Goal: Task Accomplishment & Management: Manage account settings

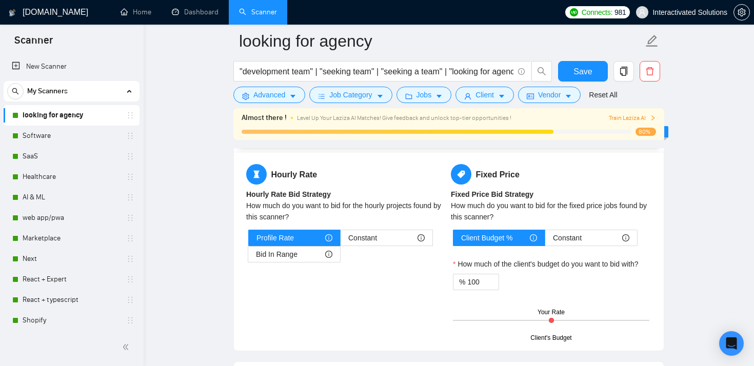
scroll to position [1671, 0]
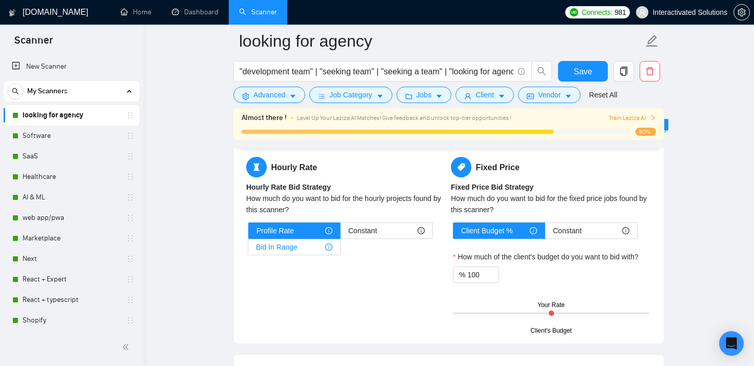
click at [333, 246] on label "Bid In Range" at bounding box center [294, 247] width 92 height 16
click at [248, 250] on input "Bid In Range" at bounding box center [248, 250] width 0 height 0
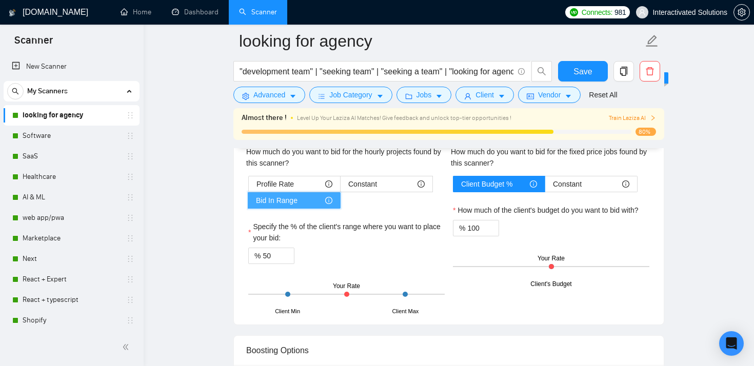
scroll to position [1723, 0]
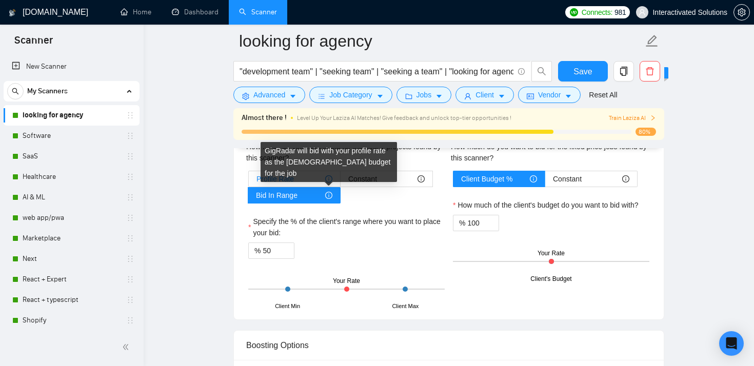
click at [332, 180] on icon "info-circle" at bounding box center [328, 178] width 7 height 7
click at [249, 182] on input "Profile Rate" at bounding box center [249, 182] width 0 height 0
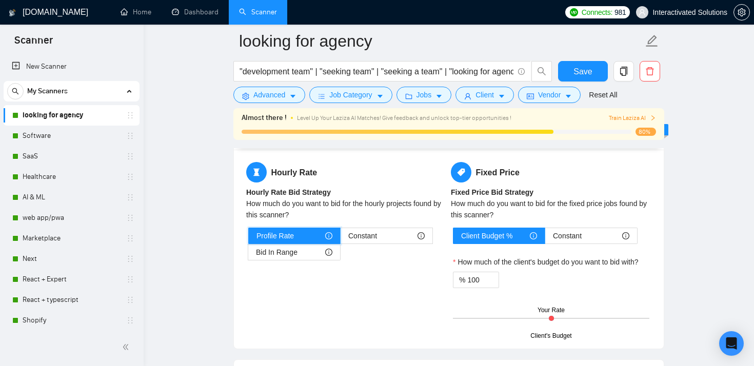
scroll to position [1690, 0]
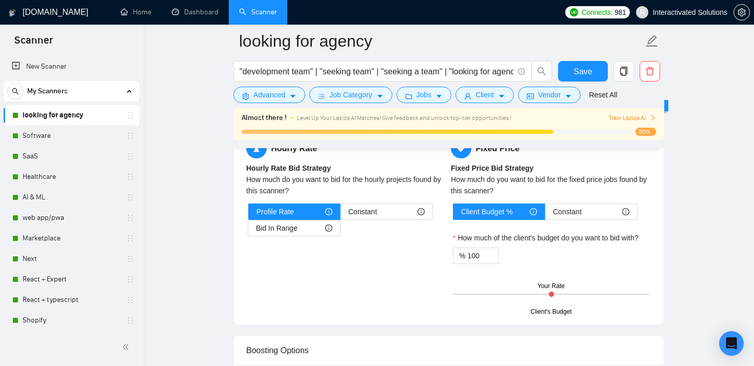
drag, startPoint x: 550, startPoint y: 295, endPoint x: 563, endPoint y: 295, distance: 12.8
click at [563, 295] on div "Client's Budget Your Rate" at bounding box center [551, 295] width 196 height 36
click at [67, 128] on link "Software" at bounding box center [71, 136] width 97 height 21
click at [47, 143] on link "Software" at bounding box center [71, 136] width 97 height 21
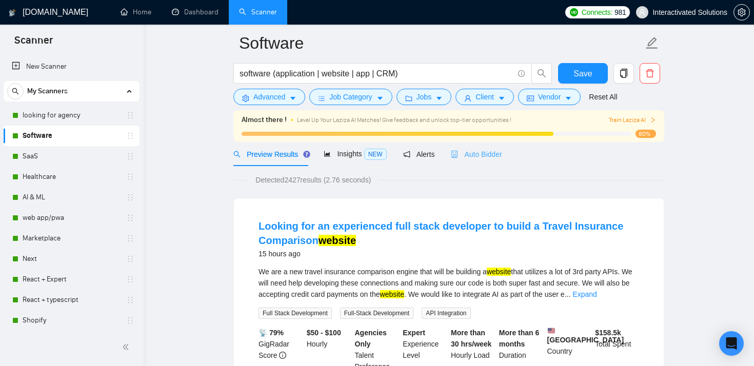
click at [466, 162] on div "Auto Bidder" at bounding box center [476, 154] width 51 height 24
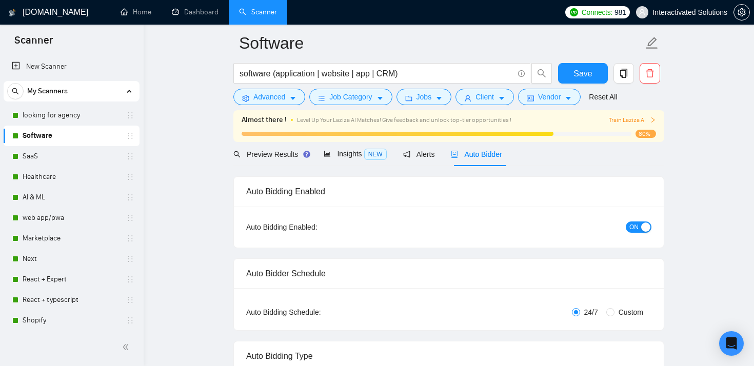
checkbox input "true"
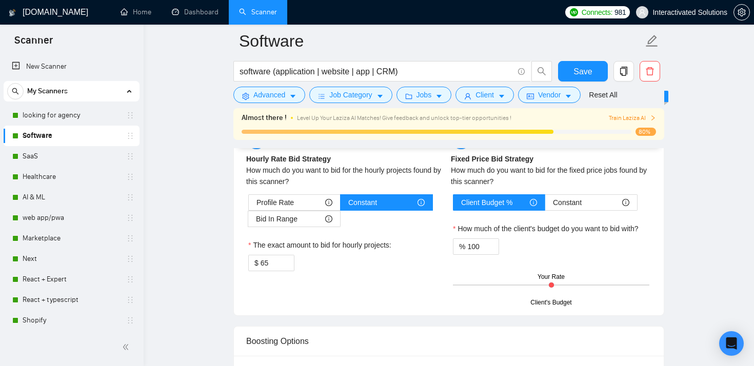
scroll to position [1700, 0]
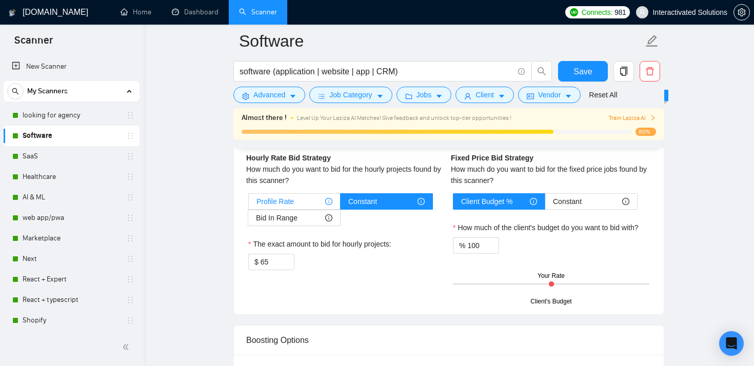
click at [284, 198] on span "Profile Rate" at bounding box center [275, 201] width 37 height 15
click at [249, 204] on input "Profile Rate" at bounding box center [249, 204] width 0 height 0
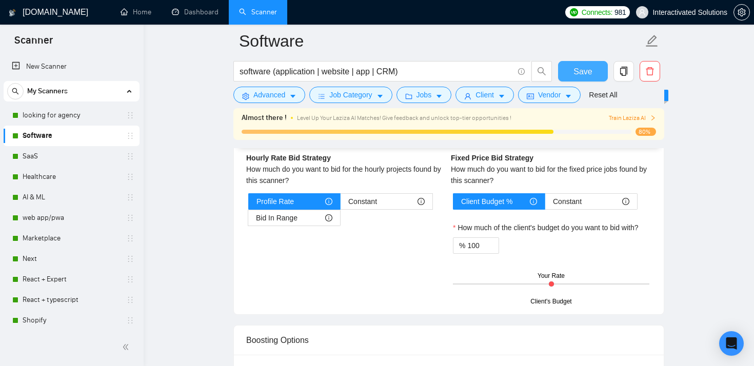
click at [579, 67] on span "Save" at bounding box center [583, 71] width 18 height 13
click at [44, 163] on link "SaaS" at bounding box center [71, 156] width 97 height 21
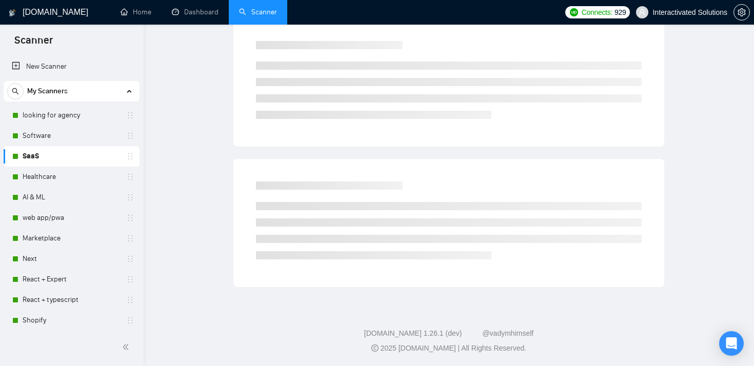
scroll to position [40, 0]
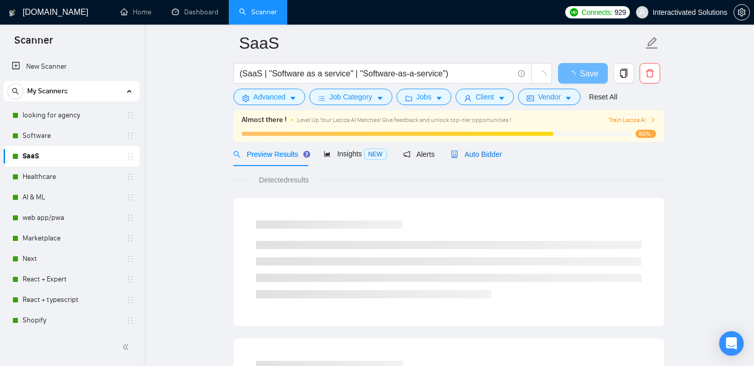
click at [466, 151] on span "Auto Bidder" at bounding box center [476, 154] width 51 height 8
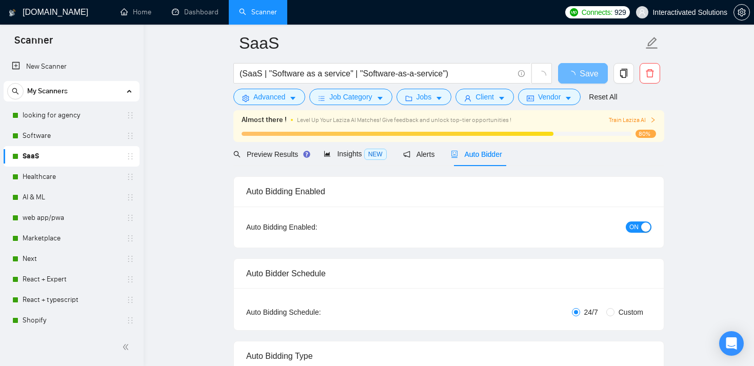
checkbox input "true"
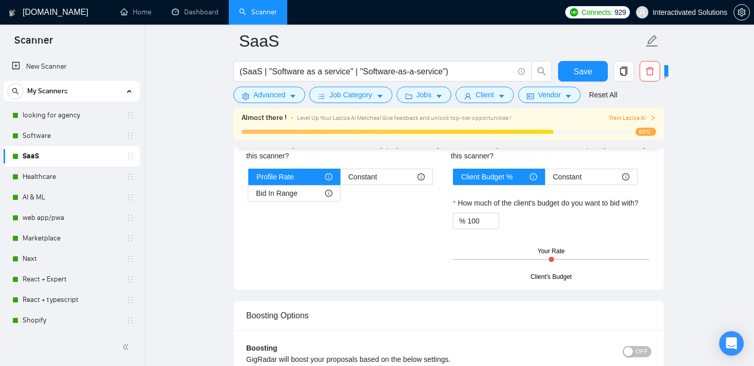
scroll to position [1726, 0]
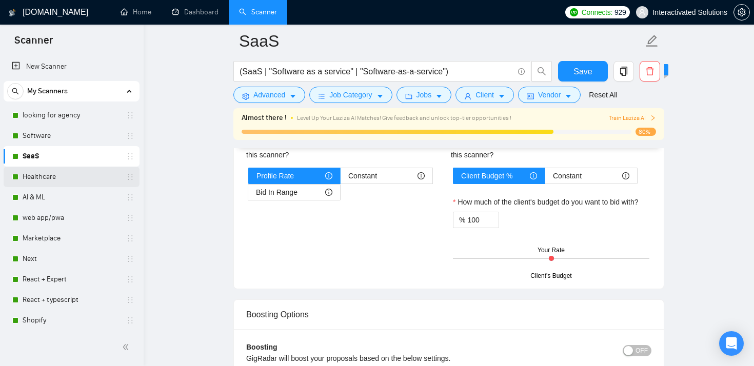
click at [58, 181] on link "Healthcare" at bounding box center [71, 177] width 97 height 21
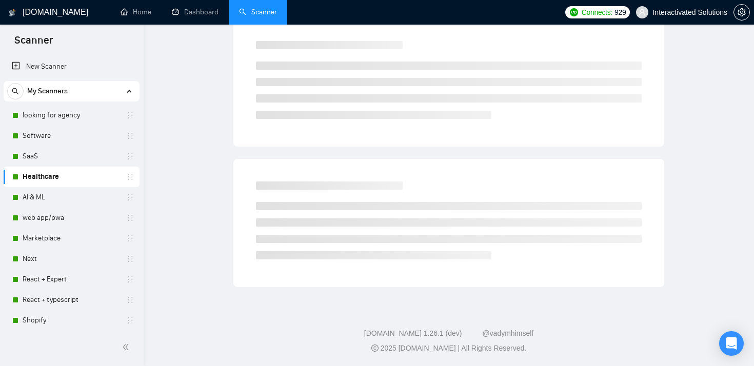
scroll to position [40, 0]
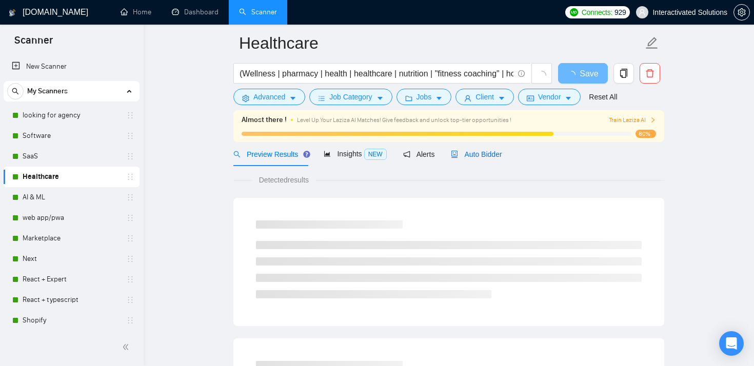
click at [479, 154] on span "Auto Bidder" at bounding box center [476, 154] width 51 height 8
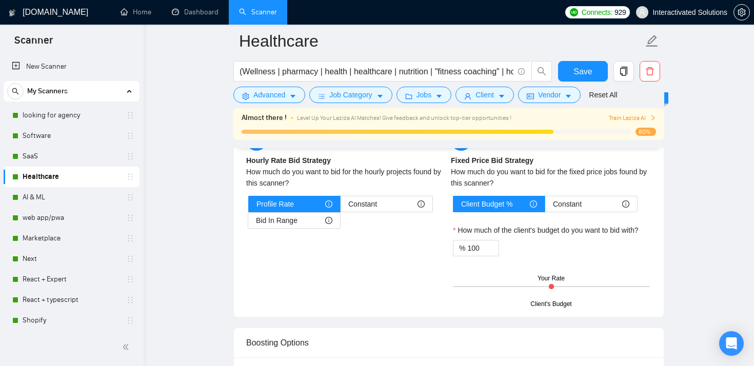
scroll to position [1706, 0]
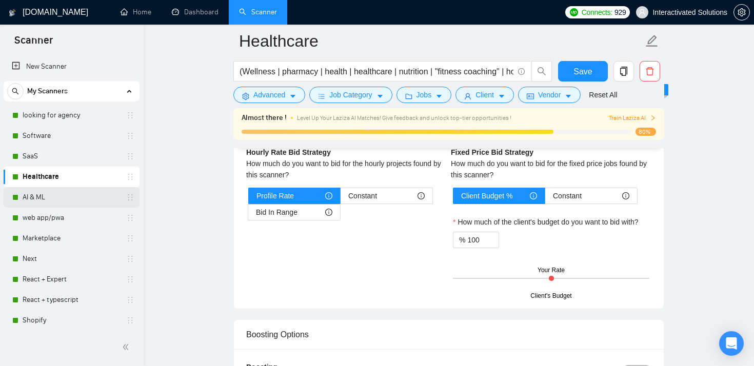
click at [60, 199] on link "AI & ML" at bounding box center [71, 197] width 97 height 21
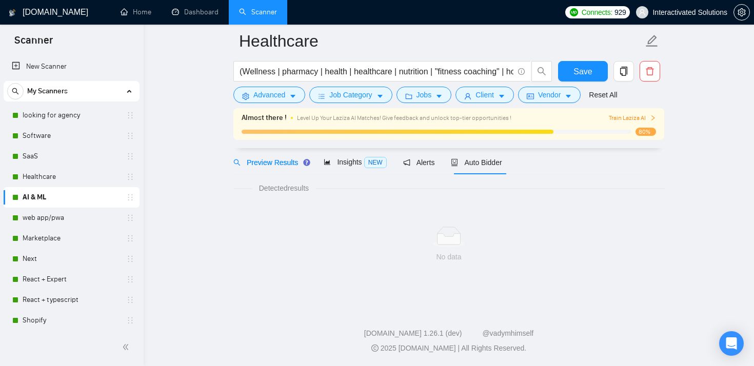
scroll to position [40, 0]
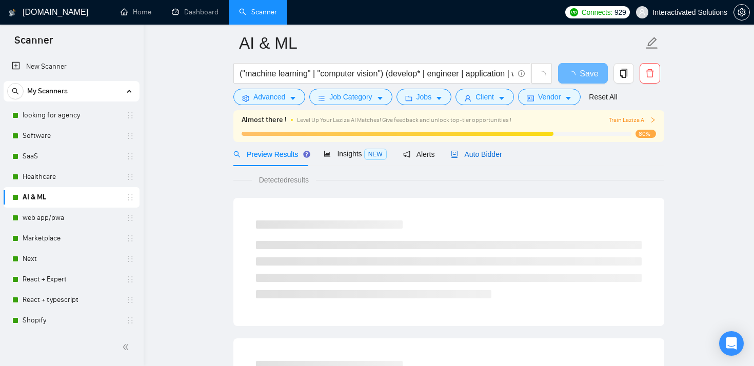
click at [475, 157] on span "Auto Bidder" at bounding box center [476, 154] width 51 height 8
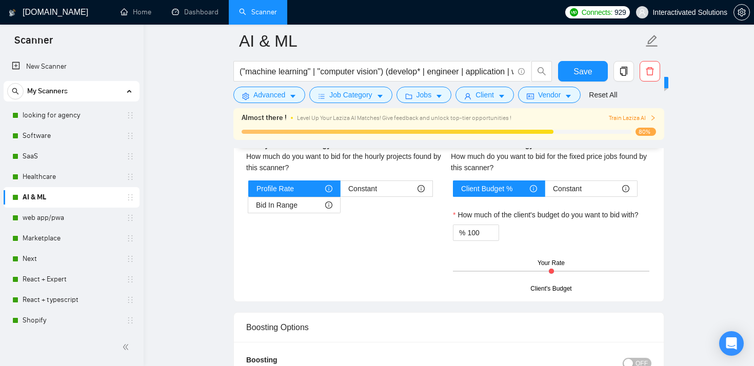
scroll to position [1720, 0]
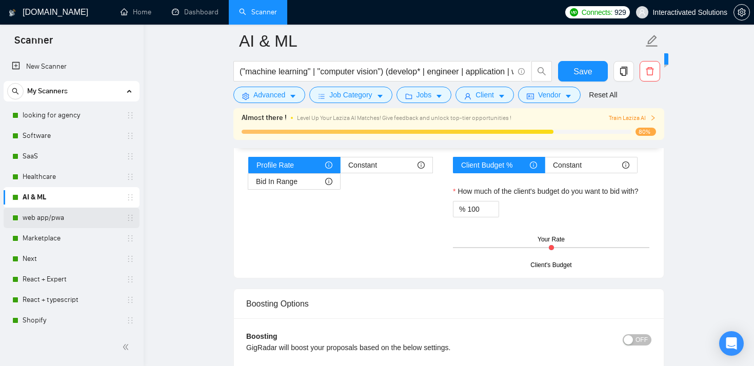
click at [53, 220] on link "web app/pwa" at bounding box center [71, 218] width 97 height 21
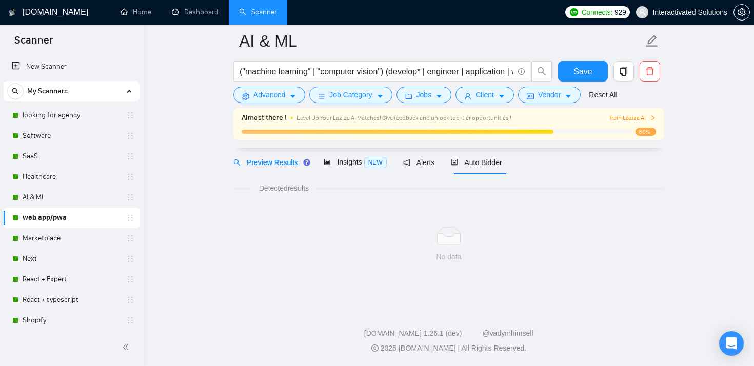
scroll to position [40, 0]
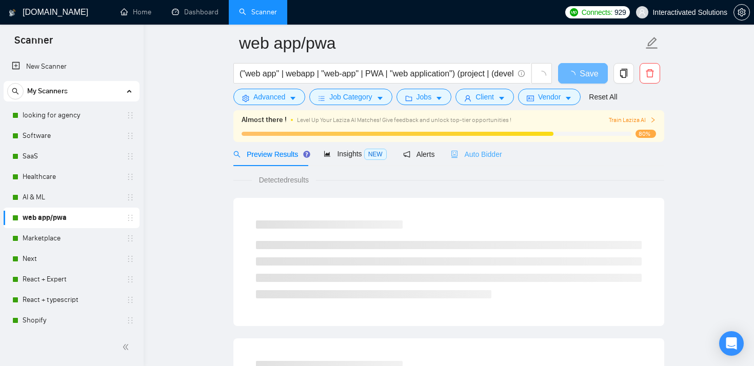
click at [497, 147] on div "Auto Bidder" at bounding box center [476, 154] width 51 height 24
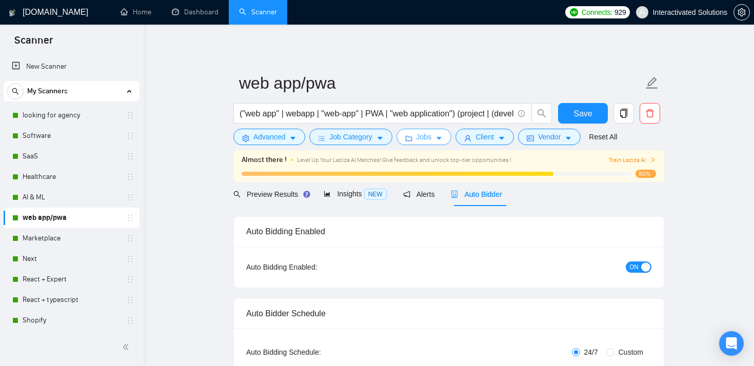
click at [422, 140] on span "Jobs" at bounding box center [424, 136] width 15 height 11
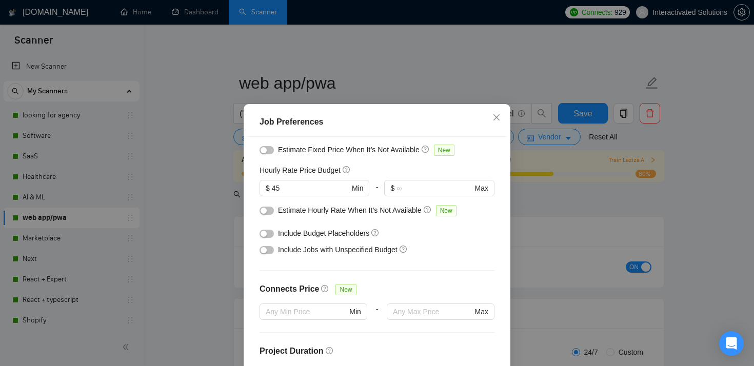
scroll to position [108, 0]
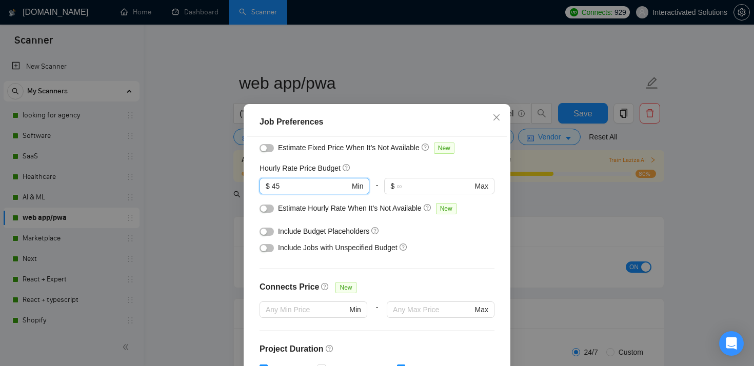
drag, startPoint x: 309, startPoint y: 186, endPoint x: 255, endPoint y: 187, distance: 54.4
click at [258, 187] on div "Budget Project Type All Fixed Price Hourly Rate Fixed Price Budget $ 10000 Min …" at bounding box center [377, 265] width 260 height 257
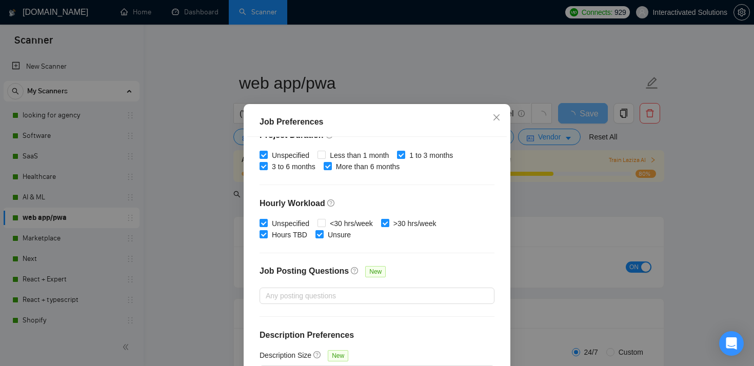
scroll to position [72, 0]
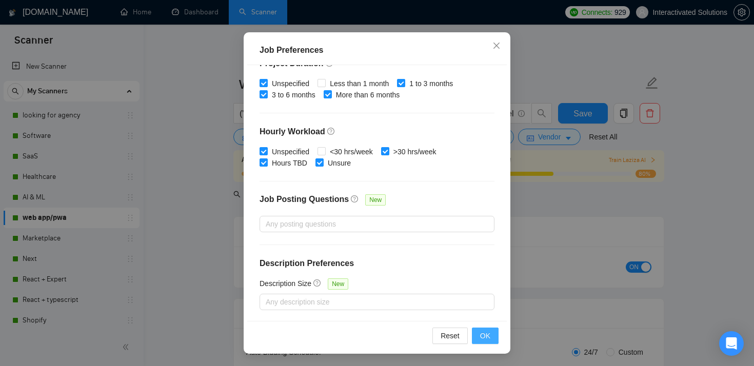
type input "65"
click at [483, 334] on span "OK" at bounding box center [485, 335] width 10 height 11
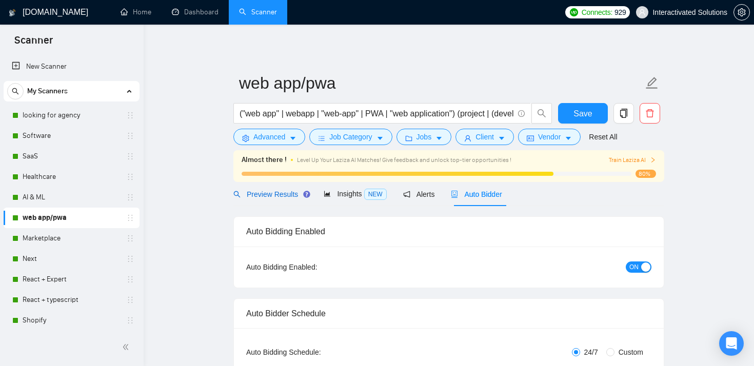
click at [280, 194] on span "Preview Results" at bounding box center [270, 194] width 74 height 8
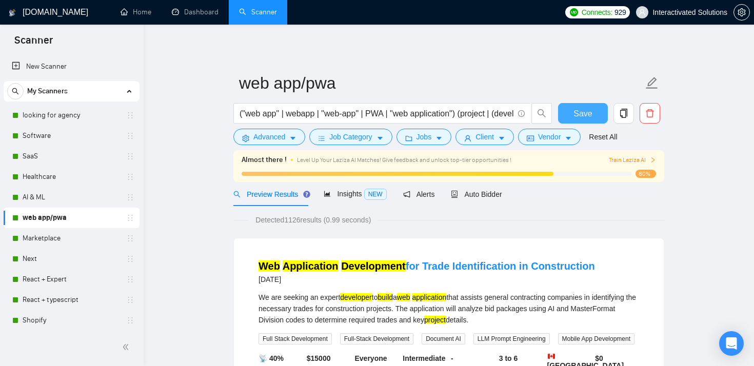
click at [573, 114] on button "Save" at bounding box center [583, 113] width 50 height 21
click at [54, 110] on link "looking for agency" at bounding box center [71, 115] width 97 height 21
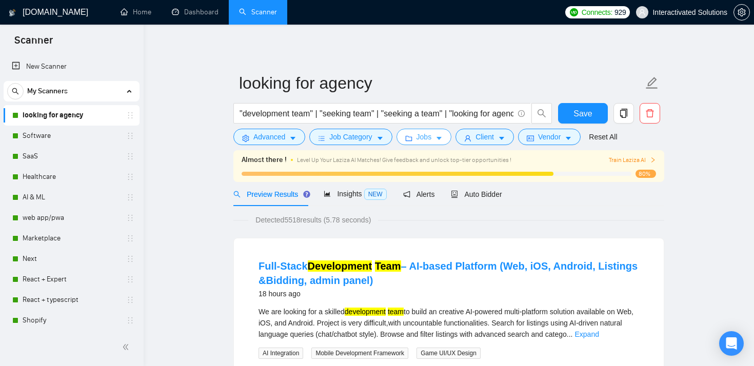
click at [422, 136] on span "Jobs" at bounding box center [424, 136] width 15 height 11
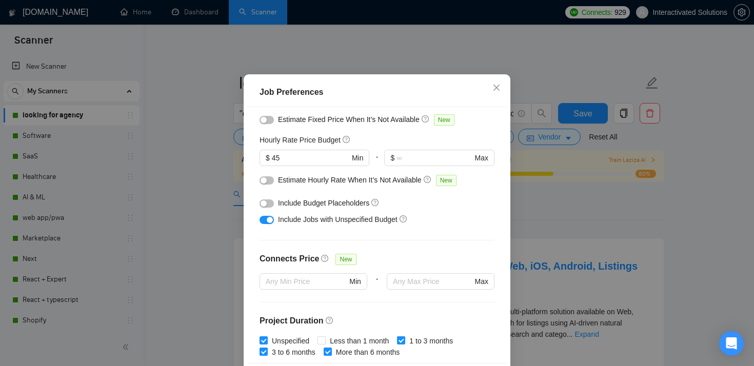
scroll to position [105, 0]
drag, startPoint x: 307, startPoint y: 189, endPoint x: 247, endPoint y: 189, distance: 60.0
click at [247, 189] on div "Budget Project Type All Fixed Price Hourly Rate Fixed Price Budget $ 10000 Min …" at bounding box center [377, 235] width 260 height 257
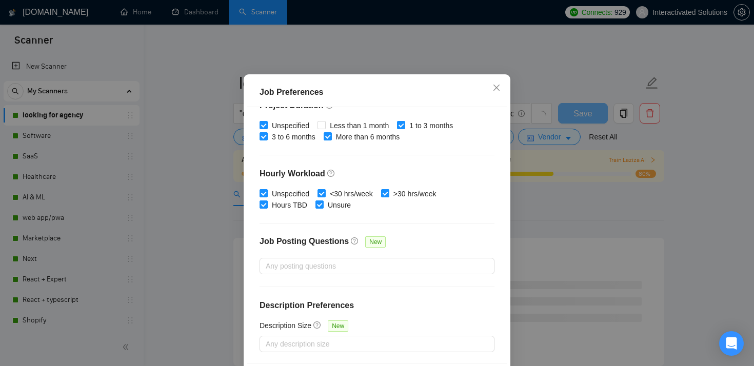
scroll to position [72, 0]
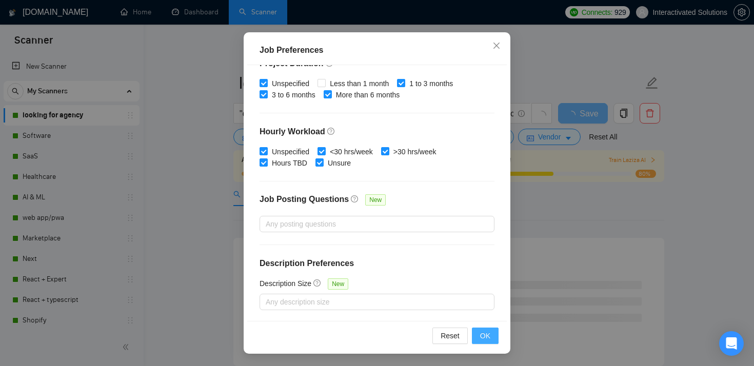
type input "65"
click at [487, 337] on span "OK" at bounding box center [485, 335] width 10 height 11
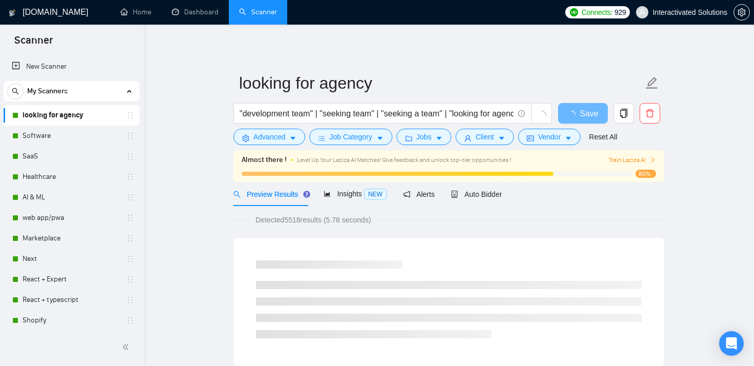
scroll to position [30, 0]
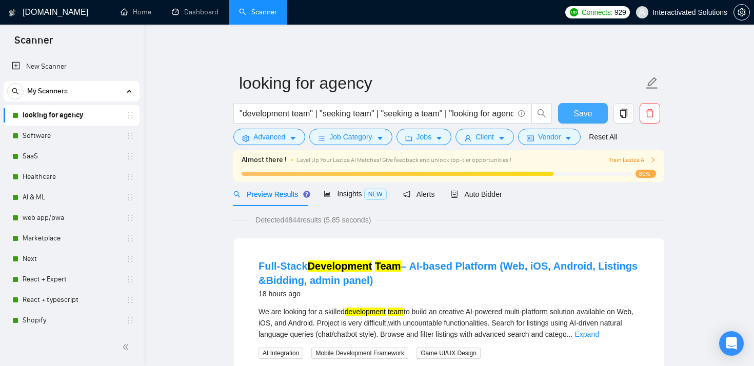
click at [574, 116] on span "Save" at bounding box center [583, 113] width 18 height 13
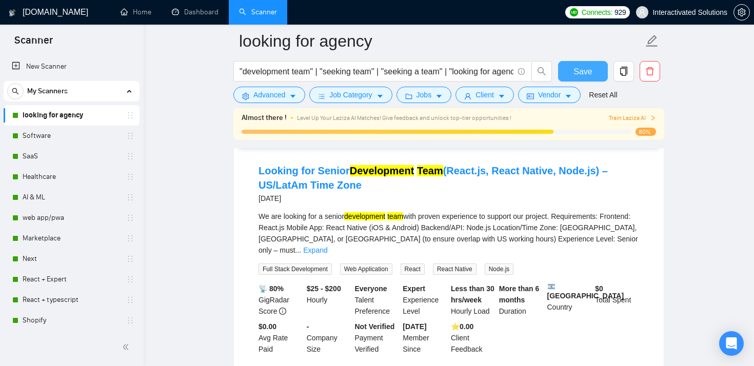
scroll to position [2139, 0]
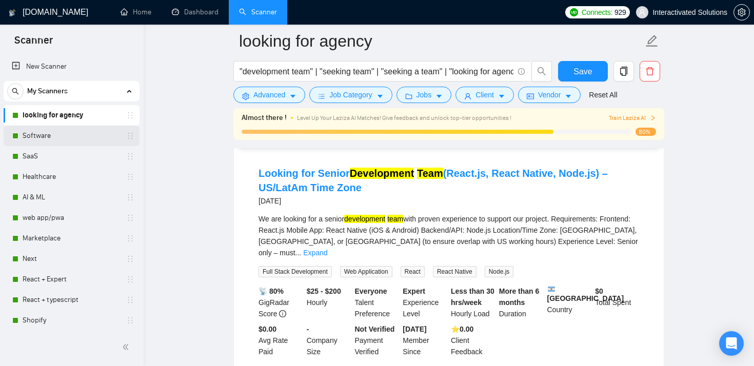
click at [62, 132] on link "Software" at bounding box center [71, 136] width 97 height 21
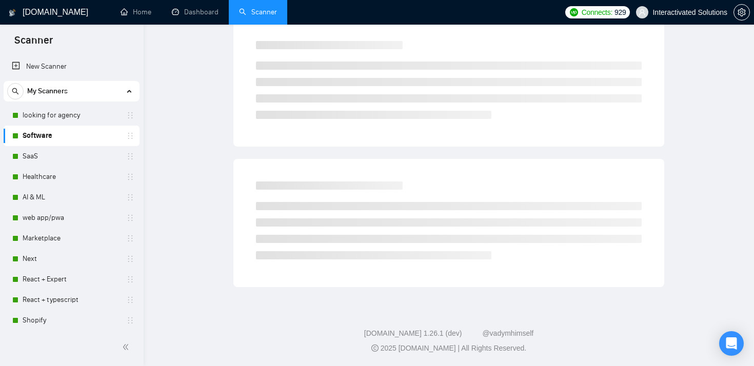
scroll to position [40, 0]
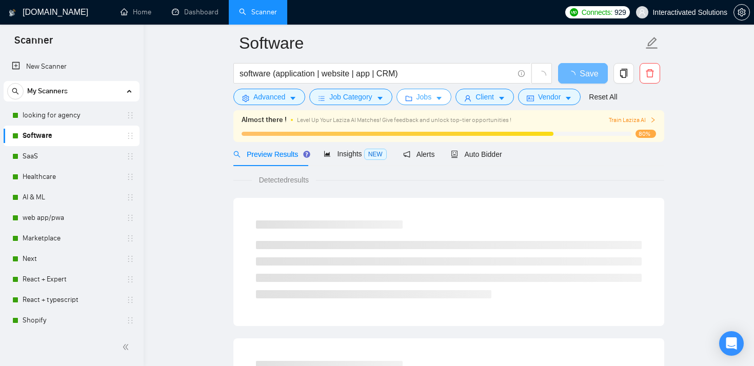
click at [424, 99] on span "Jobs" at bounding box center [424, 96] width 15 height 11
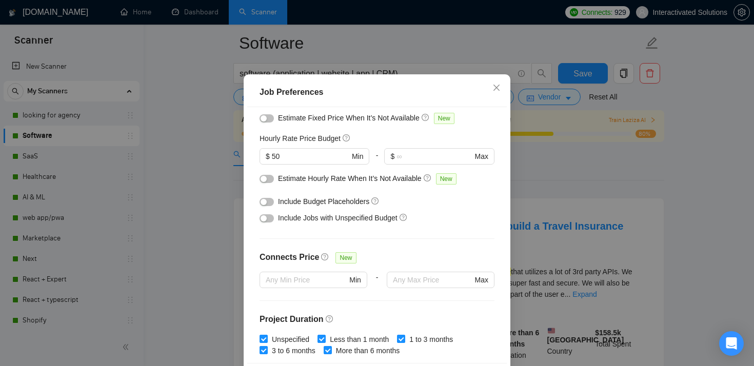
scroll to position [98, 0]
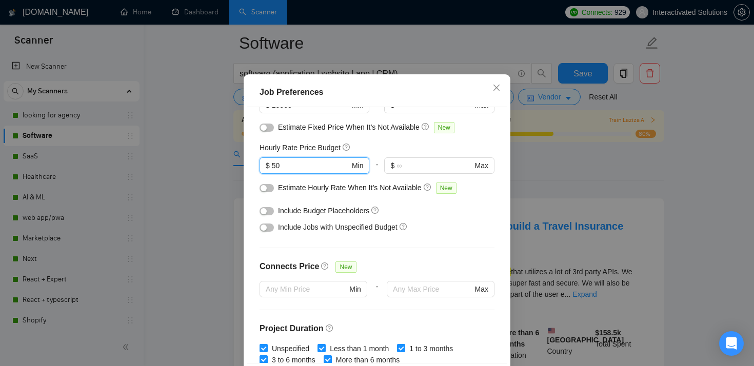
drag, startPoint x: 289, startPoint y: 193, endPoint x: 230, endPoint y: 193, distance: 59.0
click at [239, 193] on div "Job Preferences Budget Project Type All Fixed Price Hourly Rate Fixed Price Bud…" at bounding box center [377, 183] width 754 height 366
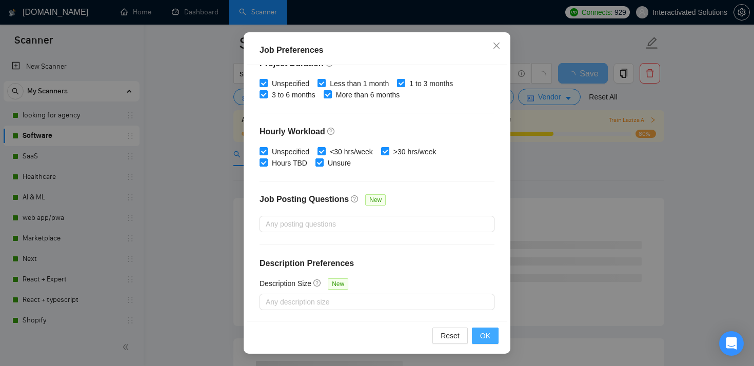
type input "65"
click at [489, 336] on span "OK" at bounding box center [485, 335] width 10 height 11
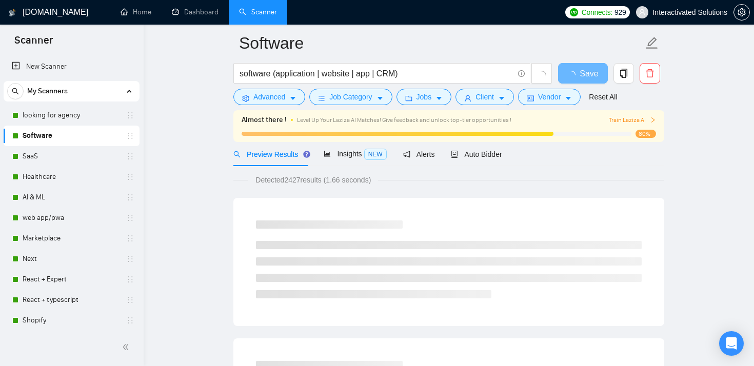
scroll to position [30, 0]
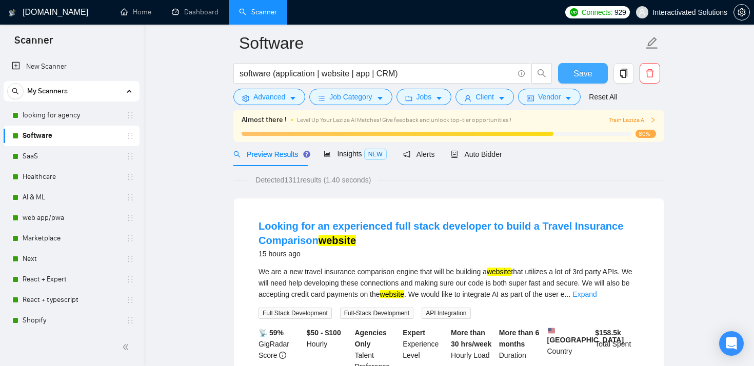
click at [586, 81] on button "Save" at bounding box center [583, 73] width 50 height 21
click at [60, 152] on link "SaaS" at bounding box center [71, 156] width 97 height 21
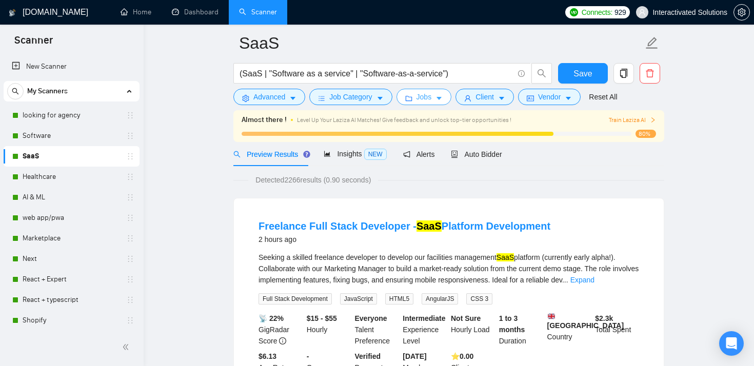
click at [428, 95] on span "Jobs" at bounding box center [424, 96] width 15 height 11
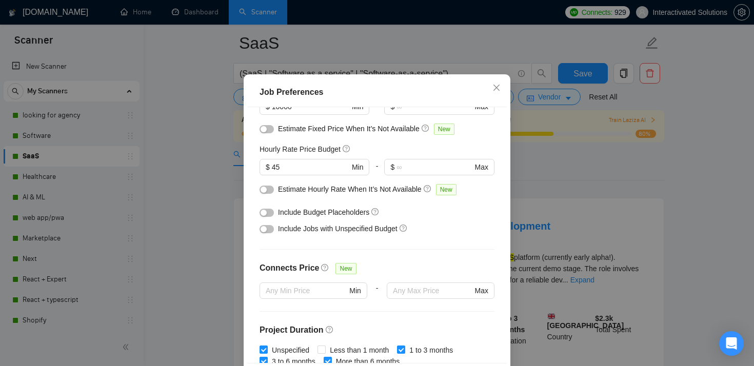
scroll to position [90, 0]
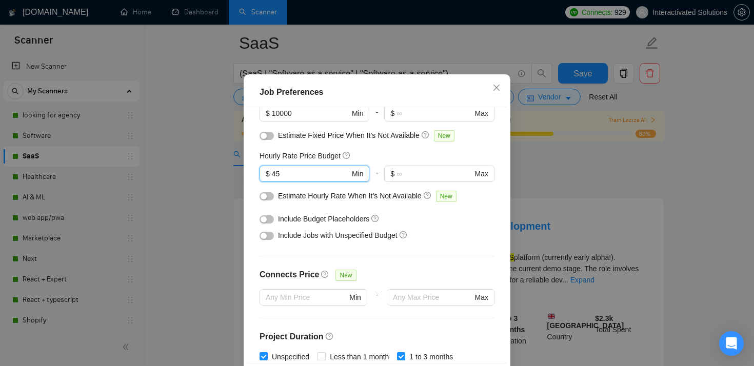
drag, startPoint x: 305, startPoint y: 203, endPoint x: 251, endPoint y: 203, distance: 54.4
click at [251, 203] on div "Budget Project Type All Fixed Price Hourly Rate Fixed Price Budget $ 10000 Min …" at bounding box center [377, 235] width 260 height 257
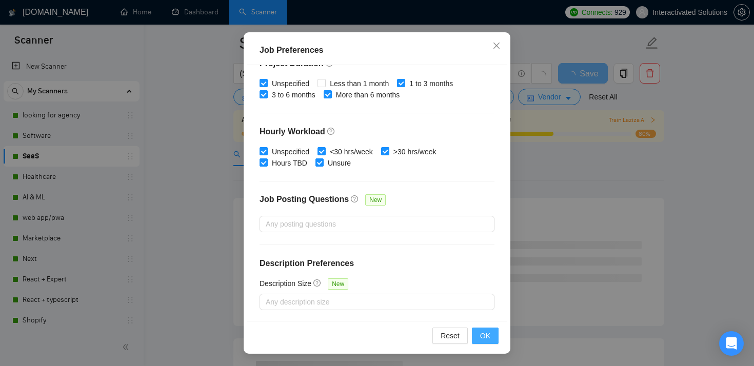
type input "65"
click at [479, 333] on button "OK" at bounding box center [485, 336] width 27 height 16
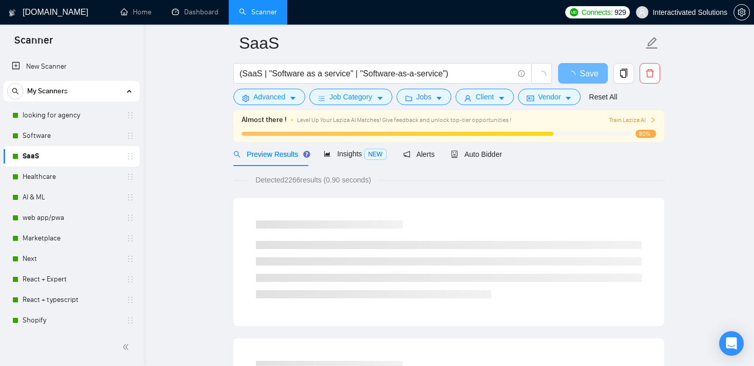
scroll to position [30, 0]
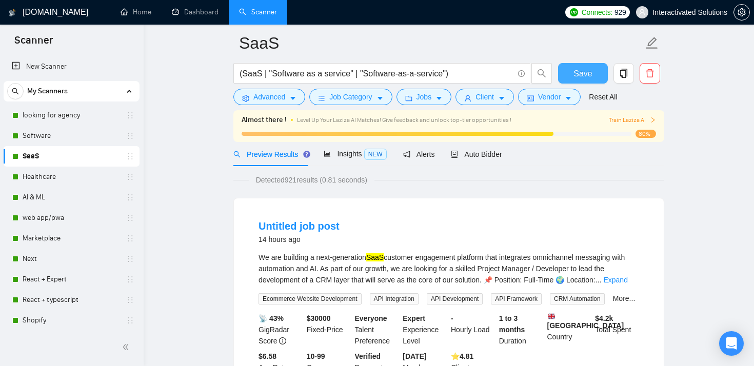
click at [573, 69] on button "Save" at bounding box center [583, 73] width 50 height 21
click at [48, 179] on link "Healthcare" at bounding box center [71, 177] width 97 height 21
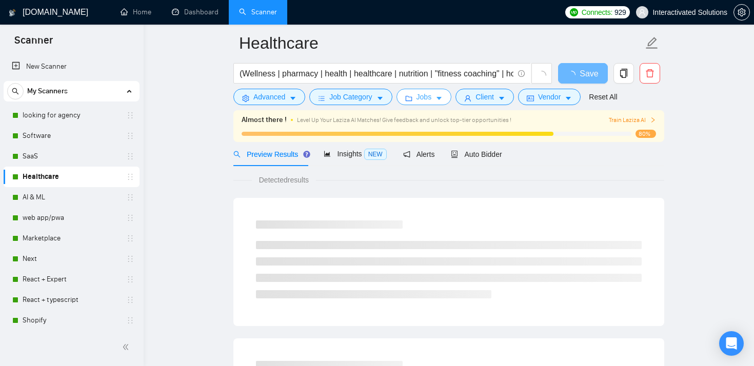
click at [425, 99] on span "Jobs" at bounding box center [424, 96] width 15 height 11
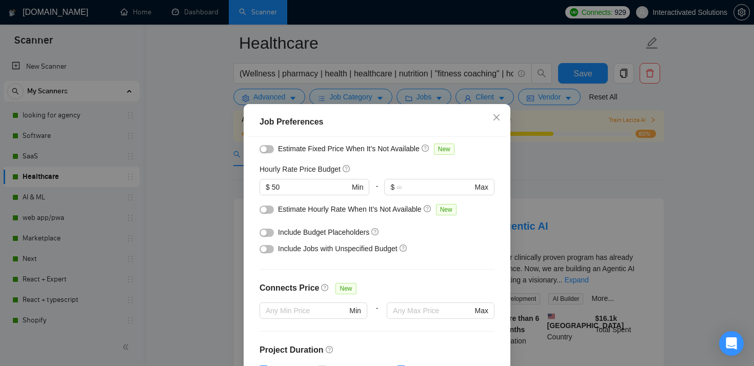
scroll to position [104, 0]
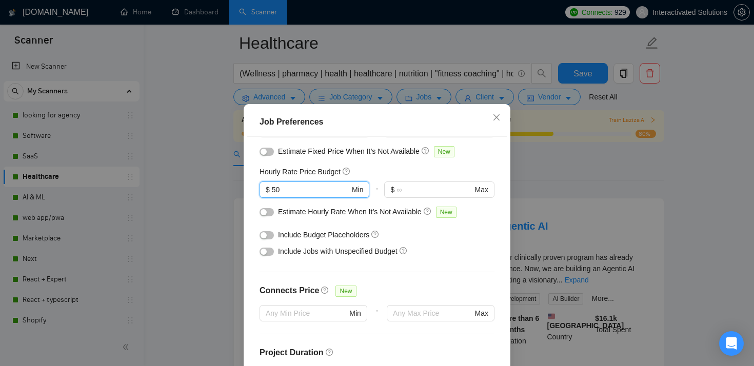
drag, startPoint x: 307, startPoint y: 190, endPoint x: 238, endPoint y: 190, distance: 68.7
click at [241, 190] on div "Job Preferences Budget Project Type All Fixed Price Hourly Rate Fixed Price Bud…" at bounding box center [377, 183] width 754 height 366
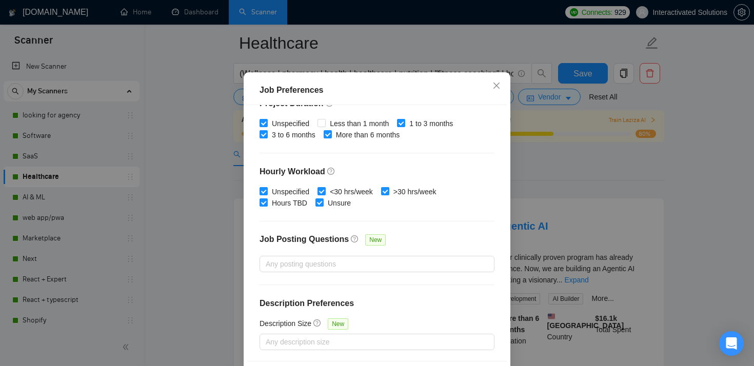
scroll to position [72, 0]
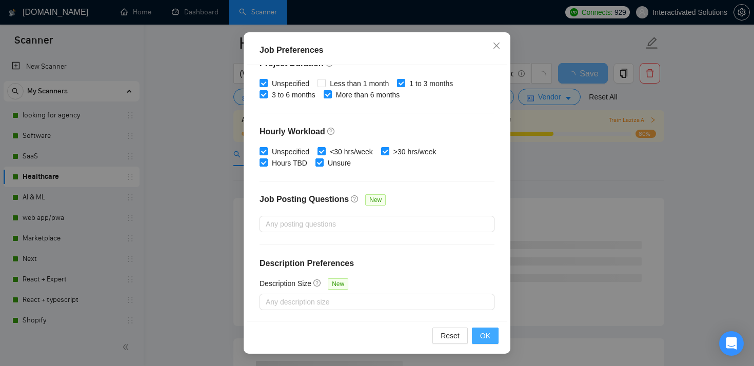
type input "65"
click at [481, 341] on span "OK" at bounding box center [485, 335] width 10 height 11
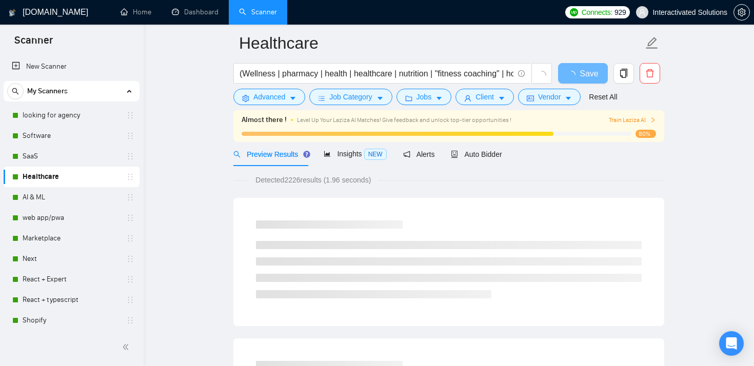
scroll to position [30, 0]
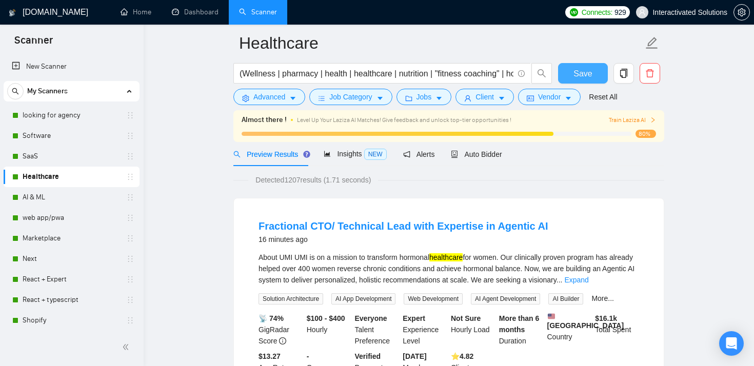
click at [569, 73] on button "Save" at bounding box center [583, 73] width 50 height 21
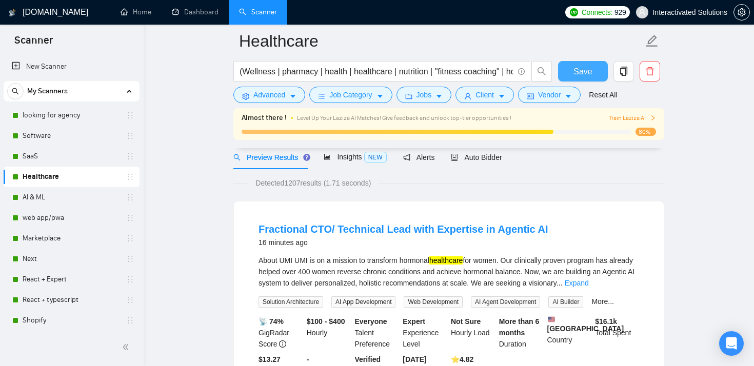
scroll to position [0, 0]
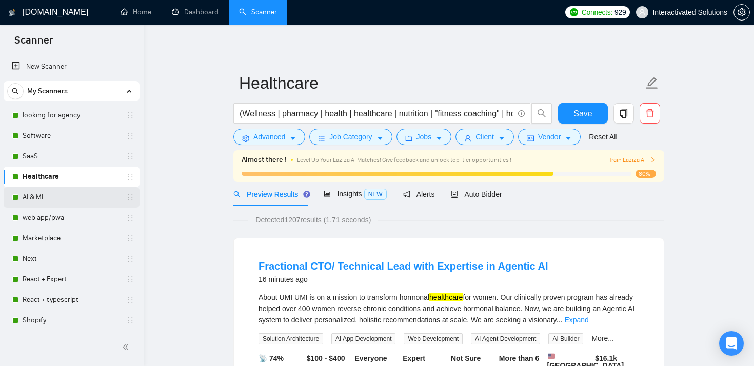
click at [56, 194] on link "AI & ML" at bounding box center [71, 197] width 97 height 21
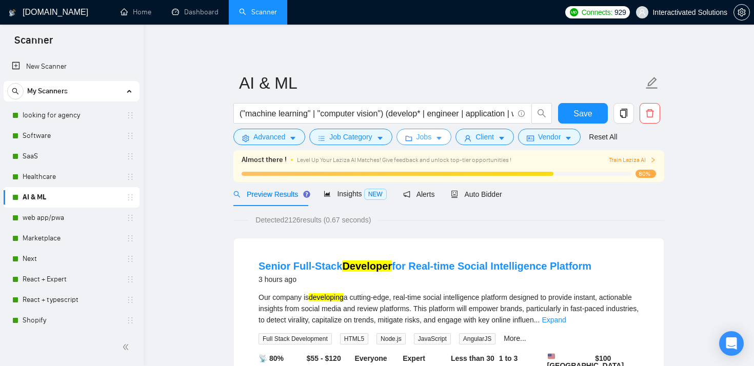
click at [425, 138] on span "Jobs" at bounding box center [424, 136] width 15 height 11
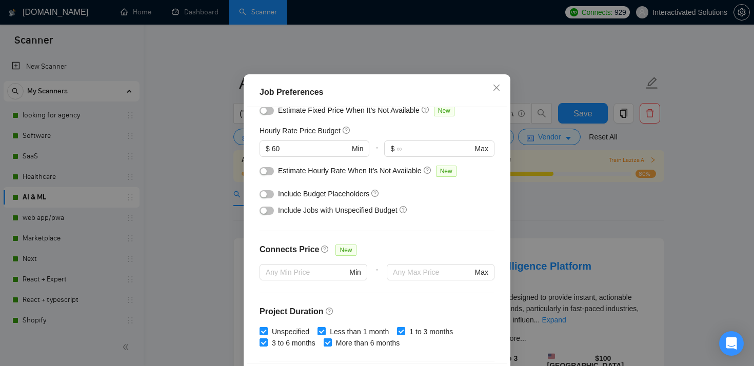
scroll to position [112, 0]
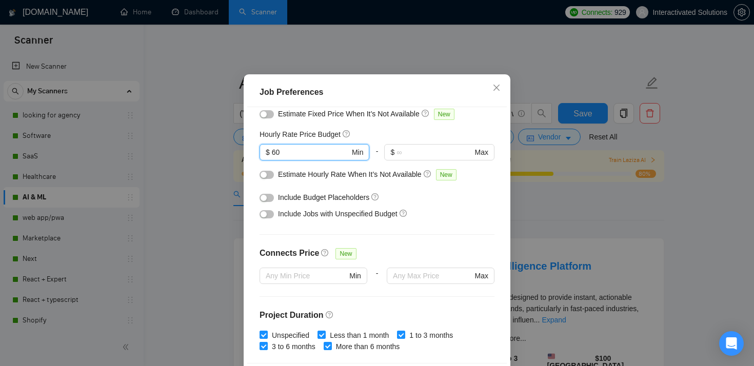
drag, startPoint x: 299, startPoint y: 180, endPoint x: 303, endPoint y: 192, distance: 12.5
click at [247, 180] on div "Budget Project Type All Fixed Price Hourly Rate Fixed Price Budget $ 10000 Min …" at bounding box center [377, 235] width 260 height 257
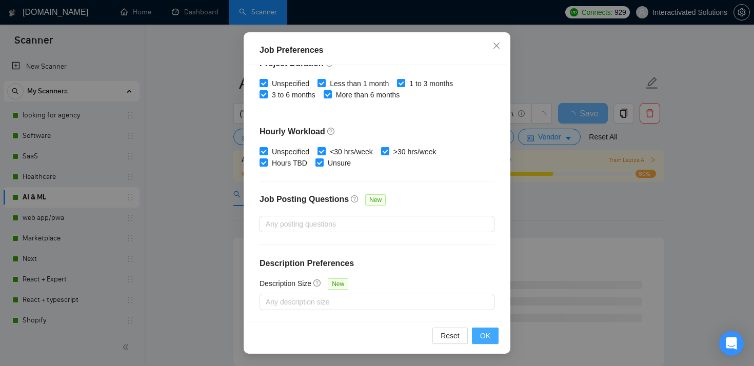
type input "65"
click at [488, 334] on span "OK" at bounding box center [485, 335] width 10 height 11
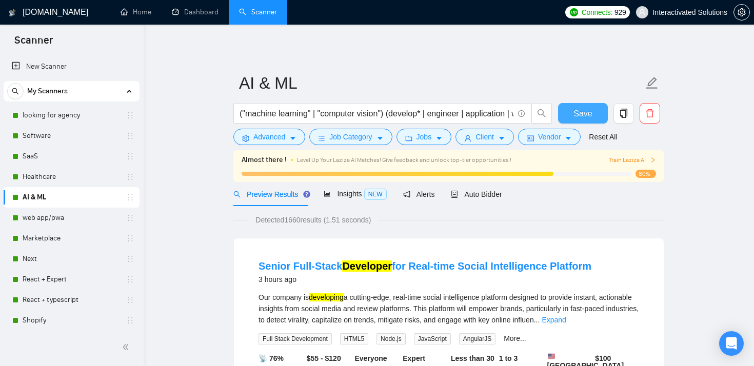
click at [581, 113] on span "Save" at bounding box center [583, 113] width 18 height 13
click at [56, 218] on link "web app/pwa" at bounding box center [71, 218] width 97 height 21
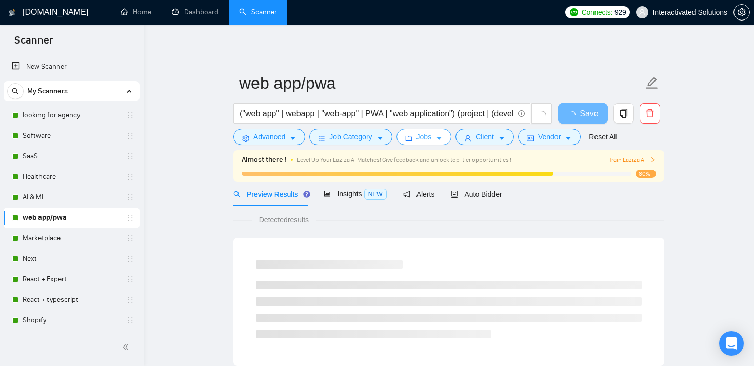
click at [421, 130] on button "Jobs" at bounding box center [424, 137] width 55 height 16
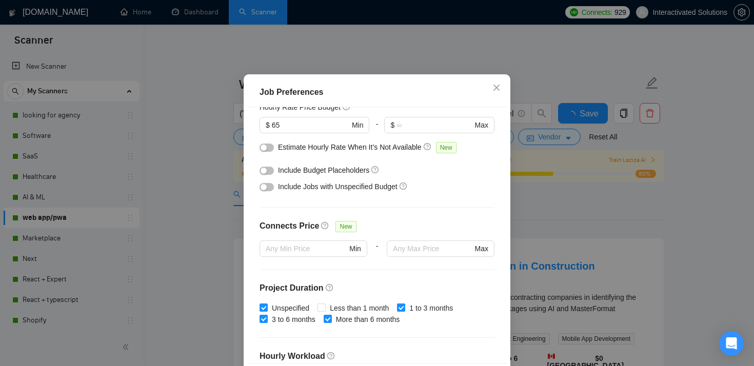
scroll to position [120, 0]
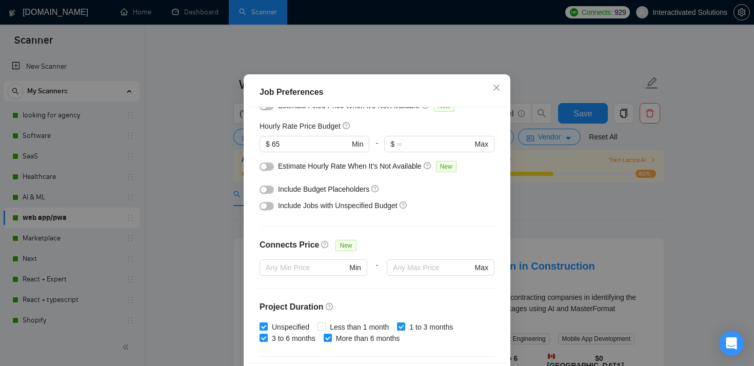
click at [550, 209] on div "Job Preferences Budget Project Type All Fixed Price Hourly Rate Fixed Price Bud…" at bounding box center [377, 183] width 754 height 366
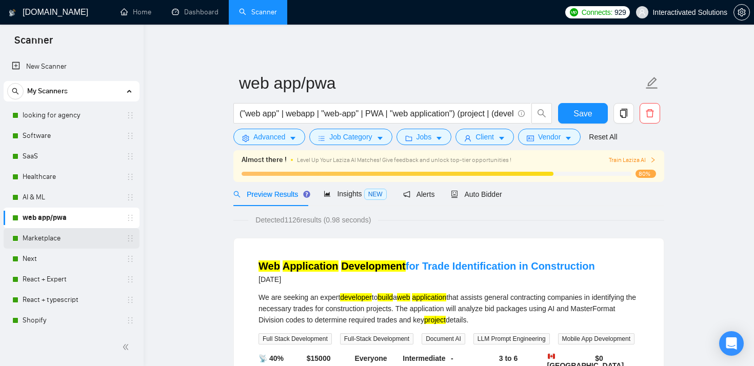
click at [70, 235] on link "Marketplace" at bounding box center [71, 238] width 97 height 21
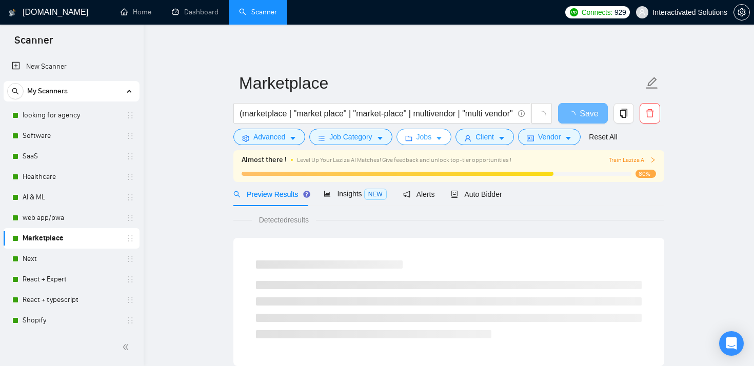
click at [416, 133] on button "Jobs" at bounding box center [424, 137] width 55 height 16
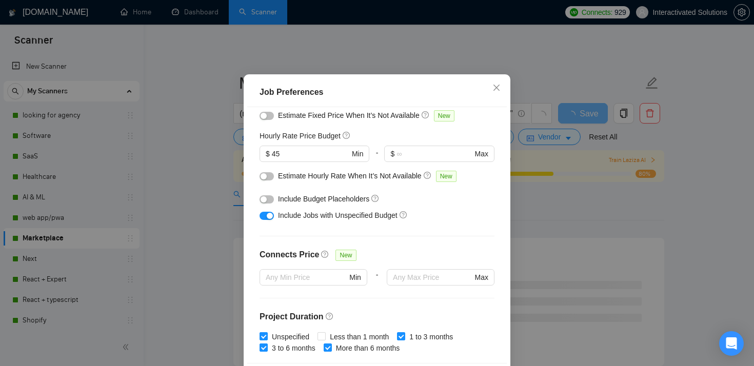
scroll to position [110, 0]
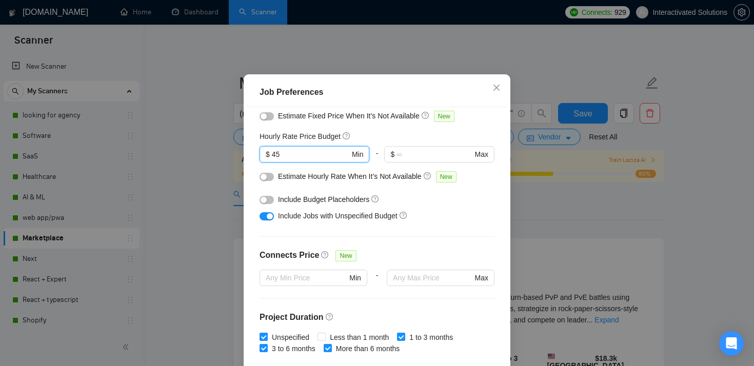
drag, startPoint x: 320, startPoint y: 182, endPoint x: 250, endPoint y: 182, distance: 69.8
click at [251, 182] on div "Budget Project Type All Fixed Price Hourly Rate Fixed Price Budget $ 10000 Min …" at bounding box center [377, 235] width 260 height 257
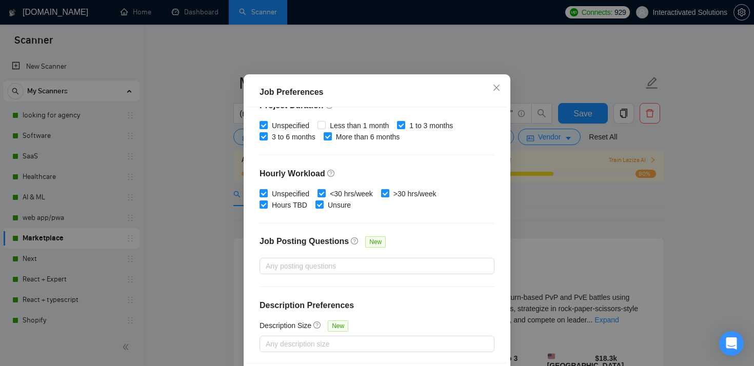
scroll to position [72, 0]
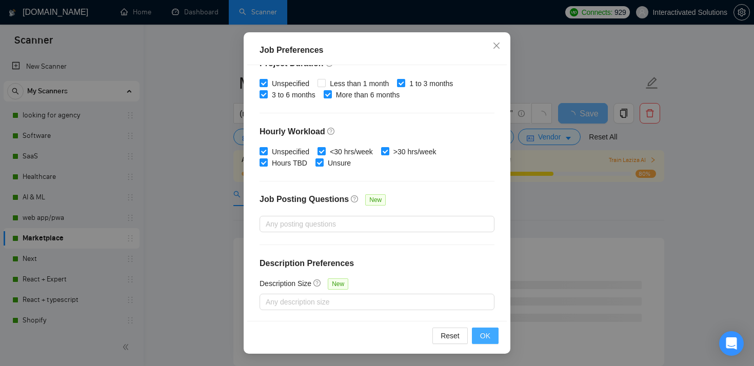
type input "65"
click at [485, 334] on span "OK" at bounding box center [485, 335] width 10 height 11
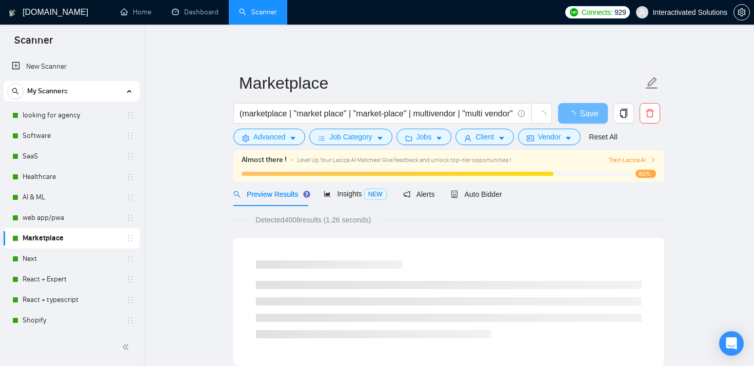
scroll to position [30, 0]
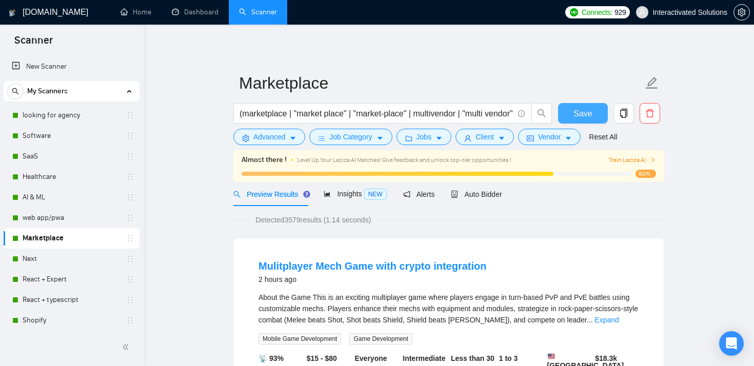
click at [568, 116] on button "Save" at bounding box center [583, 113] width 50 height 21
click at [418, 131] on button "Jobs" at bounding box center [424, 137] width 55 height 16
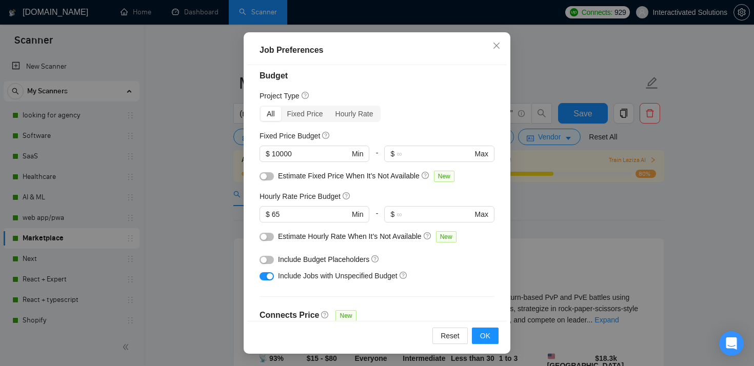
scroll to position [0, 0]
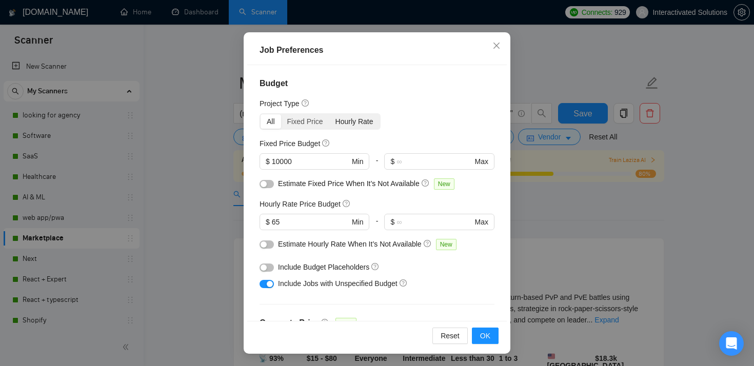
click at [347, 119] on div "Hourly Rate" at bounding box center [354, 121] width 50 height 14
click at [329, 114] on input "Hourly Rate" at bounding box center [329, 114] width 0 height 0
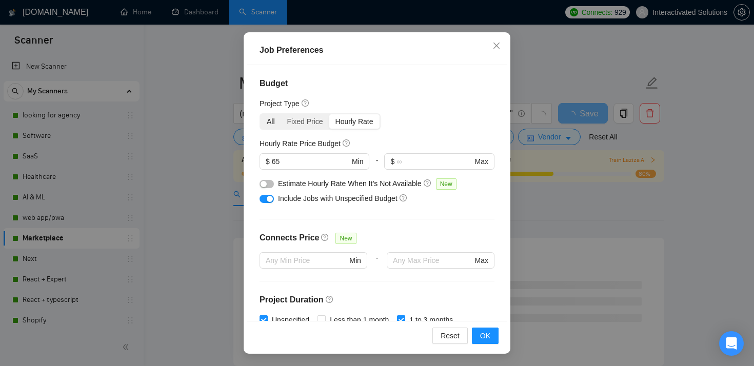
click at [277, 119] on div "All" at bounding box center [271, 121] width 21 height 14
click at [261, 114] on input "All" at bounding box center [261, 114] width 0 height 0
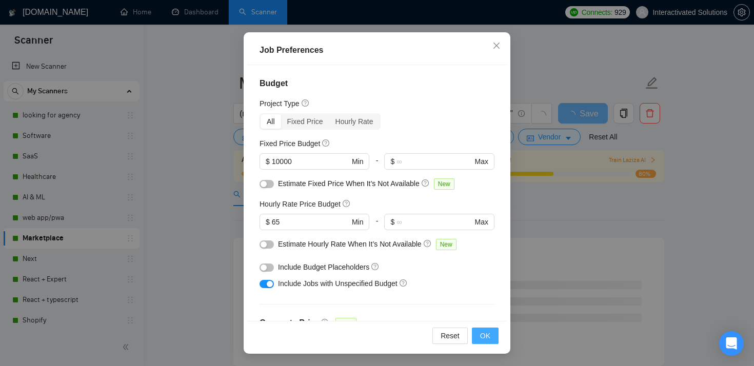
click at [488, 332] on span "OK" at bounding box center [485, 335] width 10 height 11
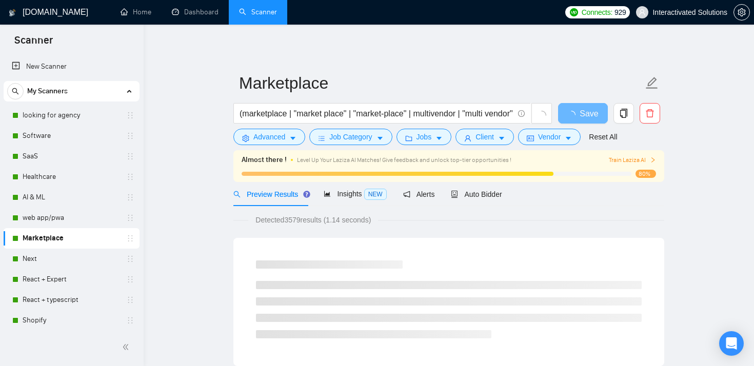
scroll to position [30, 0]
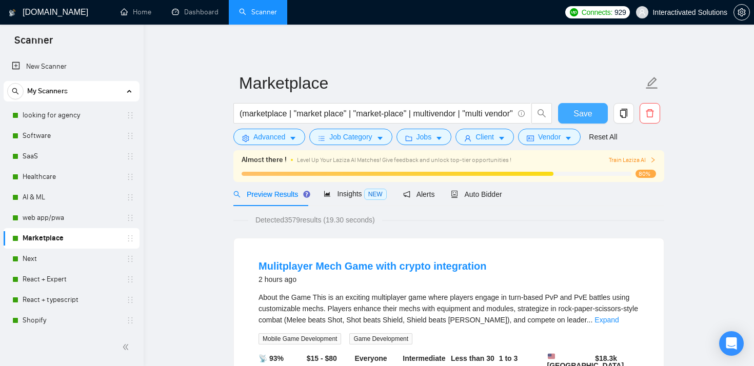
click at [578, 108] on span "Save" at bounding box center [583, 113] width 18 height 13
click at [46, 251] on link "Next" at bounding box center [71, 259] width 97 height 21
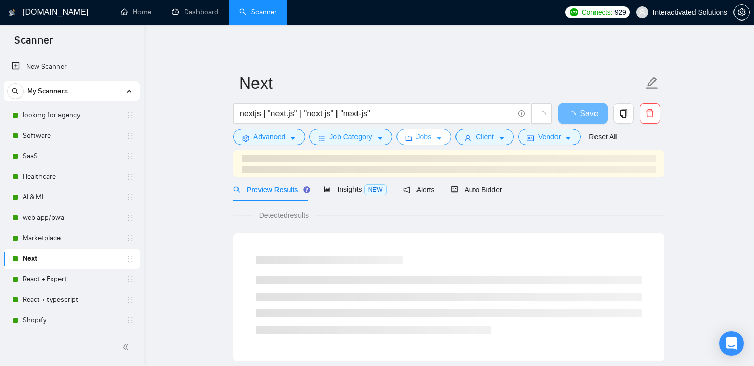
click at [432, 138] on span "Jobs" at bounding box center [424, 136] width 15 height 11
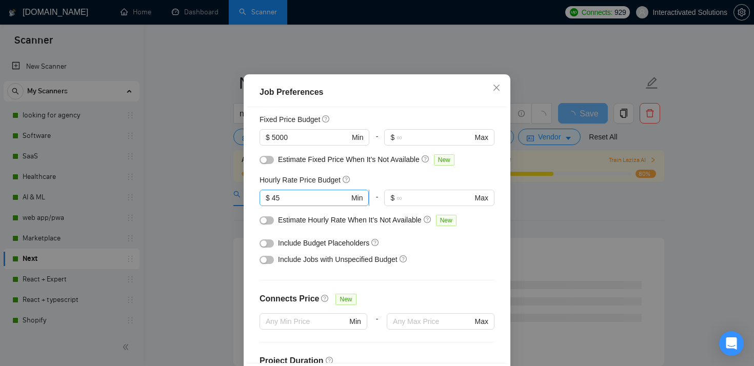
scroll to position [76, 0]
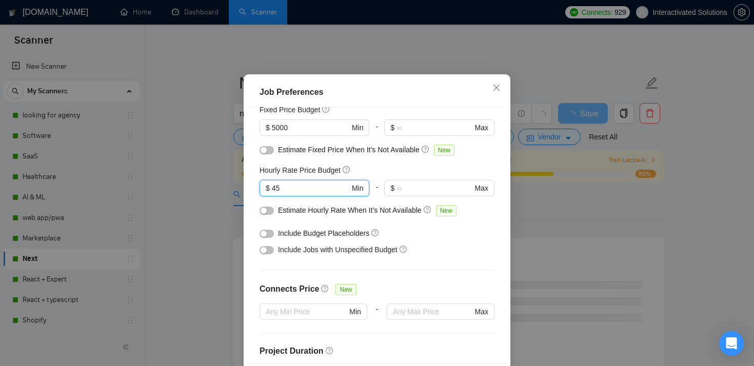
drag, startPoint x: 297, startPoint y: 218, endPoint x: 255, endPoint y: 218, distance: 41.6
click at [260, 196] on span "$ 45 Min" at bounding box center [315, 188] width 110 height 16
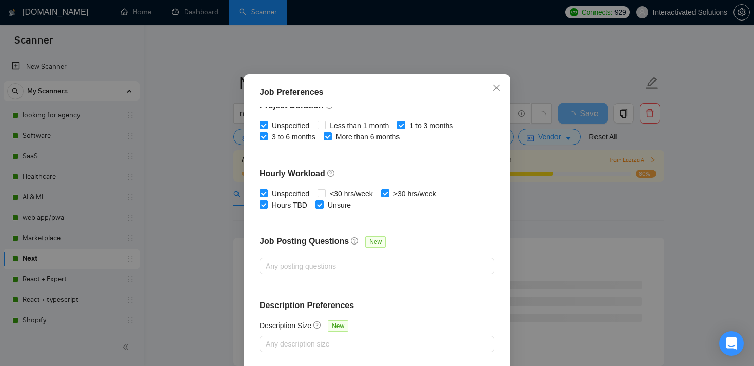
scroll to position [72, 0]
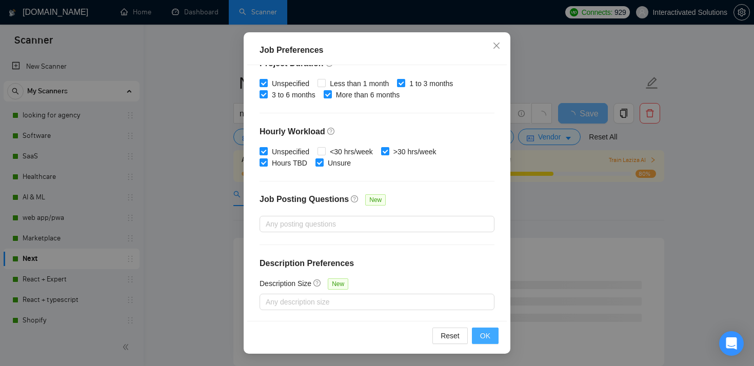
type input "65"
click at [479, 330] on button "OK" at bounding box center [485, 336] width 27 height 16
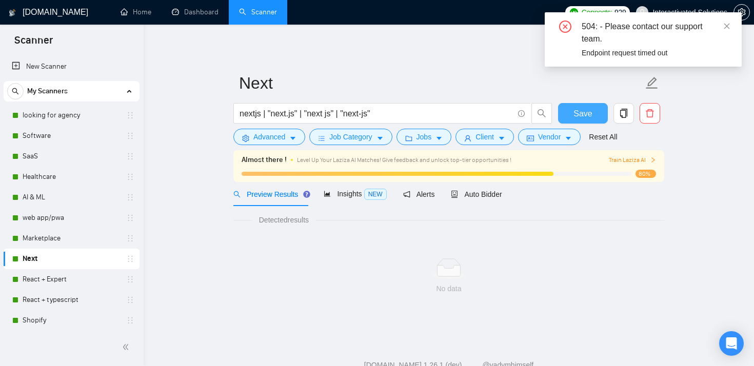
click at [576, 116] on span "Save" at bounding box center [583, 113] width 18 height 13
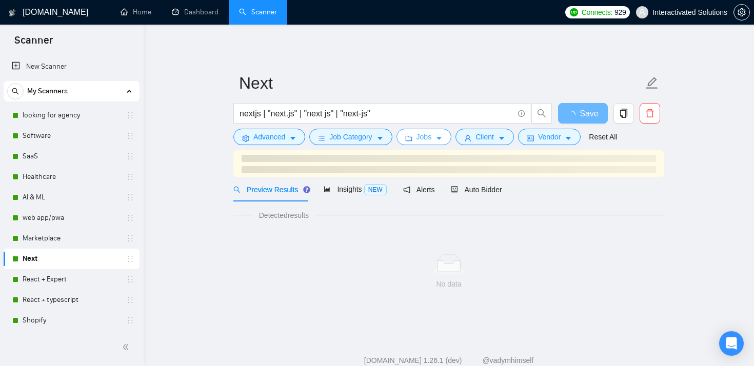
click at [416, 136] on button "Jobs" at bounding box center [424, 137] width 55 height 16
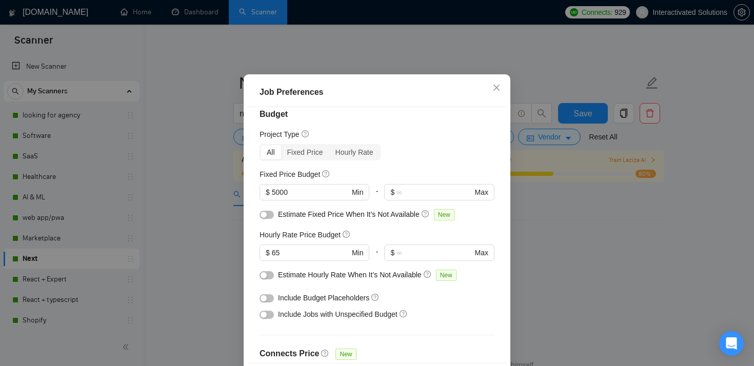
scroll to position [5, 0]
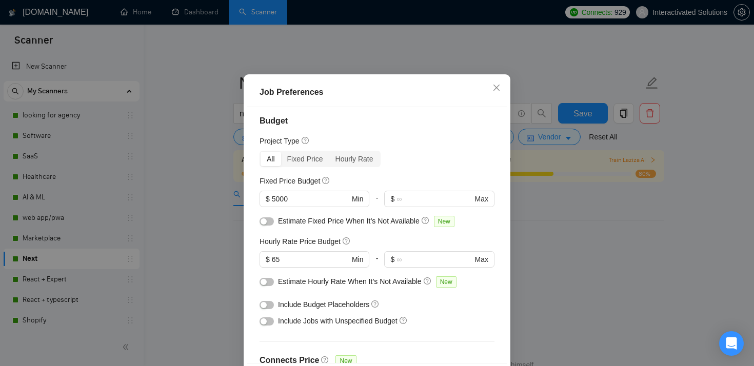
click at [550, 224] on div "Job Preferences Budget Project Type All Fixed Price Hourly Rate Fixed Price Bud…" at bounding box center [377, 183] width 754 height 366
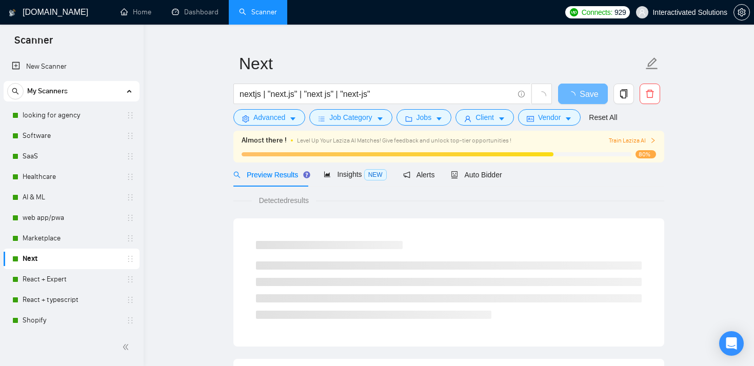
scroll to position [31, 0]
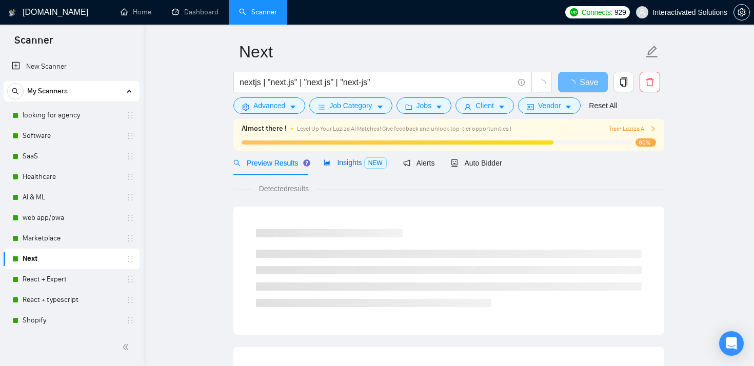
click at [348, 165] on span "Insights NEW" at bounding box center [355, 163] width 63 height 8
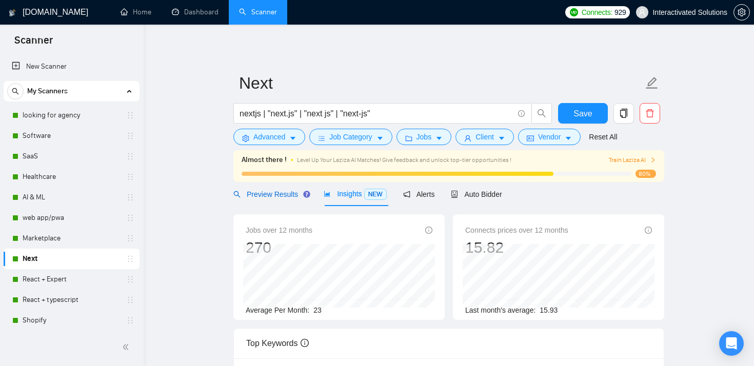
click at [264, 193] on span "Preview Results" at bounding box center [270, 194] width 74 height 8
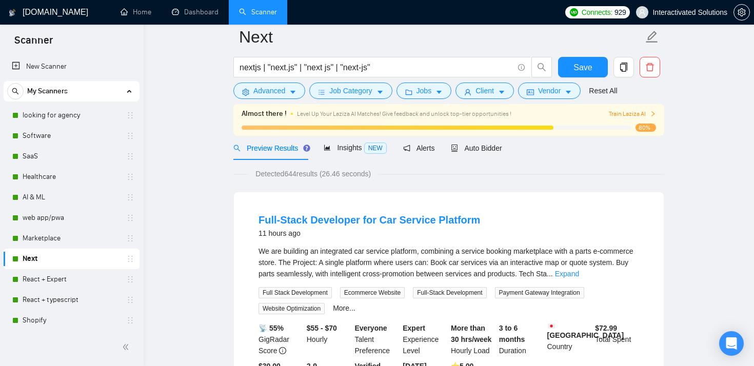
scroll to position [19, 0]
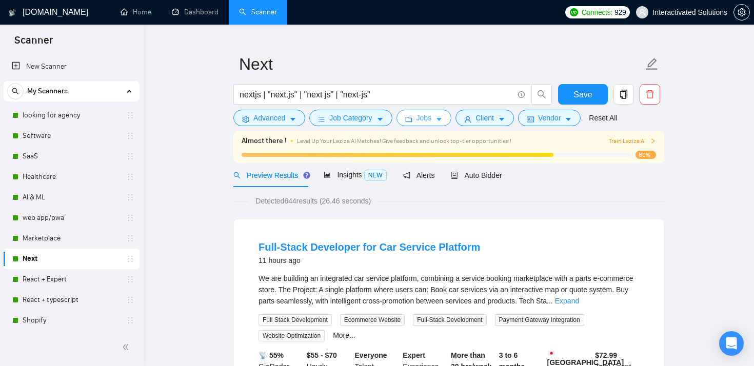
click at [412, 120] on icon "folder" at bounding box center [408, 119] width 7 height 5
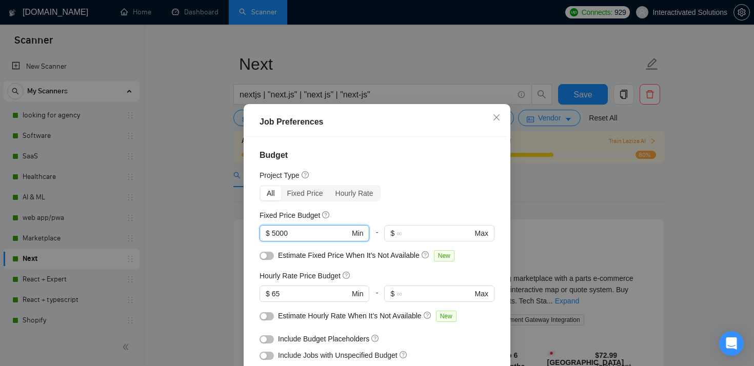
drag, startPoint x: 306, startPoint y: 230, endPoint x: 244, endPoint y: 231, distance: 62.1
click at [247, 232] on div "Budget Project Type All Fixed Price Hourly Rate Fixed Price Budget 5000 $ 5000 …" at bounding box center [377, 265] width 260 height 257
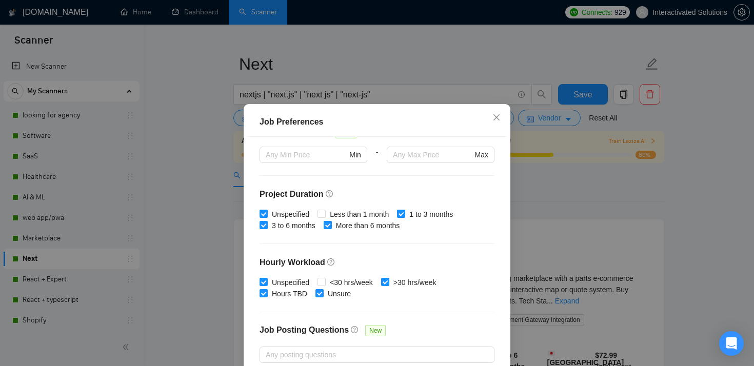
scroll to position [322, 0]
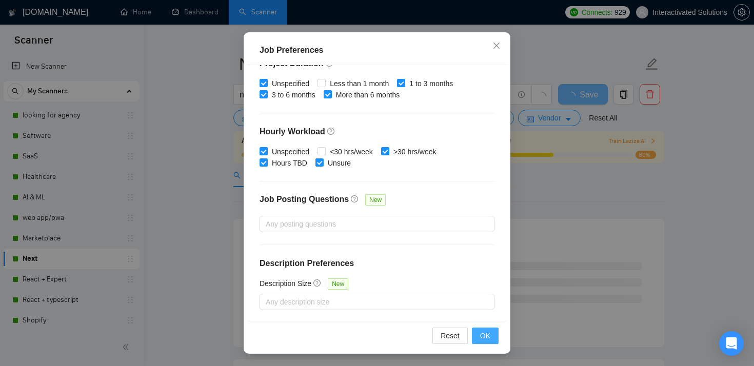
type input "10000"
click at [485, 338] on span "OK" at bounding box center [485, 335] width 10 height 11
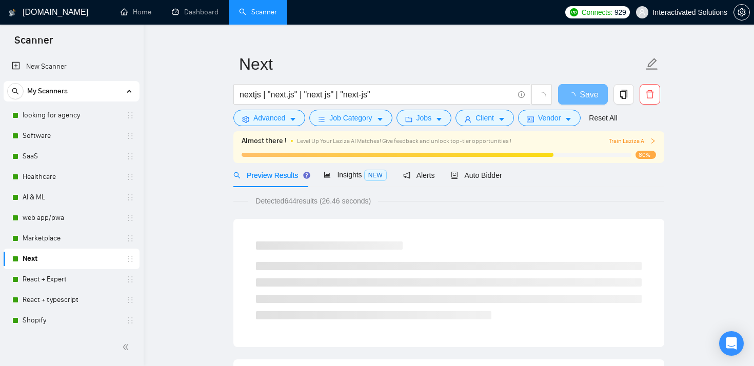
scroll to position [30, 0]
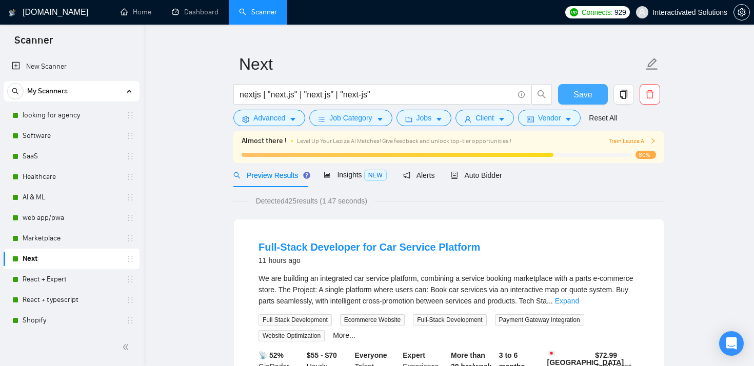
click at [578, 90] on span "Save" at bounding box center [583, 94] width 18 height 13
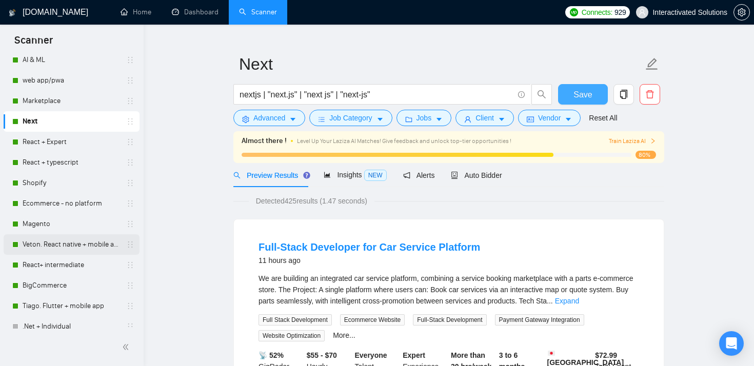
scroll to position [136, 0]
click at [71, 146] on link "React + Expert" at bounding box center [71, 143] width 97 height 21
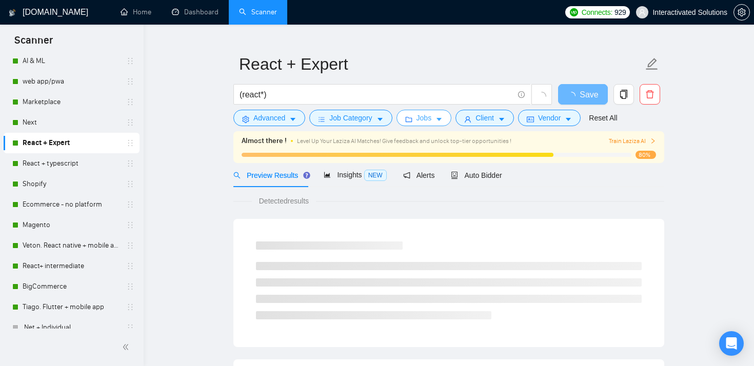
click at [421, 116] on span "Jobs" at bounding box center [424, 117] width 15 height 11
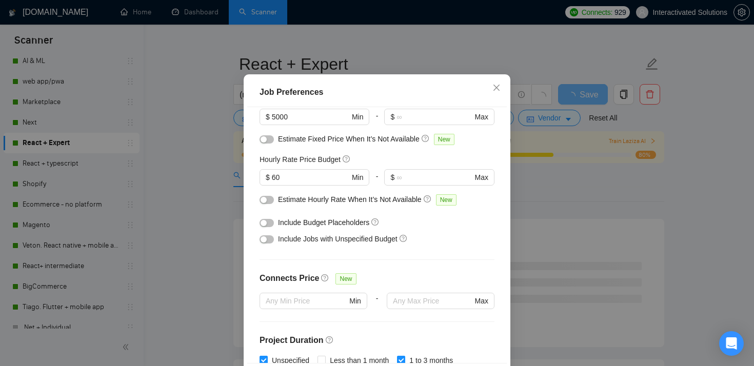
scroll to position [79, 0]
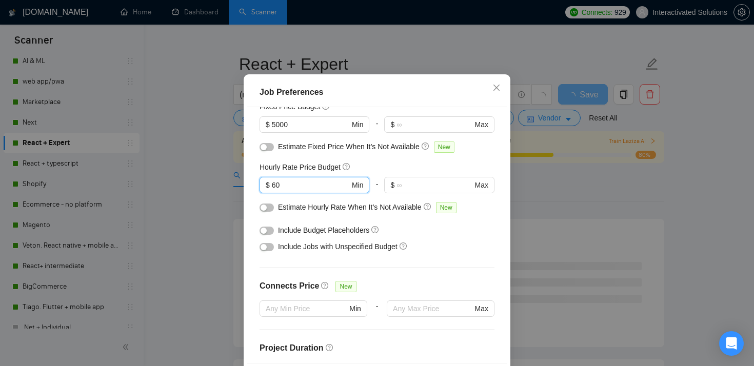
drag, startPoint x: 293, startPoint y: 216, endPoint x: 240, endPoint y: 216, distance: 53.4
click at [242, 216] on div "Job Preferences Budget Project Type All Fixed Price Hourly Rate Fixed Price Bud…" at bounding box center [377, 183] width 754 height 366
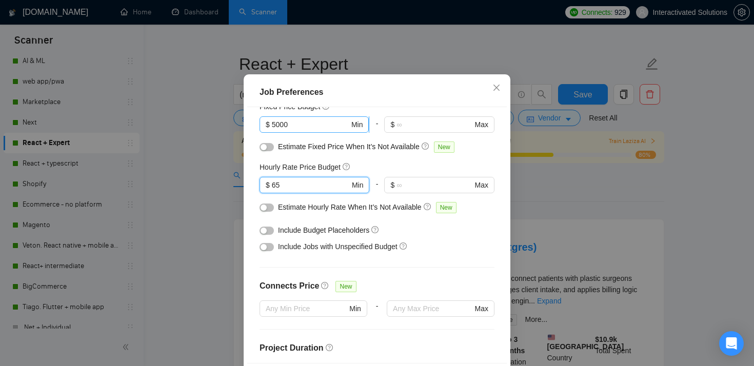
type input "65"
drag, startPoint x: 314, startPoint y: 154, endPoint x: 215, endPoint y: 153, distance: 99.0
click at [217, 154] on div "Job Preferences Budget Project Type All Fixed Price Hourly Rate Fixed Price Bud…" at bounding box center [377, 183] width 754 height 366
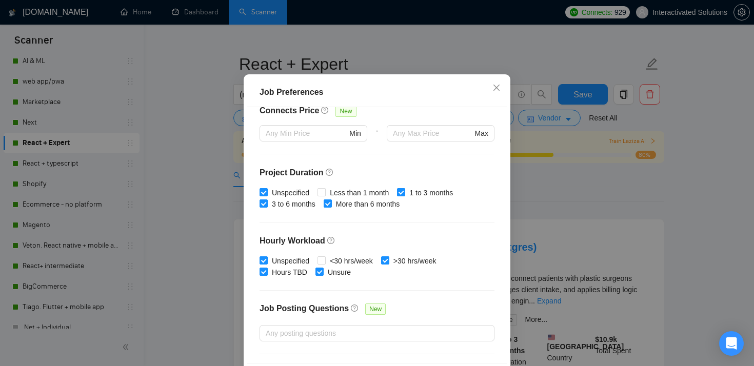
scroll to position [322, 0]
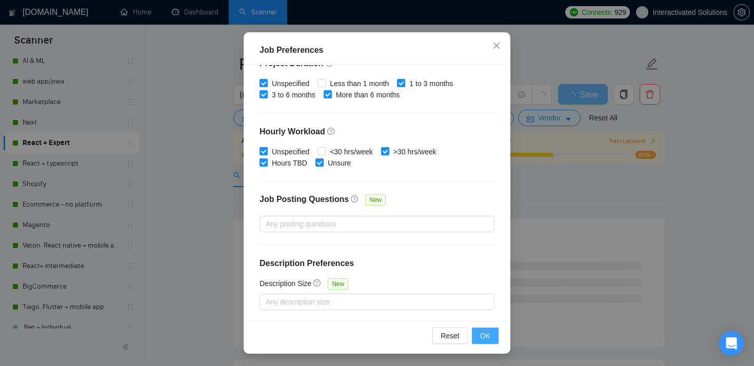
type input "10000"
click at [484, 340] on span "OK" at bounding box center [485, 335] width 10 height 11
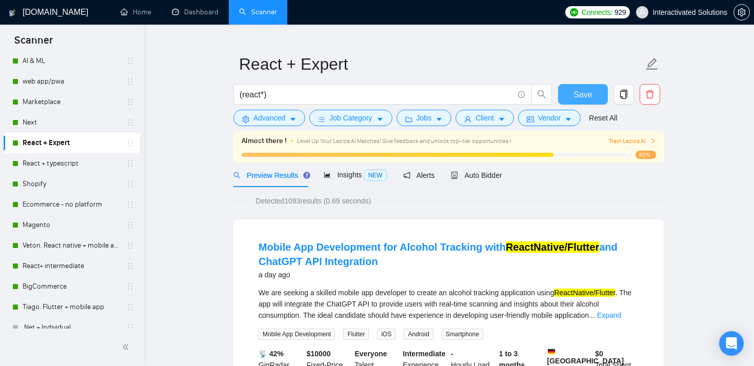
click at [569, 92] on button "Save" at bounding box center [583, 94] width 50 height 21
click at [71, 163] on link "React + typescript" at bounding box center [71, 163] width 97 height 21
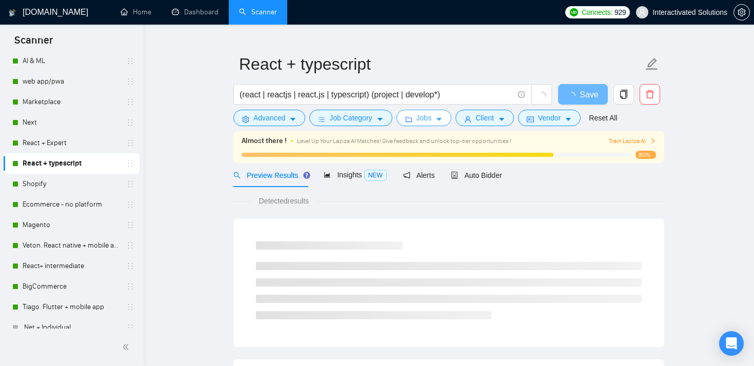
click at [427, 117] on span "Jobs" at bounding box center [424, 117] width 15 height 11
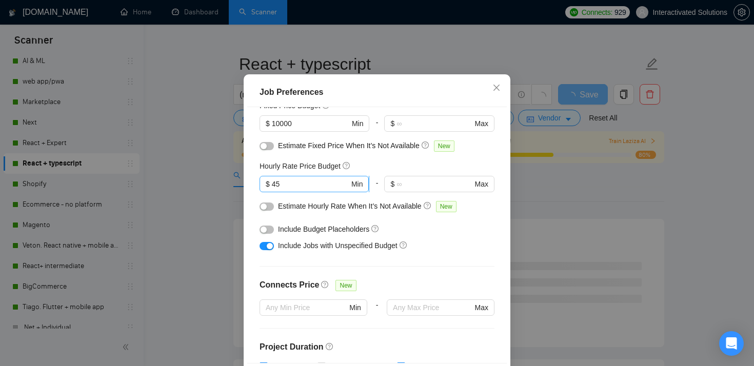
scroll to position [65, 0]
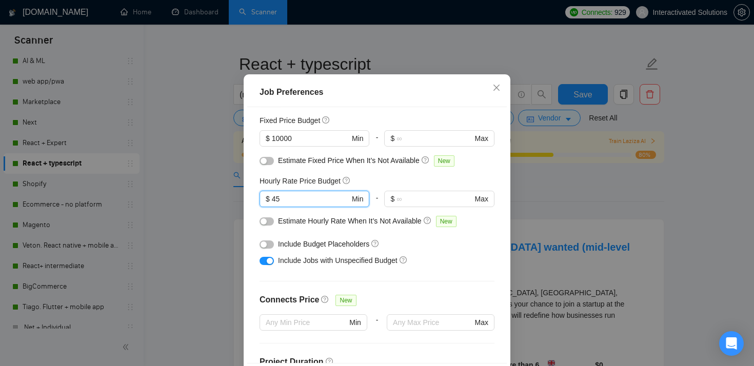
drag, startPoint x: 297, startPoint y: 227, endPoint x: 243, endPoint y: 227, distance: 54.4
click at [246, 227] on div "Job Preferences Budget Project Type All Fixed Price Hourly Rate Fixed Price Bud…" at bounding box center [377, 235] width 267 height 322
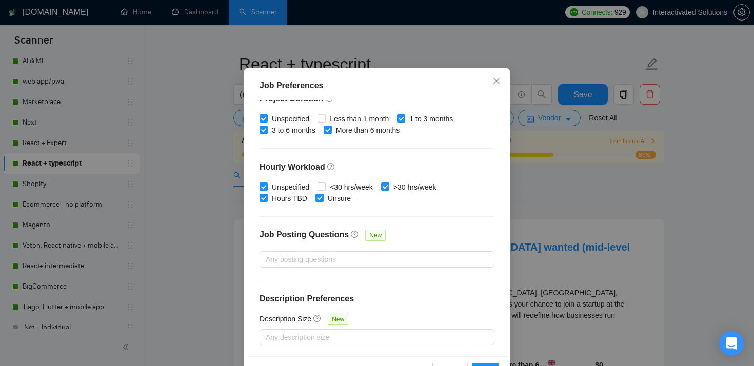
scroll to position [72, 0]
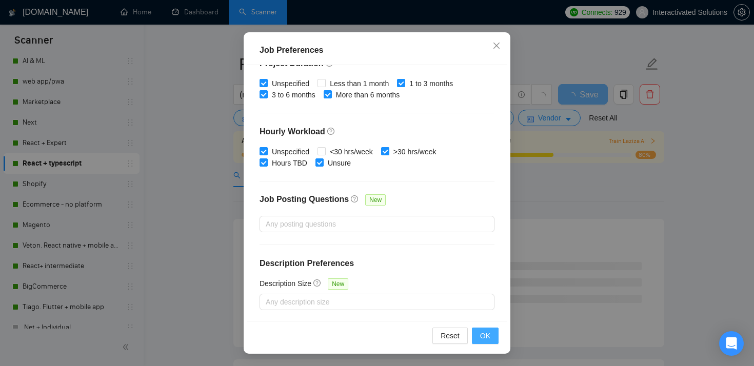
click at [491, 330] on button "OK" at bounding box center [485, 336] width 27 height 16
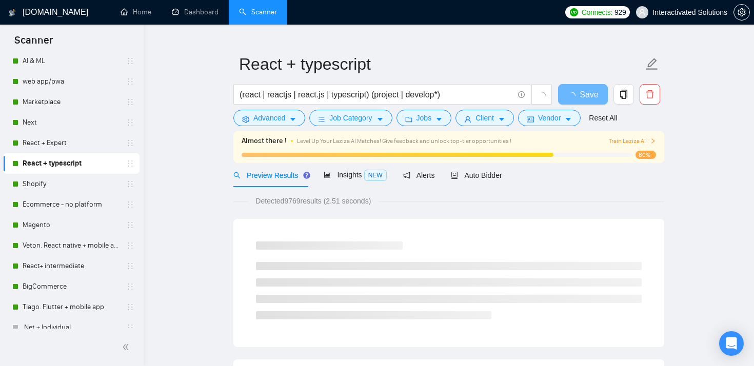
scroll to position [30, 0]
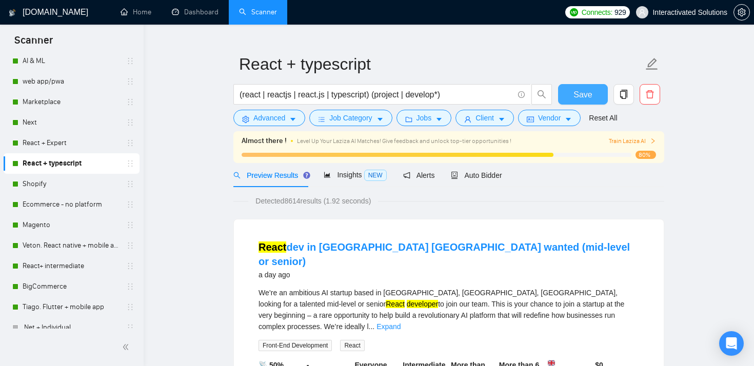
click at [566, 94] on button "Save" at bounding box center [583, 94] width 50 height 21
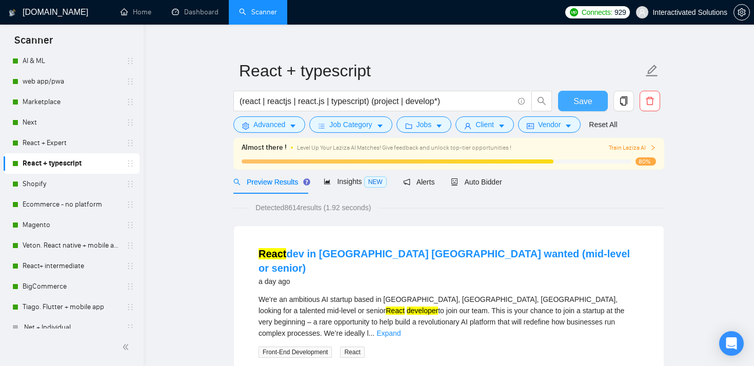
scroll to position [12, 0]
click at [432, 122] on span "Jobs" at bounding box center [424, 125] width 15 height 11
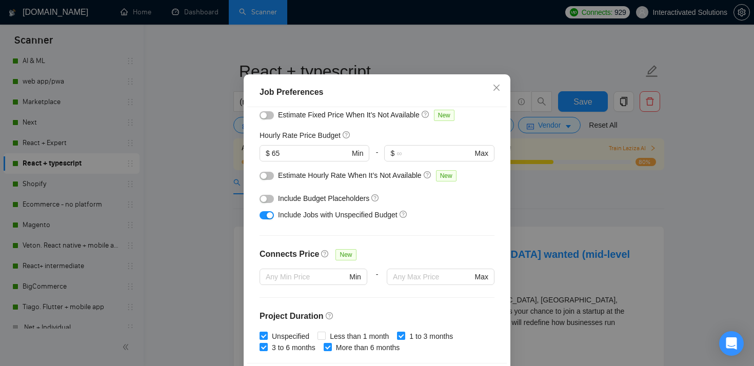
scroll to position [102, 0]
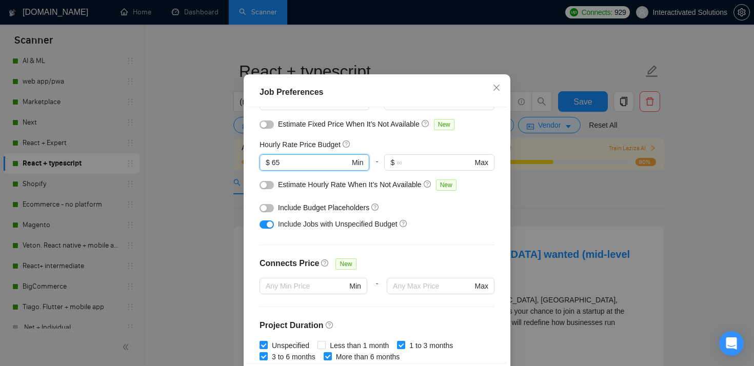
drag, startPoint x: 291, startPoint y: 191, endPoint x: 251, endPoint y: 191, distance: 40.0
click at [251, 191] on div "Budget Project Type All Fixed Price Hourly Rate Fixed Price Budget $ 10000 Min …" at bounding box center [377, 235] width 260 height 257
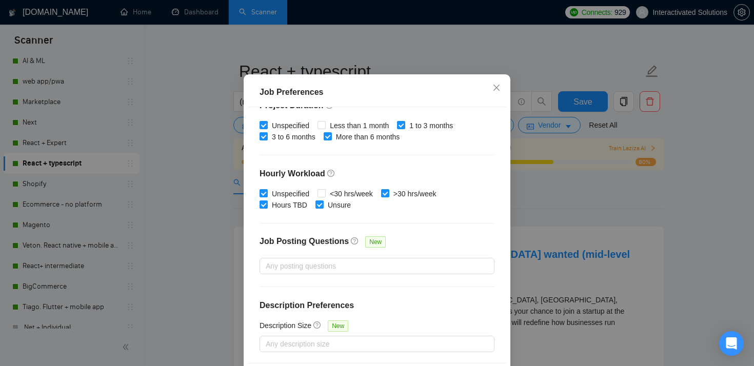
scroll to position [72, 0]
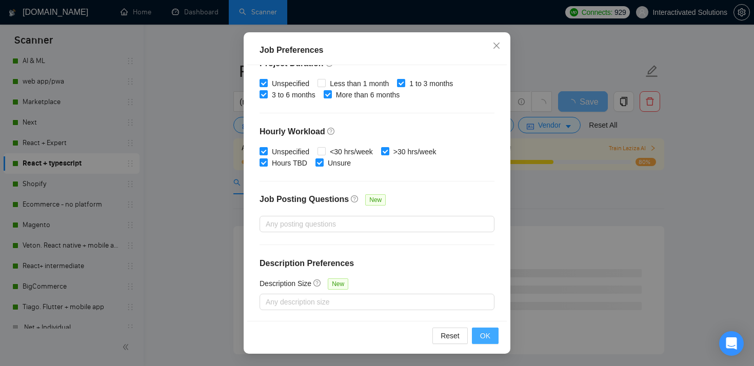
type input "80"
click at [482, 329] on button "OK" at bounding box center [485, 336] width 27 height 16
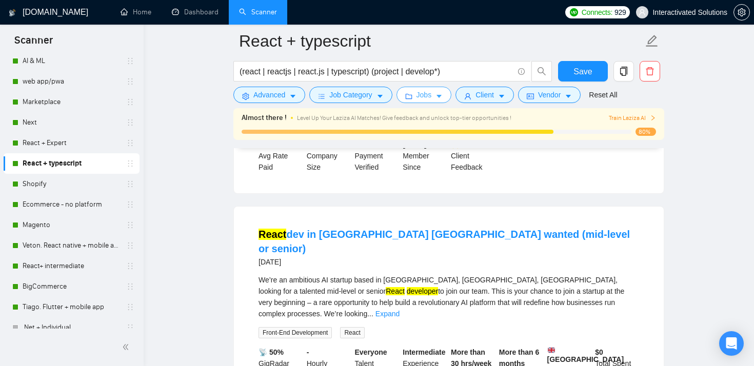
scroll to position [271, 0]
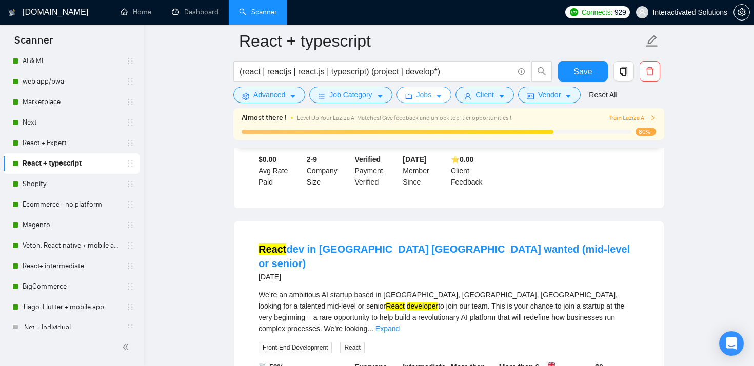
click at [418, 103] on button "Jobs" at bounding box center [424, 95] width 55 height 16
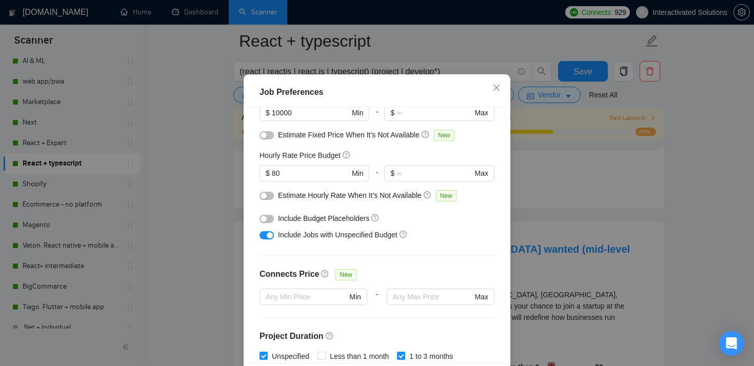
scroll to position [90, 0]
click at [265, 241] on button "button" at bounding box center [267, 236] width 14 height 8
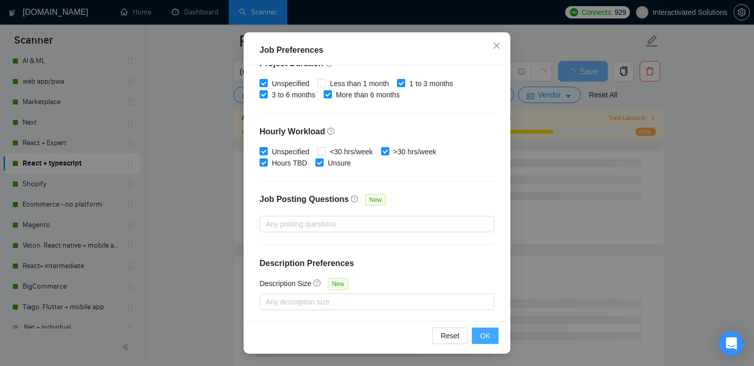
click at [478, 336] on button "OK" at bounding box center [485, 336] width 27 height 16
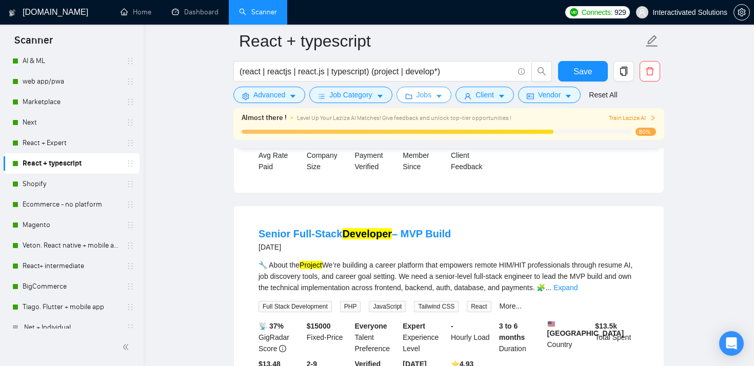
scroll to position [179, 0]
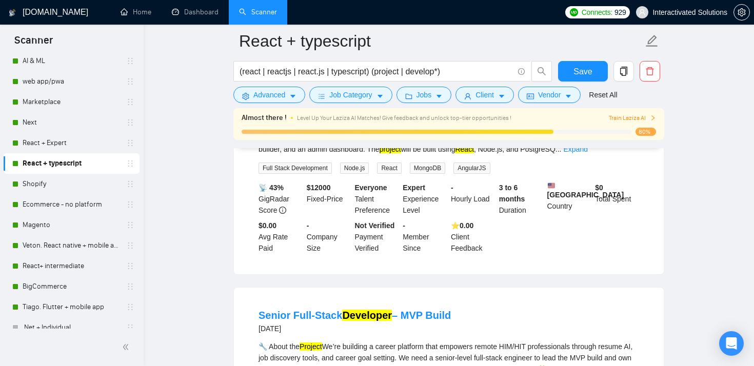
click at [416, 103] on form "React + typescript (react | reactjs | react.js | typescript) (project | develop…" at bounding box center [448, 67] width 431 height 84
click at [421, 99] on span "Jobs" at bounding box center [424, 94] width 15 height 11
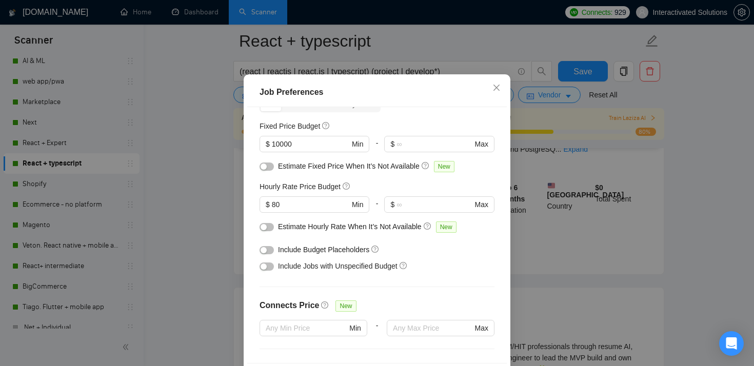
scroll to position [59, 0]
click at [263, 270] on div "button" at bounding box center [264, 267] width 6 height 6
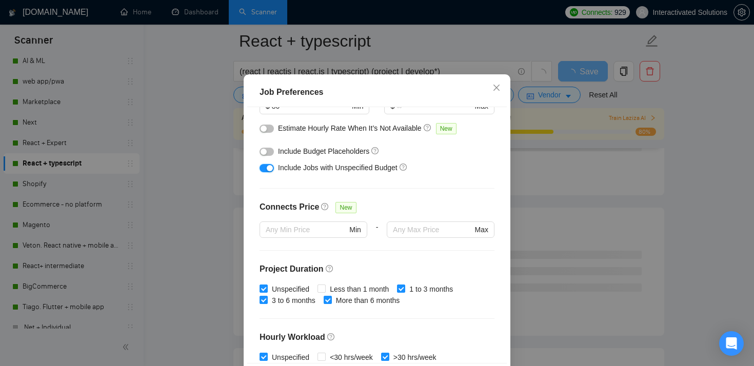
scroll to position [322, 0]
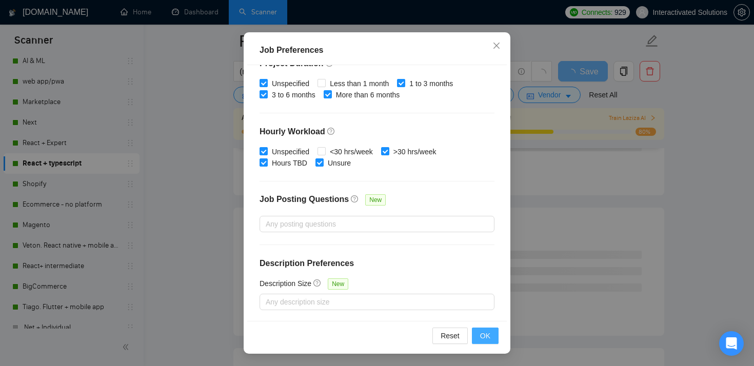
click at [490, 330] on button "OK" at bounding box center [485, 336] width 27 height 16
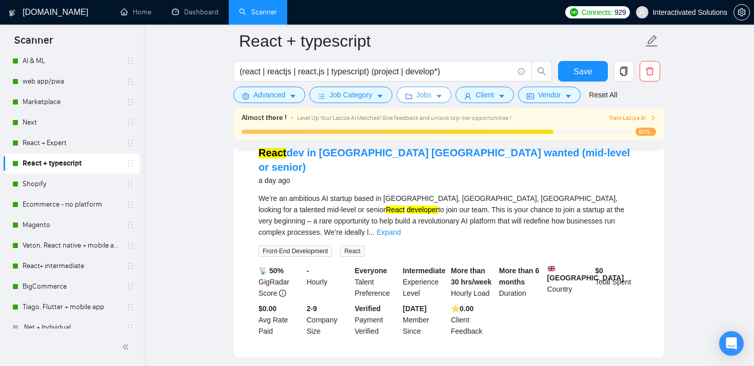
scroll to position [132, 0]
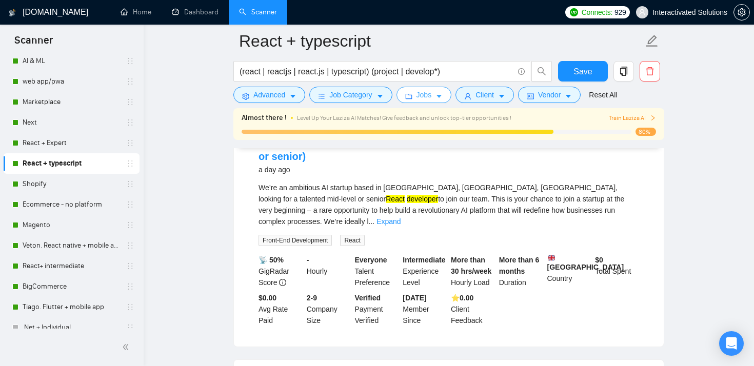
click at [409, 93] on icon "folder" at bounding box center [408, 96] width 7 height 7
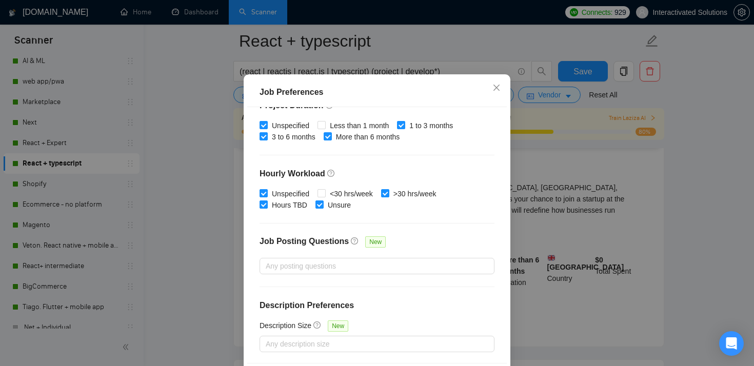
click at [234, 170] on div "Job Preferences Budget Project Type All Fixed Price Hourly Rate Fixed Price Bud…" at bounding box center [377, 183] width 754 height 366
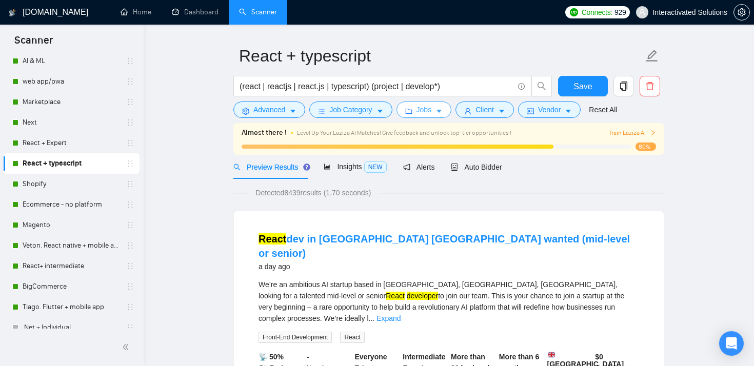
scroll to position [0, 0]
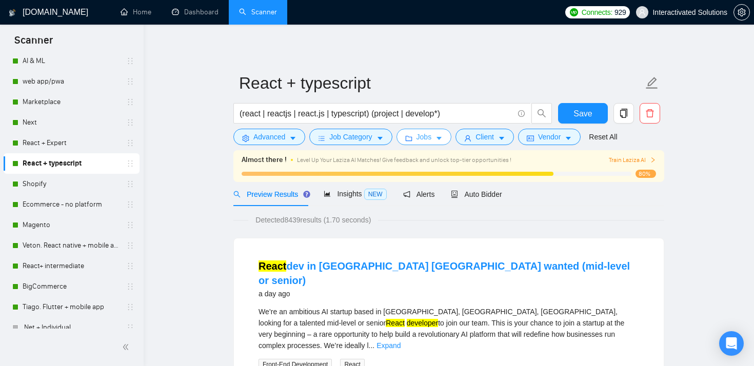
click at [412, 135] on icon "folder" at bounding box center [408, 138] width 7 height 7
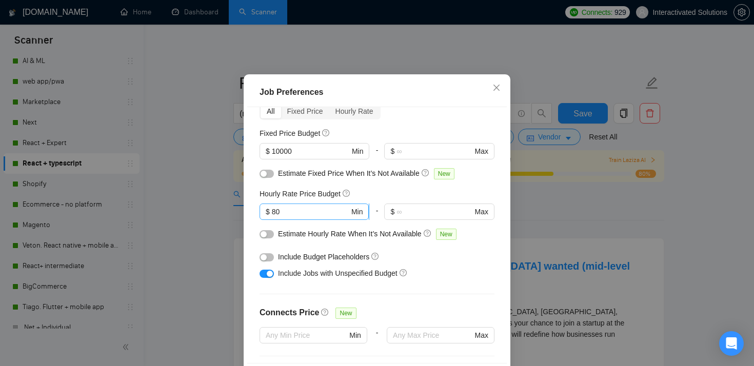
scroll to position [30, 0]
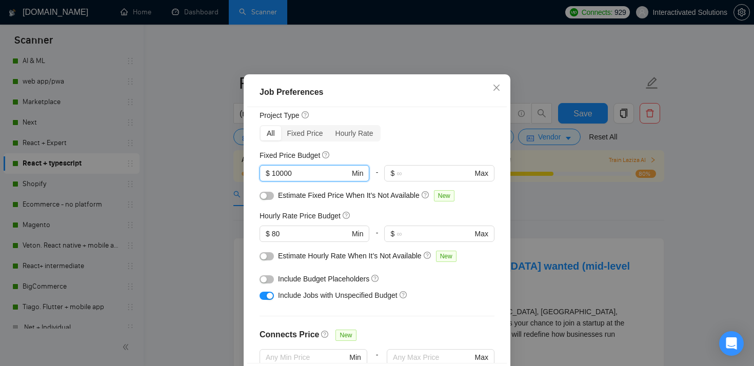
drag, startPoint x: 305, startPoint y: 202, endPoint x: 220, endPoint y: 202, distance: 85.2
click at [220, 202] on div "Job Preferences Budget Project Type All Fixed Price Hourly Rate Fixed Price Bud…" at bounding box center [377, 183] width 754 height 366
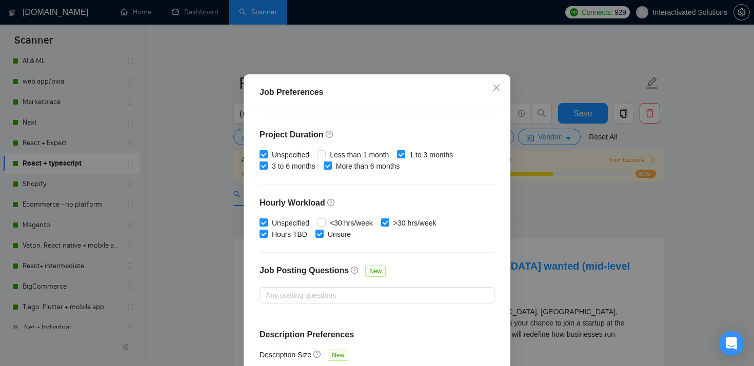
scroll to position [322, 0]
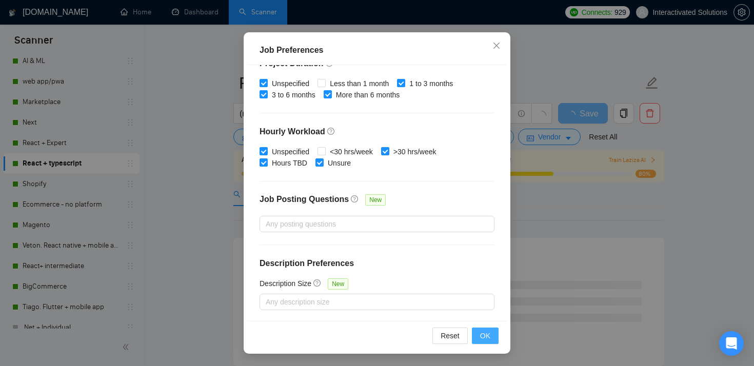
type input "20000"
click at [484, 339] on span "OK" at bounding box center [485, 335] width 10 height 11
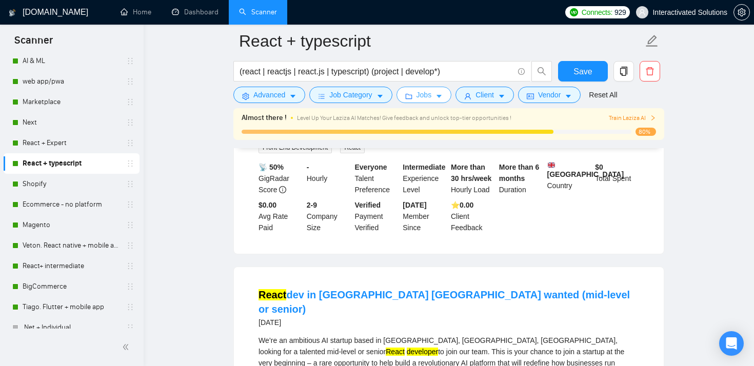
scroll to position [156, 0]
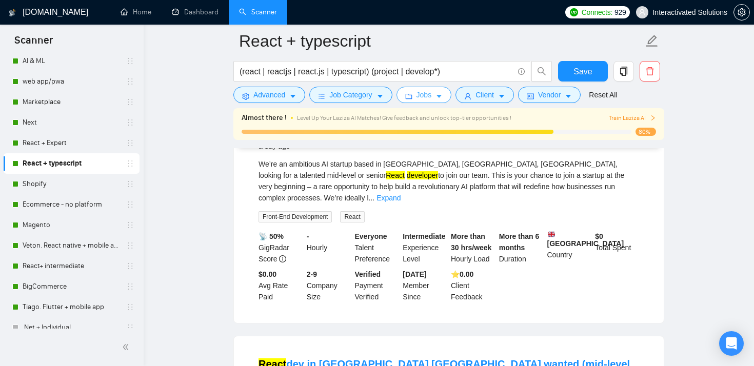
click at [418, 96] on button "Jobs" at bounding box center [424, 95] width 55 height 16
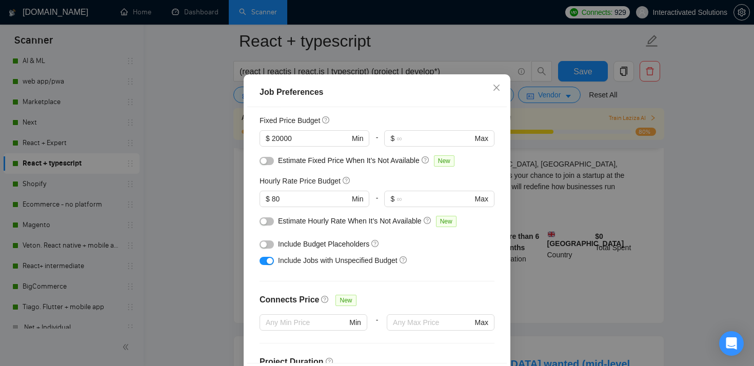
scroll to position [21, 0]
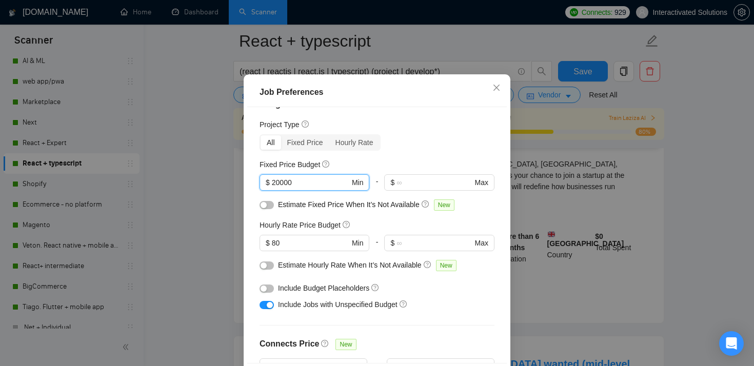
drag, startPoint x: 306, startPoint y: 213, endPoint x: 247, endPoint y: 213, distance: 59.0
click at [247, 213] on div "Job Preferences Budget Project Type All Fixed Price Hourly Rate Fixed Price Bud…" at bounding box center [377, 235] width 267 height 322
click at [397, 209] on span "Estimate Fixed Price When It’s Not Available" at bounding box center [349, 205] width 142 height 8
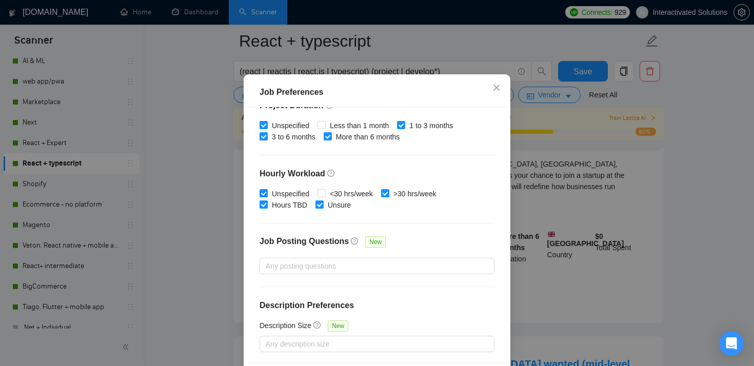
scroll to position [72, 0]
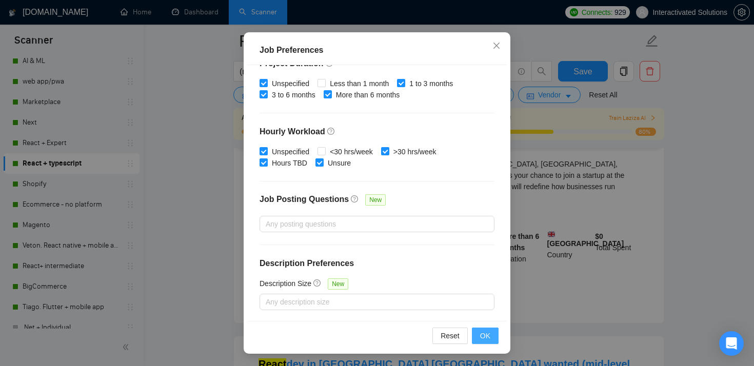
click at [486, 332] on span "OK" at bounding box center [485, 335] width 10 height 11
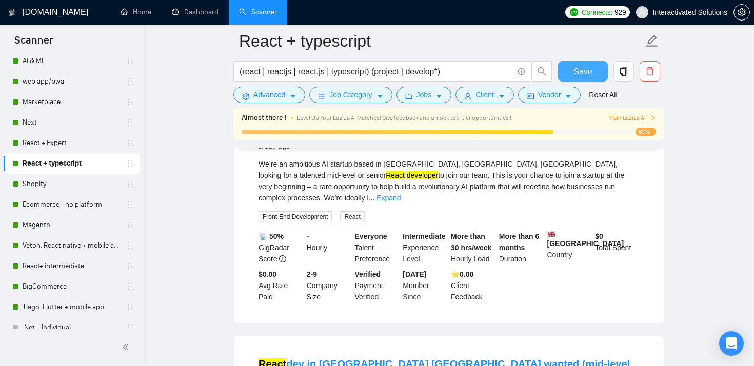
click at [574, 65] on button "Save" at bounding box center [583, 71] width 50 height 21
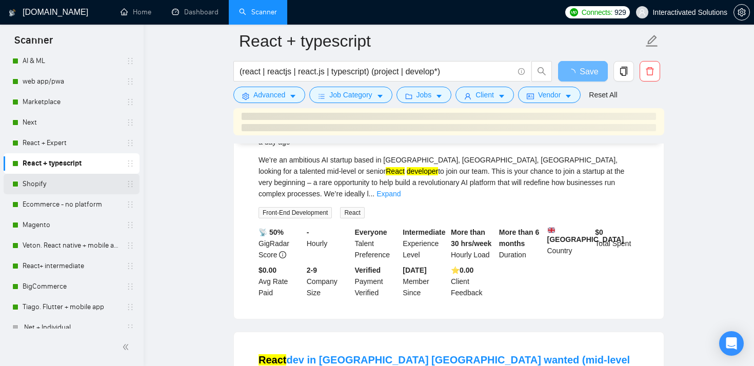
click at [82, 185] on link "Shopify" at bounding box center [71, 184] width 97 height 21
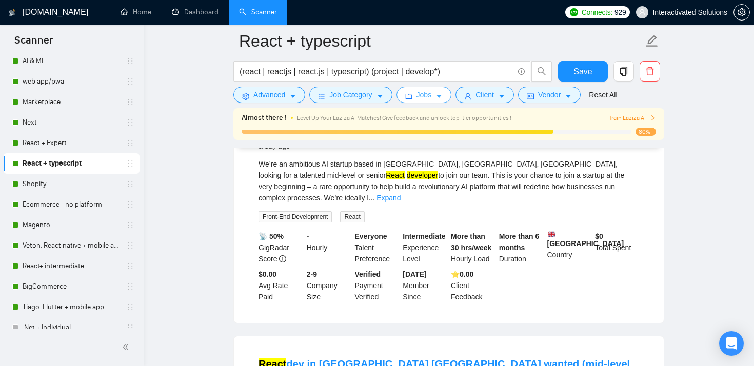
click at [430, 96] on span "Jobs" at bounding box center [424, 94] width 15 height 11
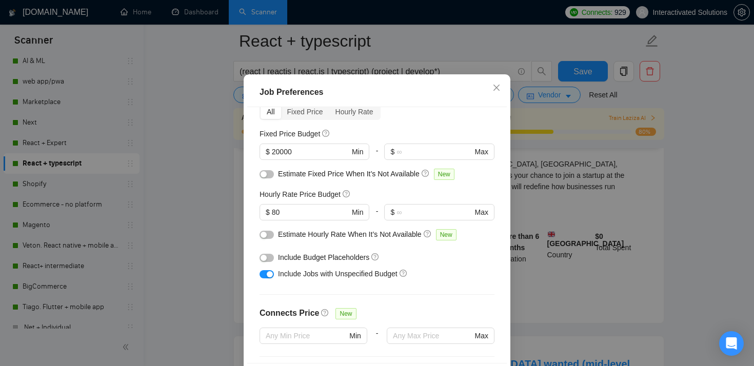
scroll to position [48, 0]
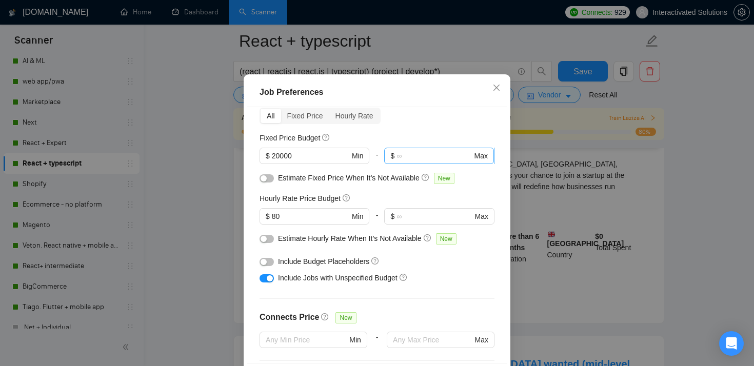
click at [480, 164] on span "$ Max" at bounding box center [438, 156] width 109 height 16
click at [521, 168] on div "Job Preferences Budget Project Type All Fixed Price Hourly Rate Fixed Price Bud…" at bounding box center [377, 183] width 754 height 366
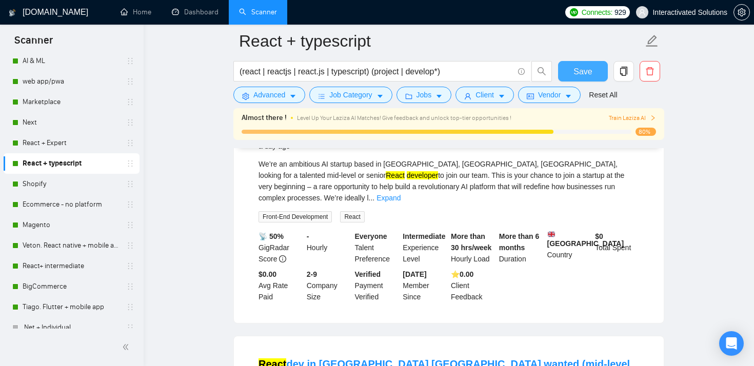
click at [576, 67] on span "Save" at bounding box center [583, 71] width 18 height 13
click at [71, 182] on link "Shopify" at bounding box center [71, 184] width 97 height 21
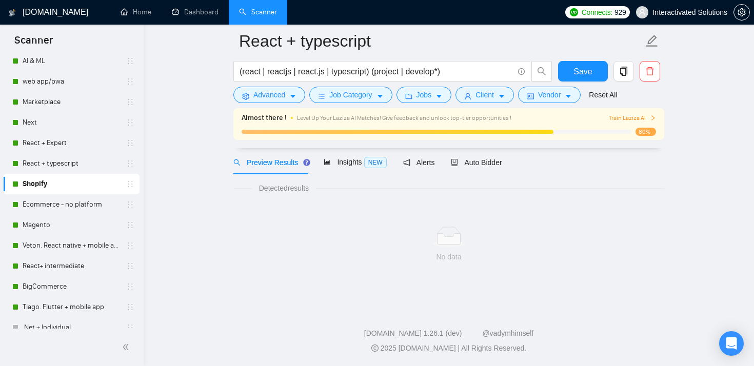
scroll to position [40, 0]
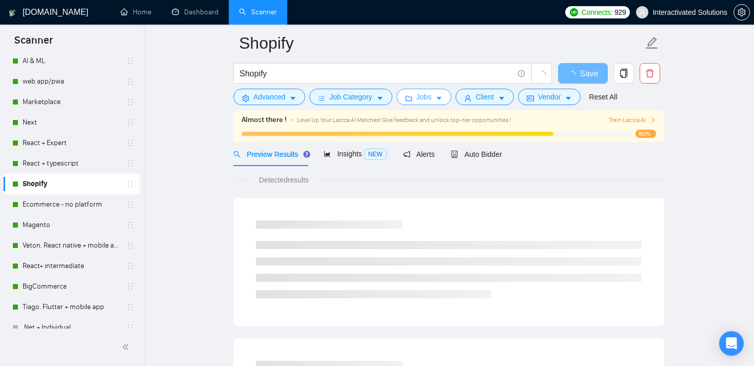
click at [411, 103] on button "Jobs" at bounding box center [424, 97] width 55 height 16
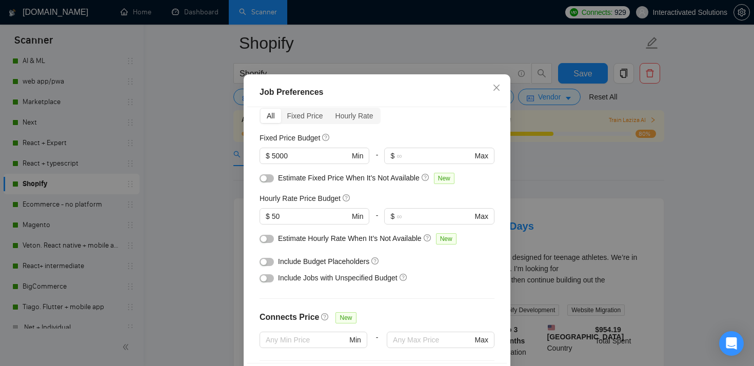
click at [222, 206] on div "Job Preferences Budget Project Type All Fixed Price Hourly Rate Fixed Price Bud…" at bounding box center [377, 183] width 754 height 366
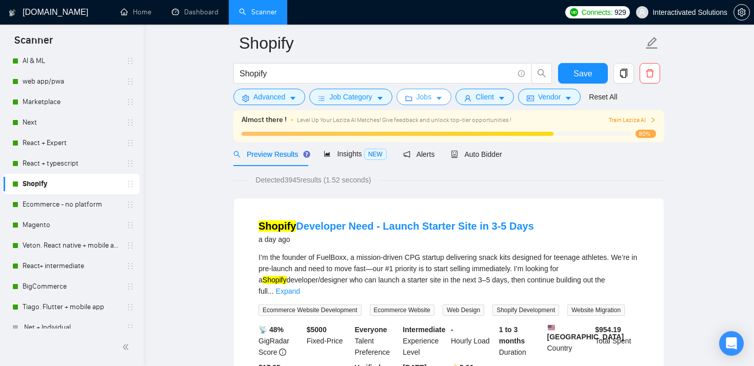
click at [422, 94] on span "Jobs" at bounding box center [424, 96] width 15 height 11
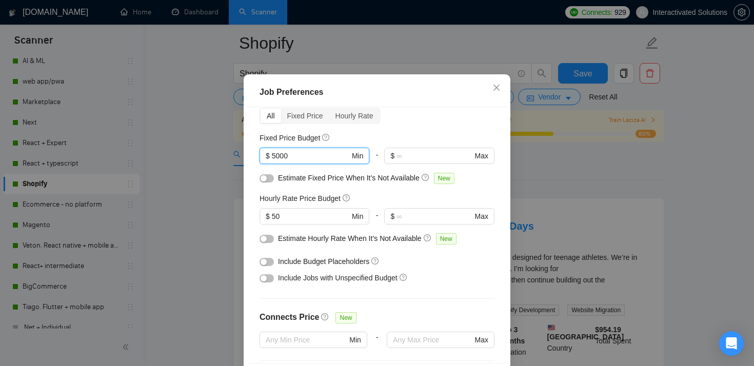
drag, startPoint x: 299, startPoint y: 182, endPoint x: 257, endPoint y: 182, distance: 42.1
click at [260, 164] on span "$ 5000 Min" at bounding box center [315, 156] width 110 height 16
click at [214, 218] on div "Job Preferences Budget Project Type All Fixed Price Hourly Rate Fixed Price Bud…" at bounding box center [377, 183] width 754 height 366
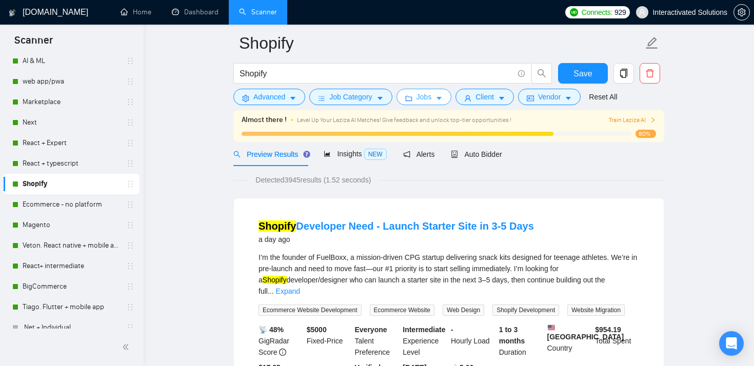
click at [411, 102] on button "Jobs" at bounding box center [424, 97] width 55 height 16
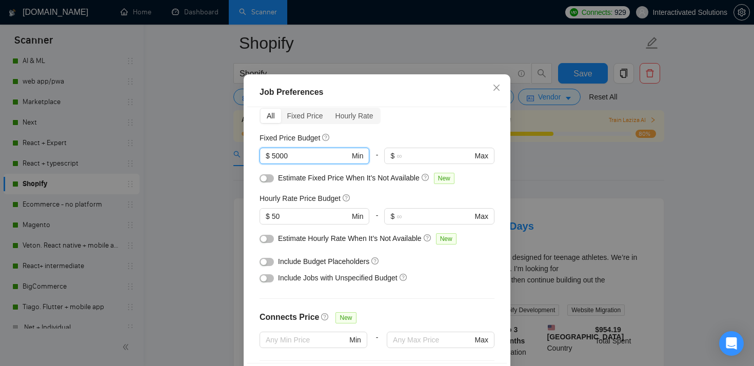
drag, startPoint x: 312, startPoint y: 183, endPoint x: 219, endPoint y: 184, distance: 92.9
click at [222, 183] on div "Job Preferences Budget Project Type All Fixed Price Hourly Rate Fixed Price Bud…" at bounding box center [377, 183] width 754 height 366
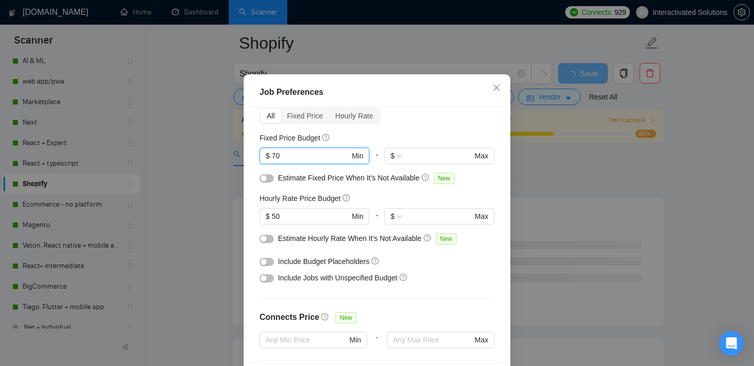
type input "7"
type input "6000"
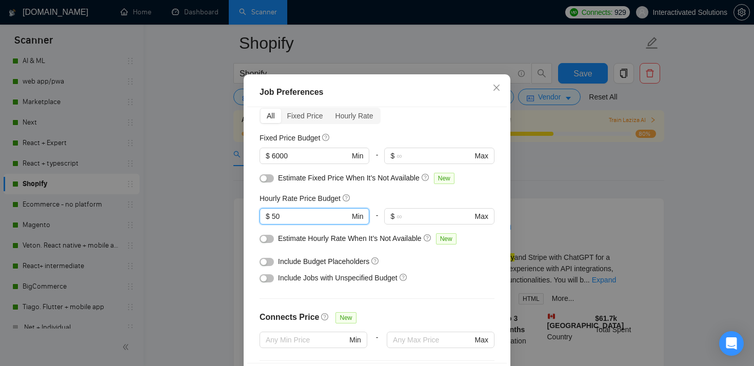
drag, startPoint x: 305, startPoint y: 242, endPoint x: 258, endPoint y: 242, distance: 47.2
click at [262, 225] on span "$ 50 Min" at bounding box center [315, 216] width 110 height 16
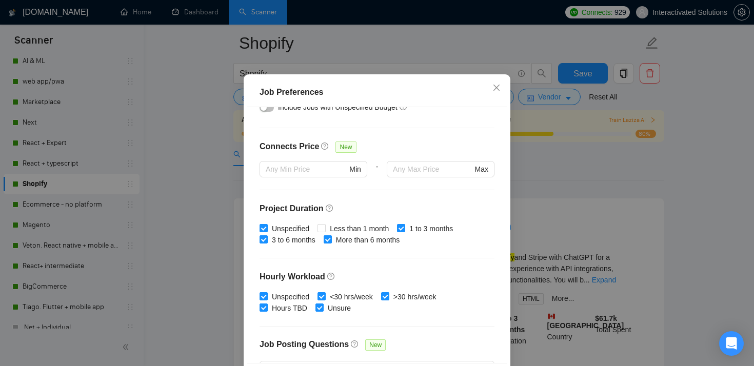
scroll to position [322, 0]
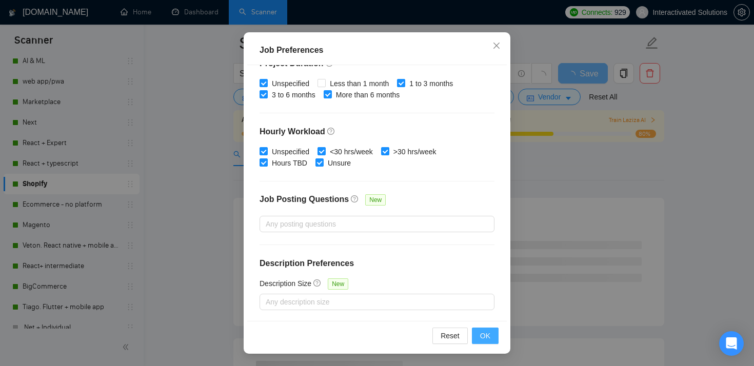
click at [489, 332] on span "OK" at bounding box center [485, 335] width 10 height 11
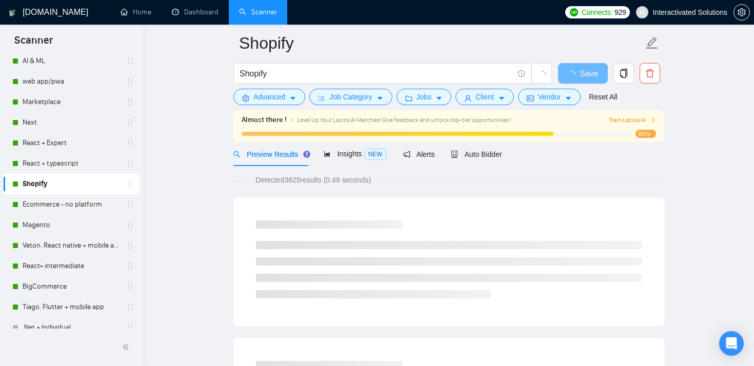
scroll to position [30, 0]
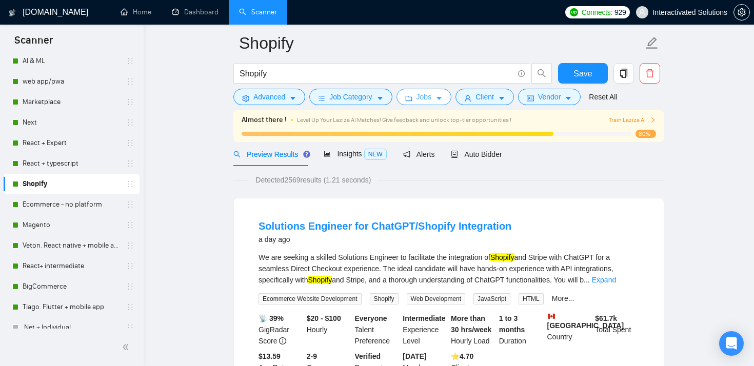
click at [431, 100] on span "Jobs" at bounding box center [424, 96] width 15 height 11
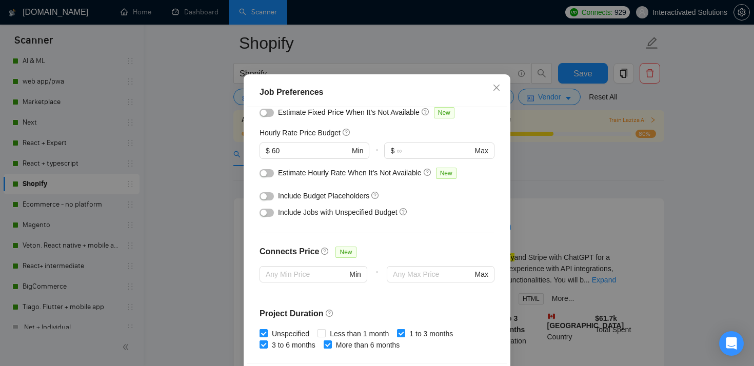
scroll to position [99, 0]
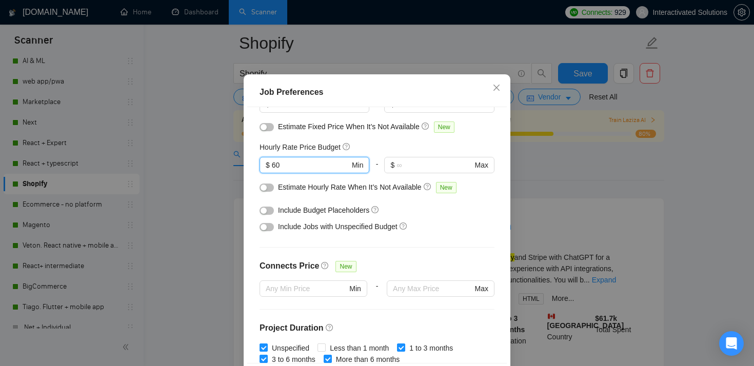
drag, startPoint x: 297, startPoint y: 194, endPoint x: 256, endPoint y: 194, distance: 41.0
click at [261, 173] on span "$ 60 Min" at bounding box center [315, 165] width 110 height 16
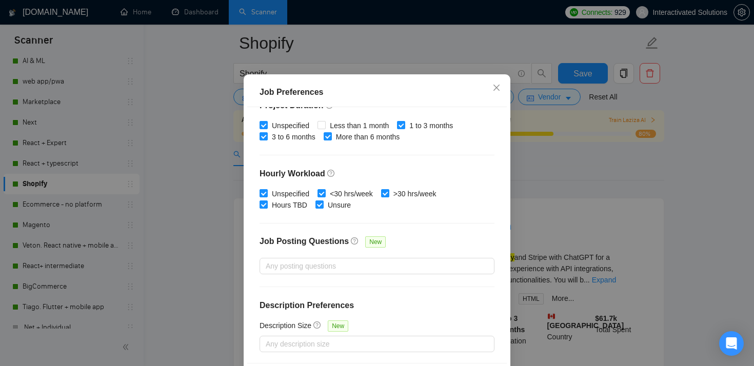
scroll to position [72, 0]
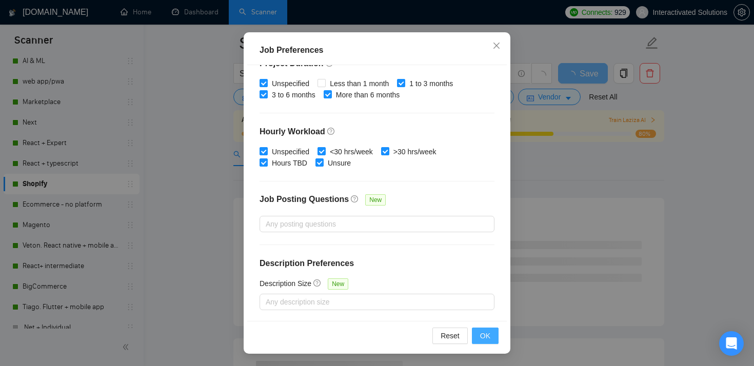
type input "75"
click at [488, 332] on span "OK" at bounding box center [485, 335] width 10 height 11
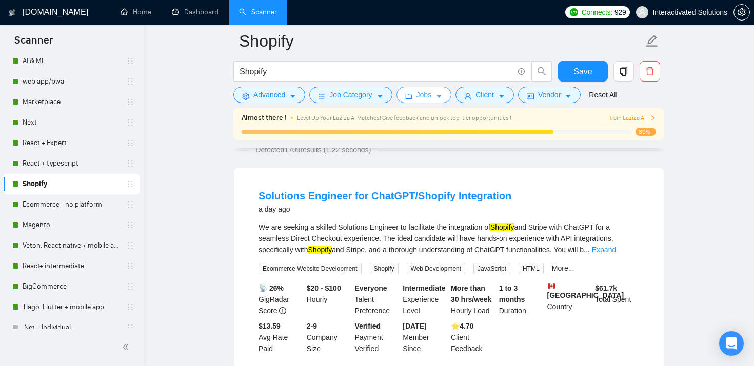
scroll to position [70, 0]
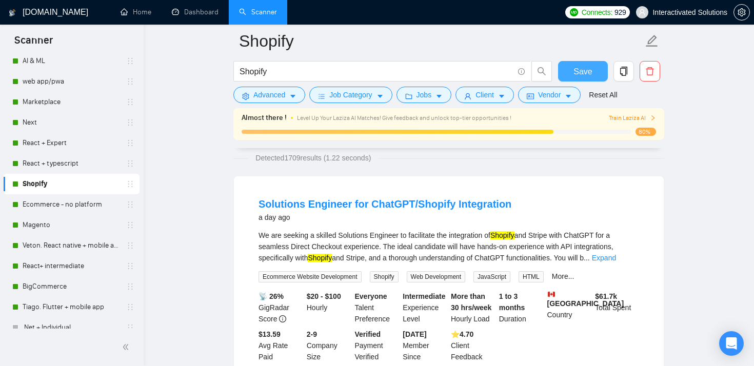
click at [574, 76] on span "Save" at bounding box center [583, 71] width 18 height 13
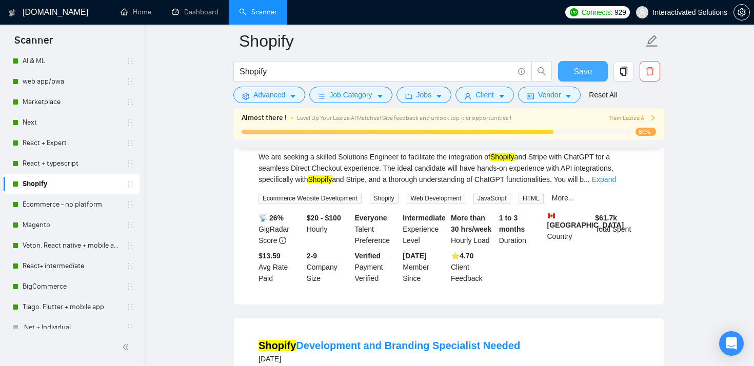
scroll to position [0, 0]
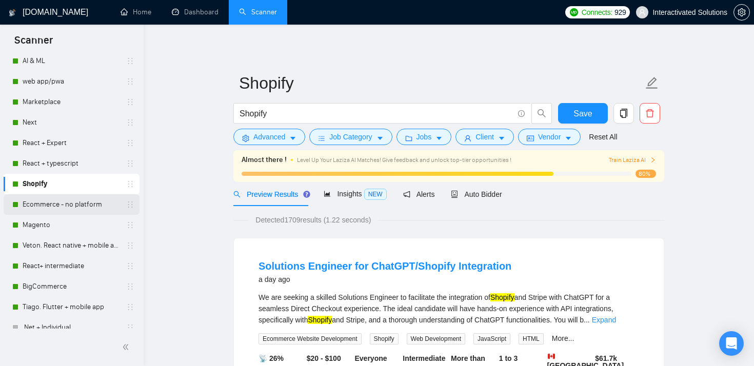
click at [83, 203] on link "Ecommerce - no platform" at bounding box center [71, 204] width 97 height 21
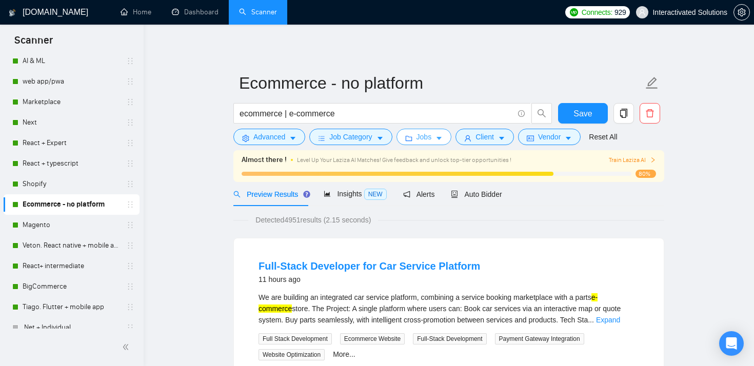
click at [425, 141] on span "Jobs" at bounding box center [424, 136] width 15 height 11
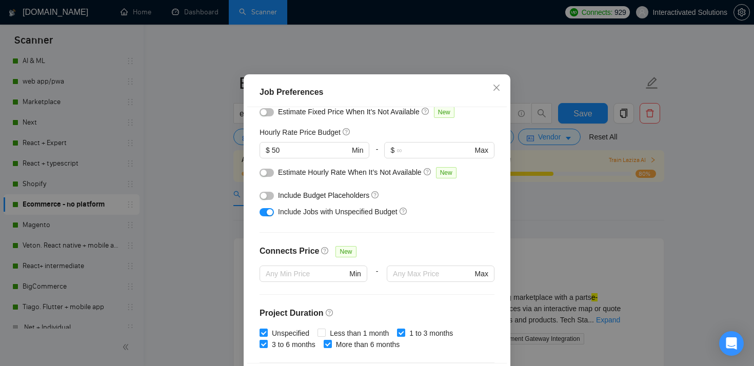
scroll to position [107, 0]
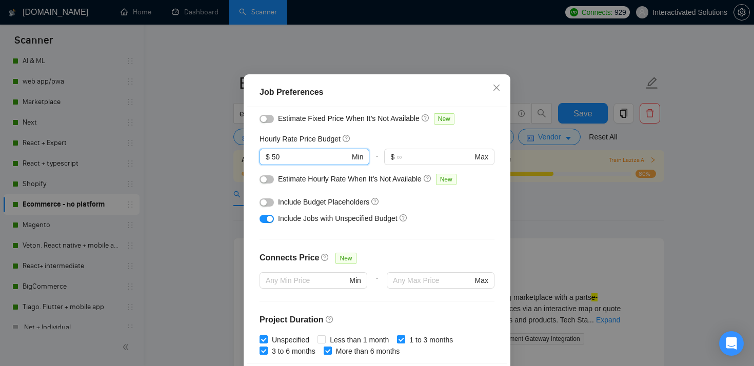
drag, startPoint x: 310, startPoint y: 188, endPoint x: 251, endPoint y: 188, distance: 59.0
click at [251, 188] on div "Budget Project Type All Fixed Price Hourly Rate Fixed Price Budget $ 5000 Min -…" at bounding box center [377, 235] width 260 height 257
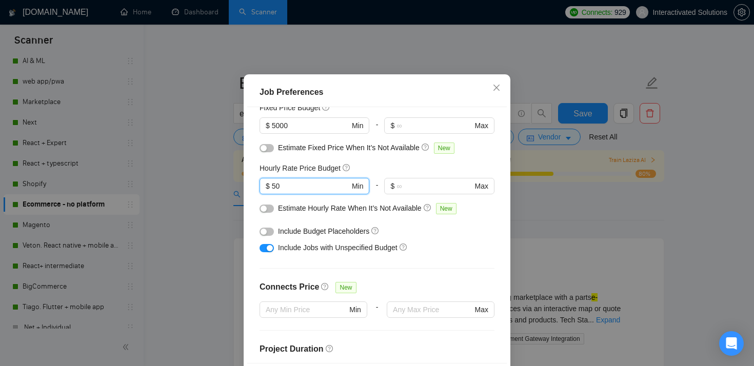
scroll to position [74, 0]
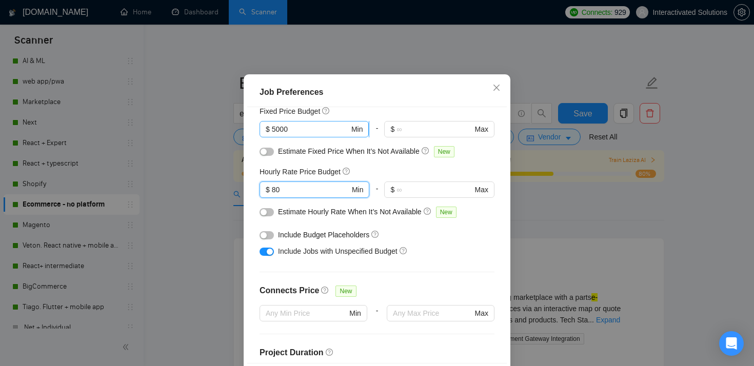
type input "80"
drag, startPoint x: 304, startPoint y: 156, endPoint x: 236, endPoint y: 156, distance: 67.7
click at [237, 156] on div "Job Preferences Budget Project Type All Fixed Price Hourly Rate Fixed Price Bud…" at bounding box center [377, 183] width 754 height 366
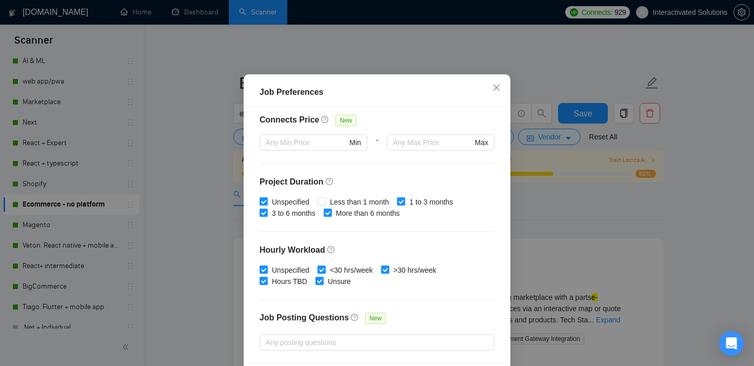
scroll to position [322, 0]
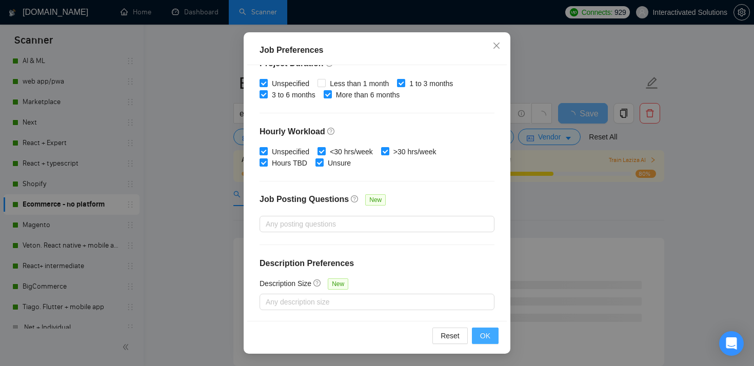
type input "10000"
click at [488, 339] on span "OK" at bounding box center [485, 335] width 10 height 11
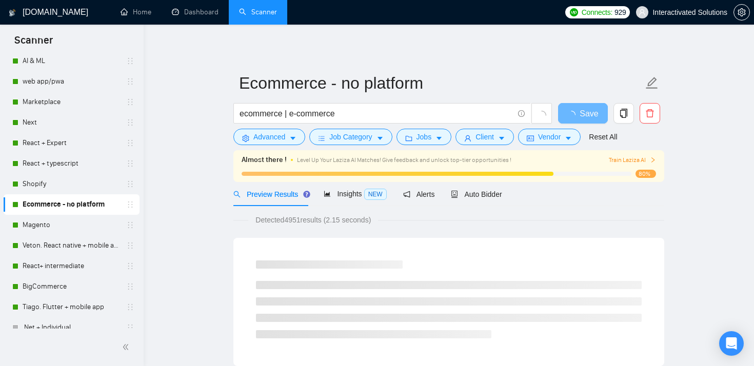
scroll to position [30, 0]
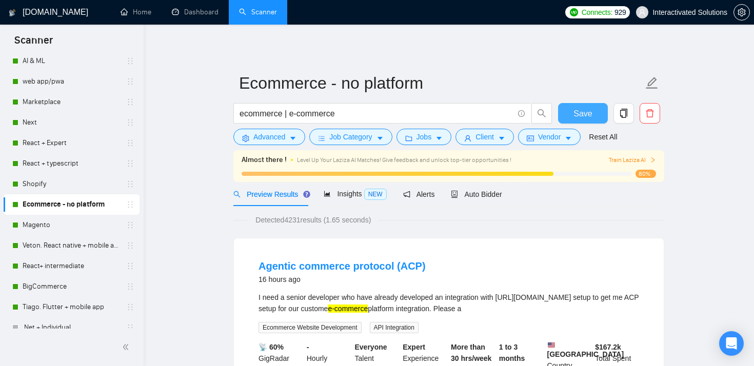
click at [584, 113] on span "Save" at bounding box center [583, 113] width 18 height 13
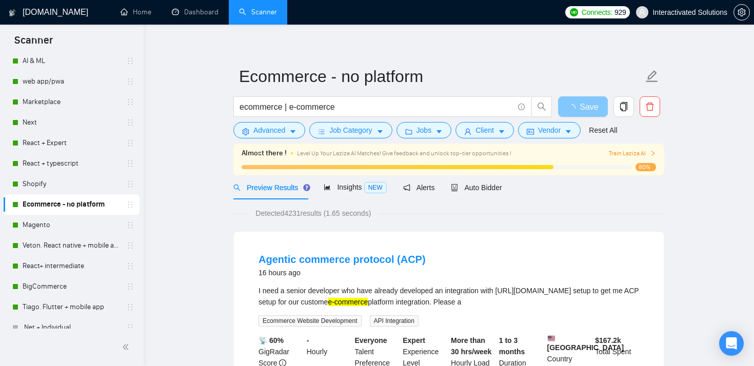
scroll to position [0, 0]
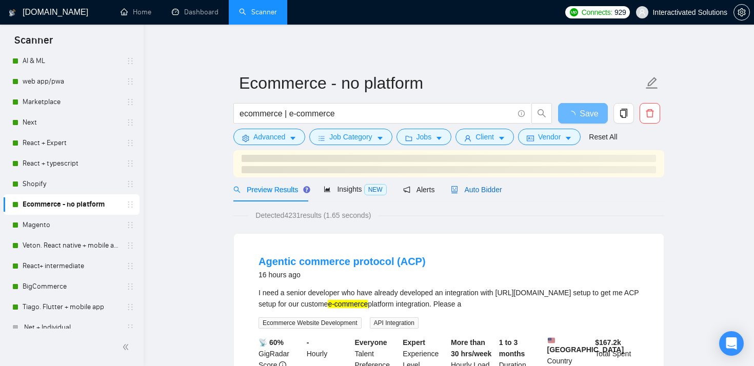
click at [475, 191] on span "Auto Bidder" at bounding box center [476, 190] width 51 height 8
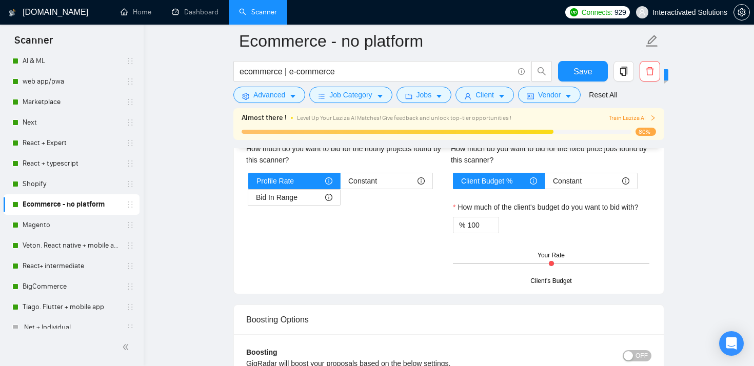
scroll to position [1706, 0]
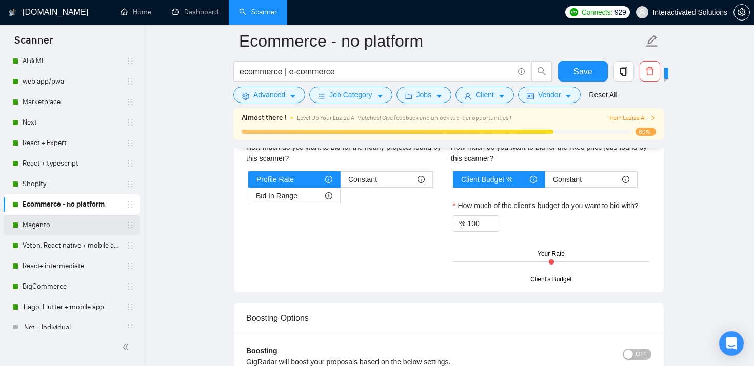
click at [47, 225] on link "Magento" at bounding box center [71, 225] width 97 height 21
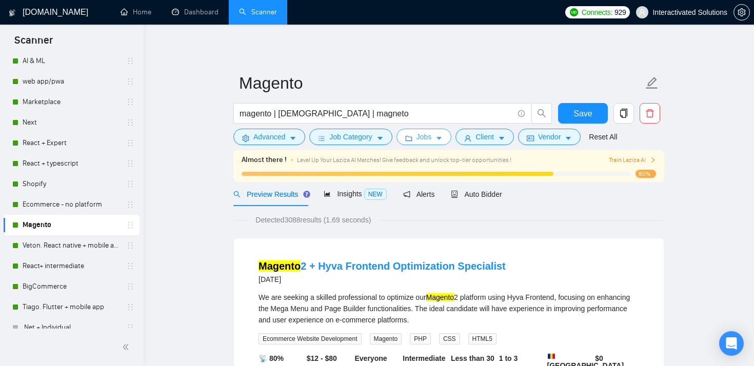
click at [430, 136] on span "Jobs" at bounding box center [424, 136] width 15 height 11
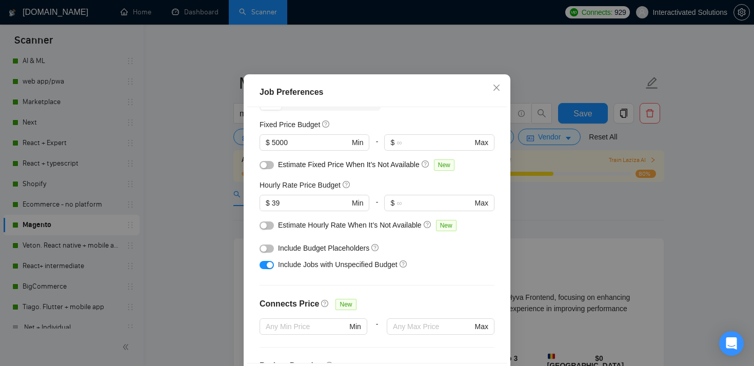
scroll to position [60, 0]
drag, startPoint x: 297, startPoint y: 231, endPoint x: 249, endPoint y: 231, distance: 47.7
click at [252, 231] on div "Budget Project Type All Fixed Price Hourly Rate Fixed Price Budget $ 5000 Min -…" at bounding box center [377, 235] width 260 height 257
type input "80"
drag, startPoint x: 312, startPoint y: 170, endPoint x: 220, endPoint y: 170, distance: 92.3
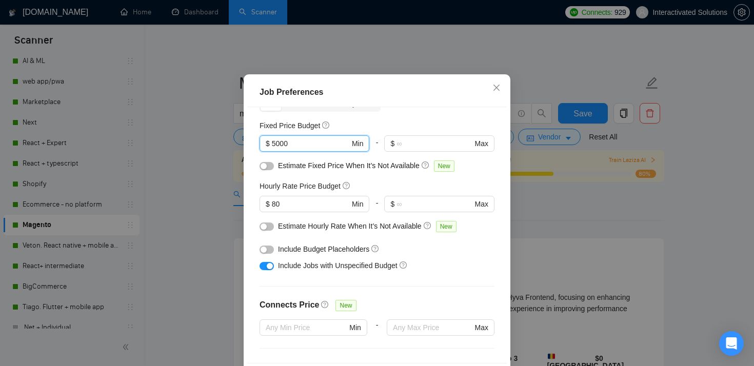
click at [225, 170] on div "Job Preferences Budget Project Type All Fixed Price Hourly Rate Fixed Price Bud…" at bounding box center [377, 183] width 754 height 366
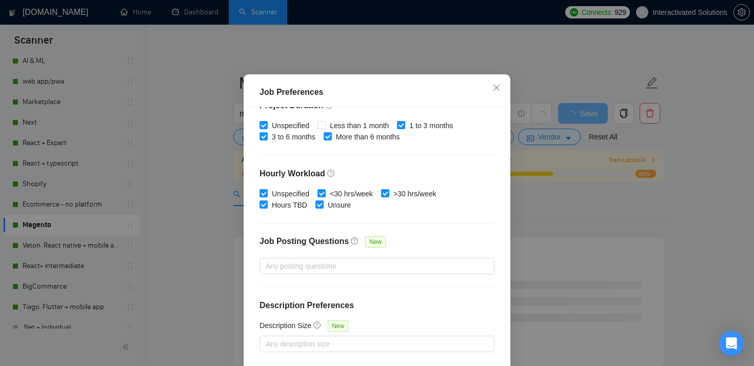
scroll to position [72, 0]
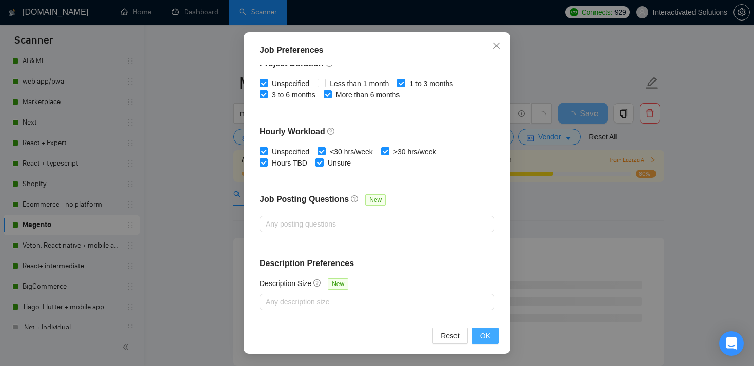
type input "10000"
click at [484, 332] on span "OK" at bounding box center [485, 335] width 10 height 11
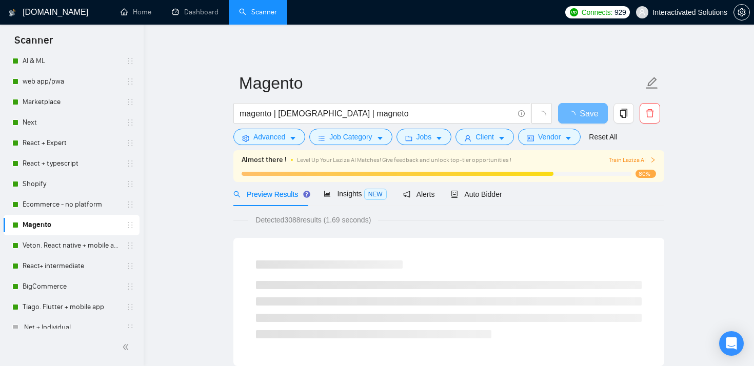
scroll to position [30, 0]
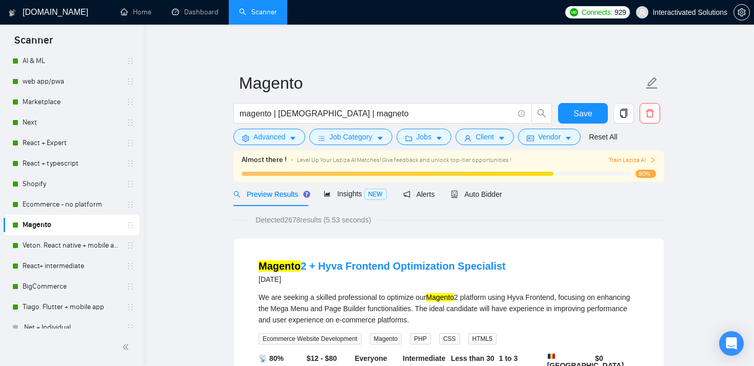
drag, startPoint x: 486, startPoint y: 188, endPoint x: 449, endPoint y: 213, distance: 44.7
click at [486, 188] on div "Auto Bidder" at bounding box center [476, 194] width 51 height 24
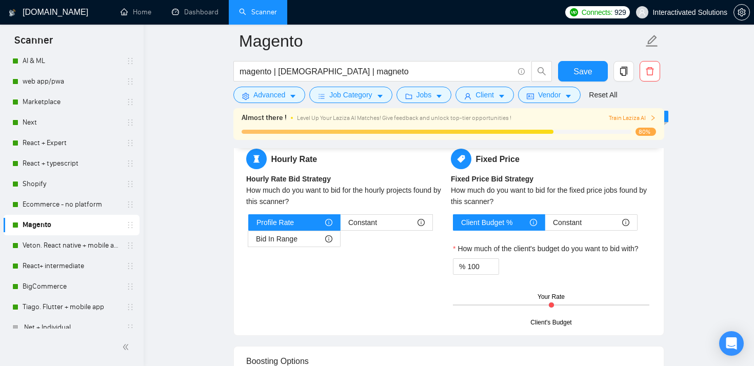
scroll to position [1655, 0]
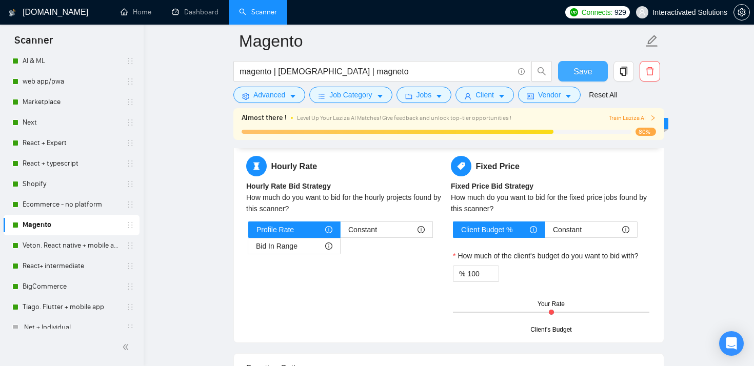
click at [593, 71] on button "Save" at bounding box center [583, 71] width 50 height 21
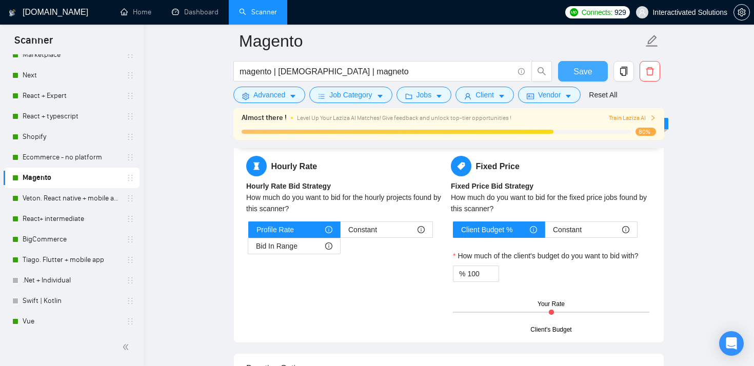
scroll to position [187, 0]
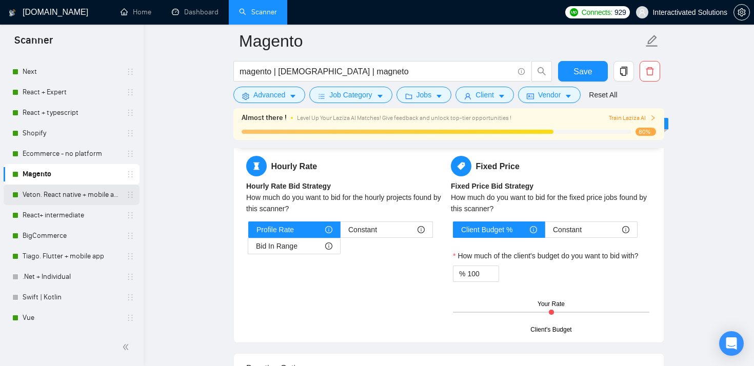
click at [76, 195] on link "Veton. React native + mobile app" at bounding box center [71, 195] width 97 height 21
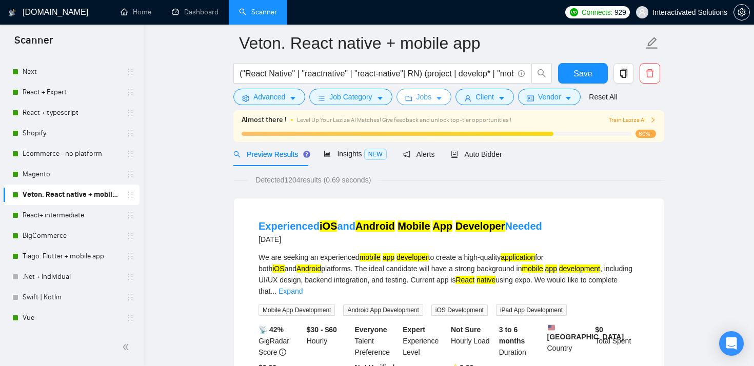
click at [427, 97] on span "Jobs" at bounding box center [424, 96] width 15 height 11
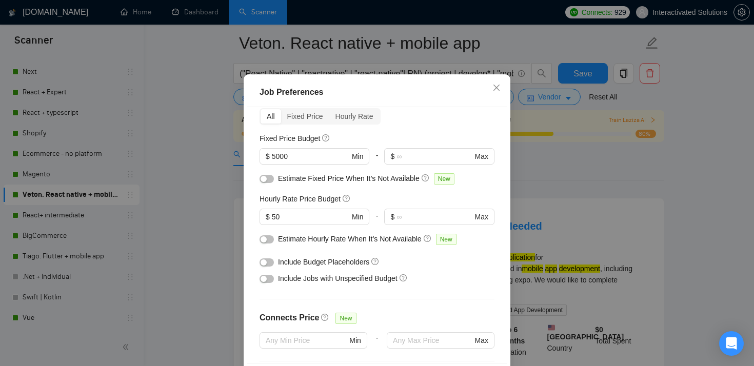
scroll to position [44, 0]
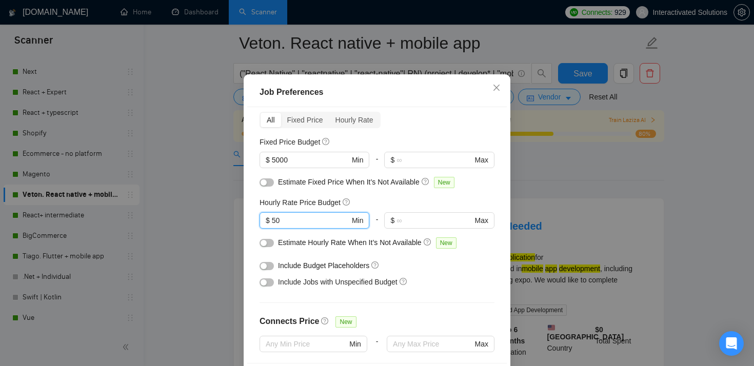
drag, startPoint x: 303, startPoint y: 251, endPoint x: 247, endPoint y: 252, distance: 55.9
click at [249, 251] on div "Budget Project Type All Fixed Price Hourly Rate Fixed Price Budget $ 5000 Min -…" at bounding box center [377, 235] width 260 height 257
type input "65"
drag, startPoint x: 309, startPoint y: 190, endPoint x: 248, endPoint y: 190, distance: 61.0
click at [249, 190] on div "Budget Project Type All Fixed Price Hourly Rate Fixed Price Budget $ 5000 Min -…" at bounding box center [377, 235] width 260 height 257
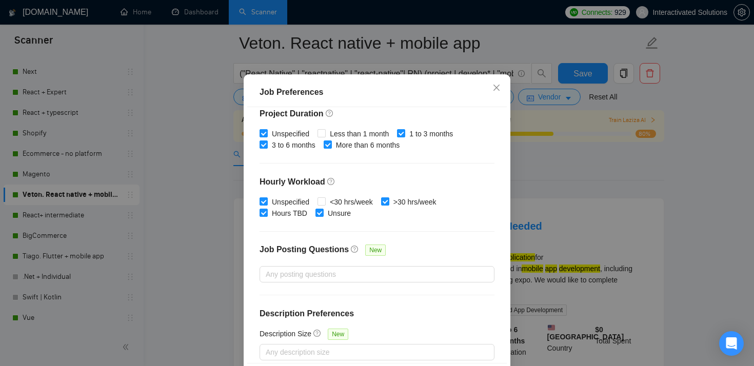
scroll to position [322, 0]
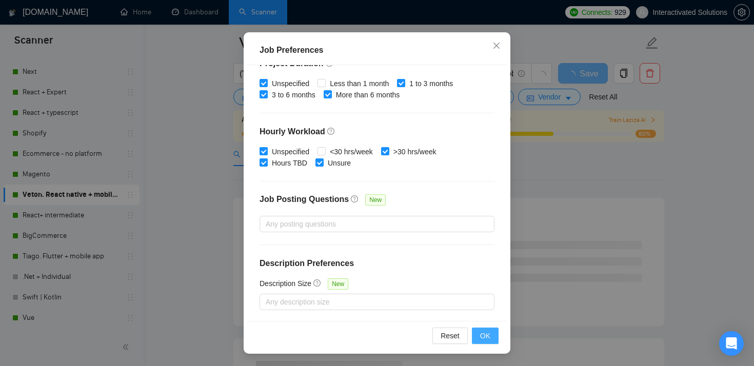
type input "10000"
click at [482, 335] on span "OK" at bounding box center [485, 335] width 10 height 11
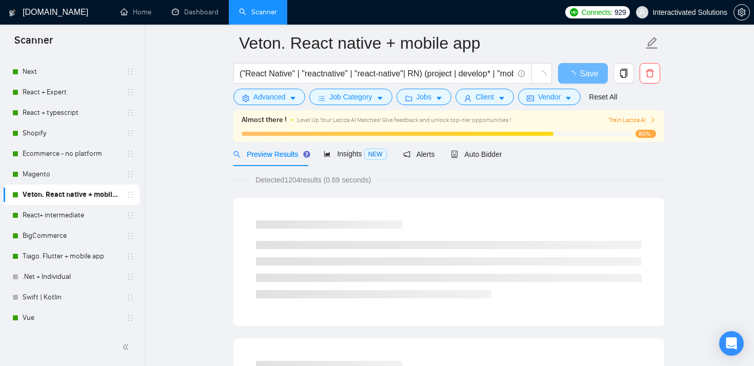
scroll to position [30, 0]
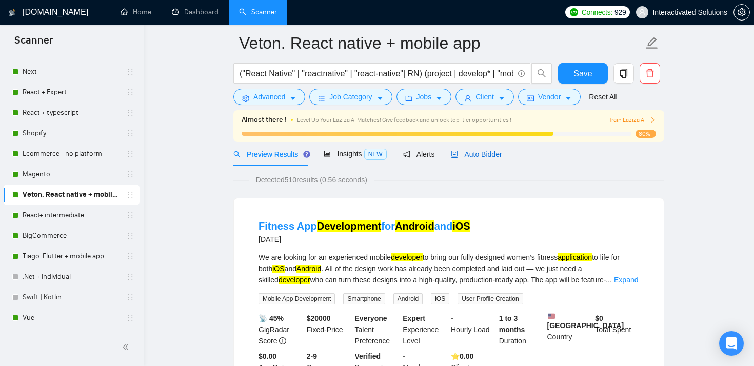
click at [474, 152] on span "Auto Bidder" at bounding box center [476, 154] width 51 height 8
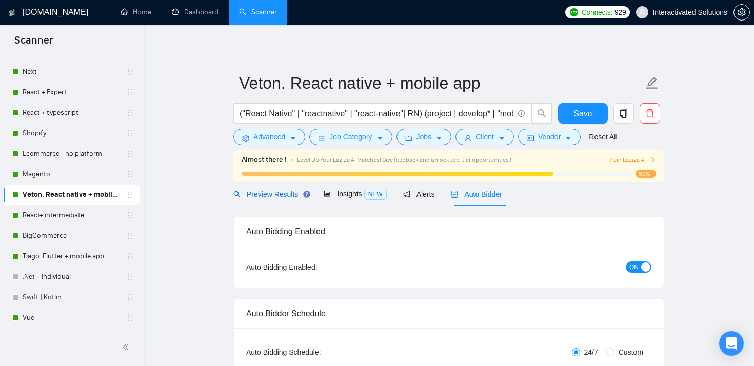
click at [254, 193] on span "Preview Results" at bounding box center [270, 194] width 74 height 8
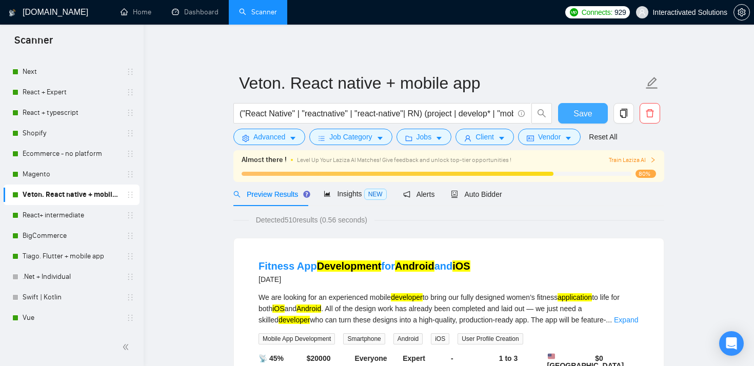
click at [589, 114] on span "Save" at bounding box center [583, 113] width 18 height 13
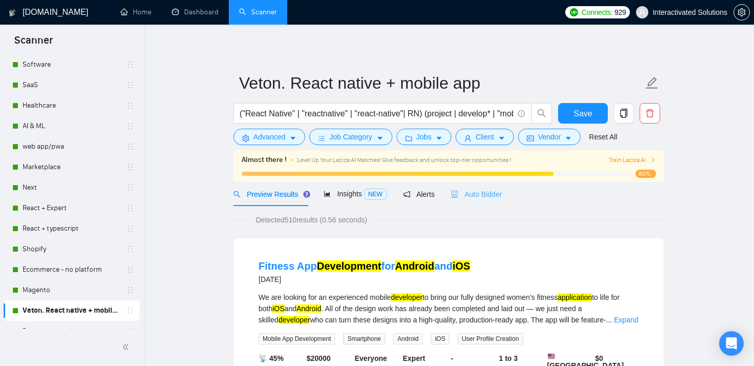
drag, startPoint x: 469, startPoint y: 185, endPoint x: 460, endPoint y: 197, distance: 15.4
click at [469, 185] on div "Auto Bidder" at bounding box center [476, 194] width 51 height 24
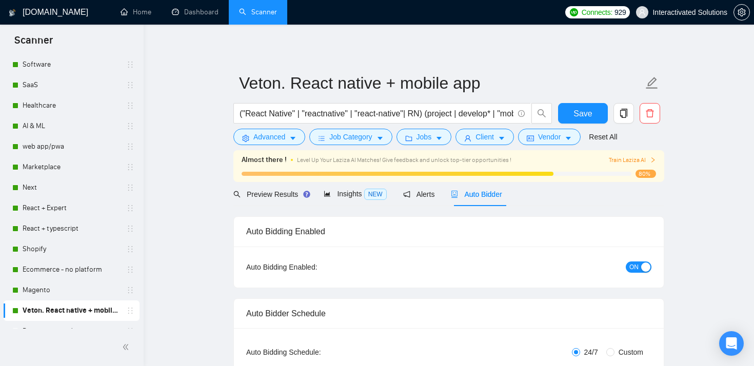
checkbox input "true"
click at [279, 200] on div "Preview Results" at bounding box center [270, 194] width 74 height 24
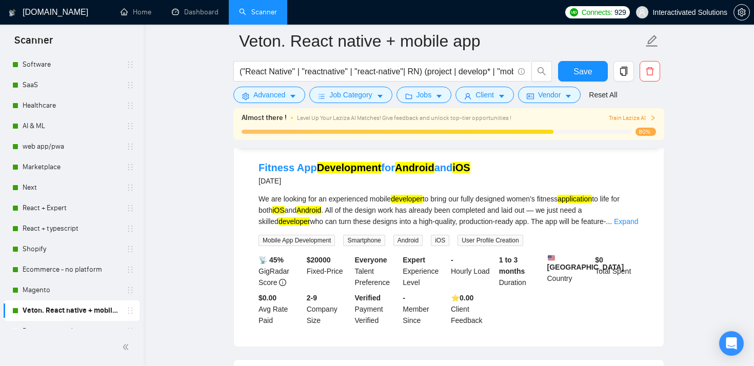
scroll to position [82, 0]
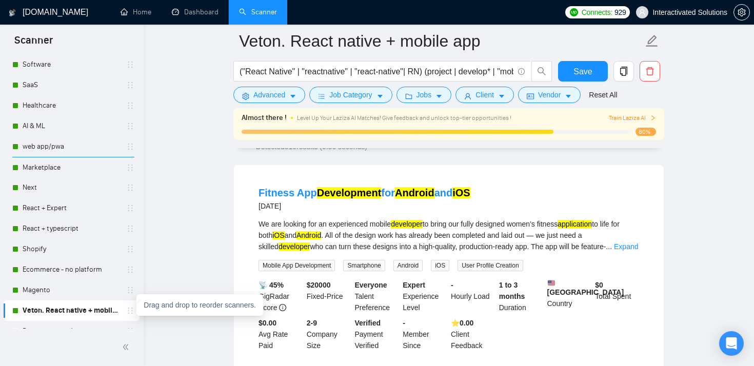
drag, startPoint x: 129, startPoint y: 313, endPoint x: 129, endPoint y: 158, distance: 154.9
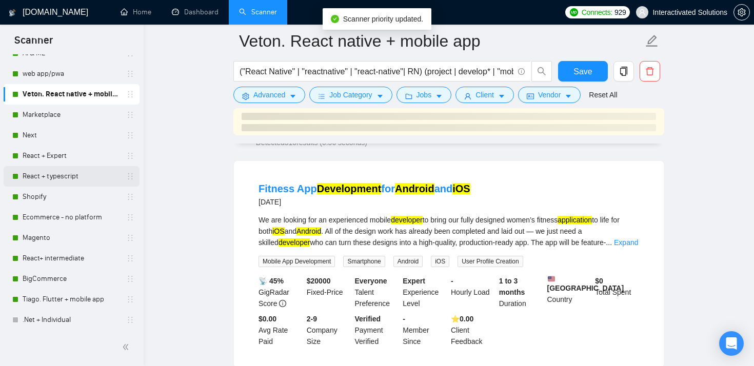
scroll to position [145, 0]
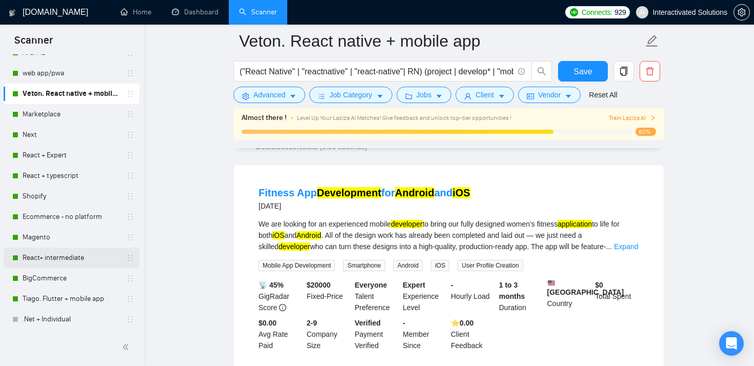
click at [81, 257] on link "React+ intermediate" at bounding box center [71, 258] width 97 height 21
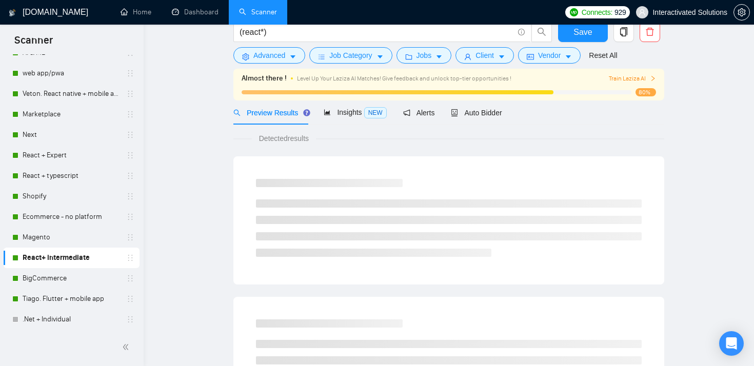
scroll to position [40, 0]
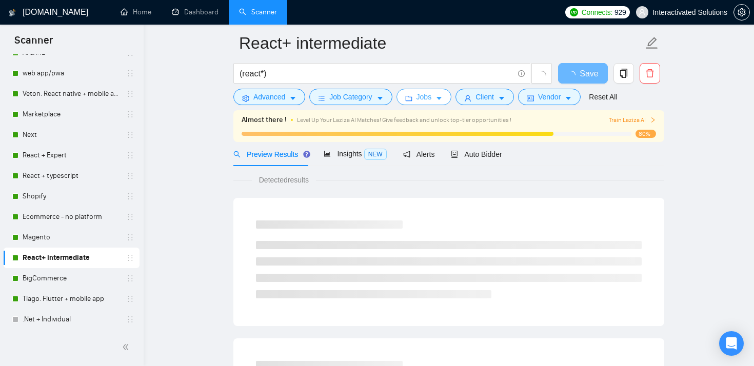
click at [438, 102] on button "Jobs" at bounding box center [424, 97] width 55 height 16
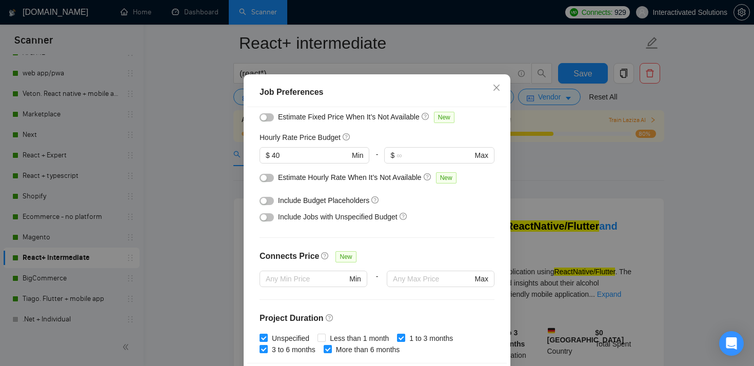
scroll to position [104, 0]
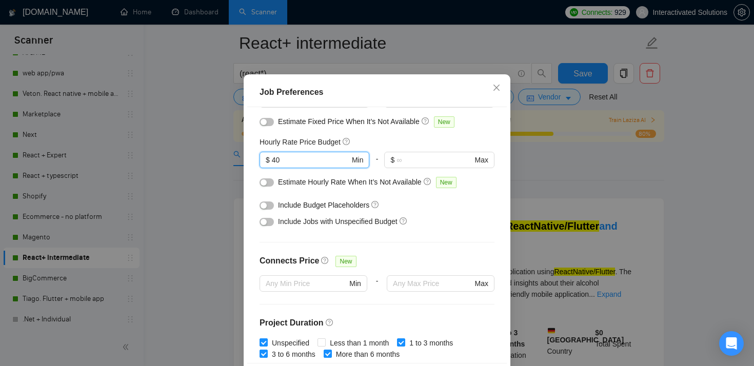
drag, startPoint x: 293, startPoint y: 188, endPoint x: 244, endPoint y: 188, distance: 49.8
click at [244, 188] on div "Job Preferences Budget Project Type All Fixed Price Hourly Rate Fixed Price Bud…" at bounding box center [377, 235] width 267 height 322
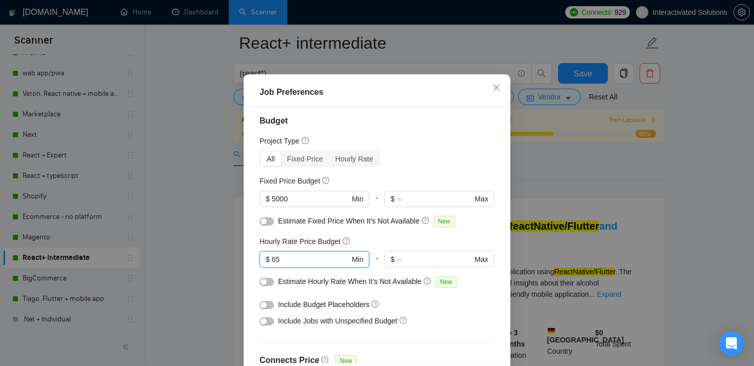
scroll to position [0, 0]
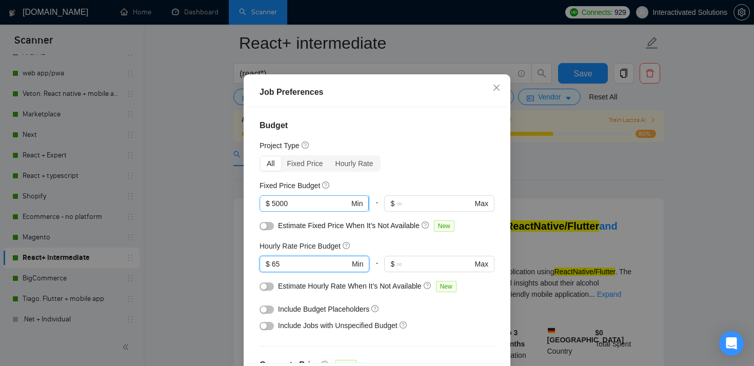
type input "65"
drag, startPoint x: 300, startPoint y: 233, endPoint x: 220, endPoint y: 233, distance: 80.0
click at [220, 233] on div "Job Preferences Budget Project Type All Fixed Price Hourly Rate Fixed Price Bud…" at bounding box center [377, 183] width 754 height 366
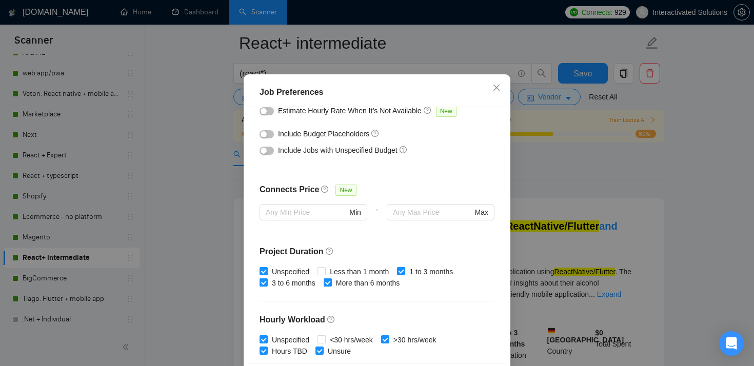
scroll to position [322, 0]
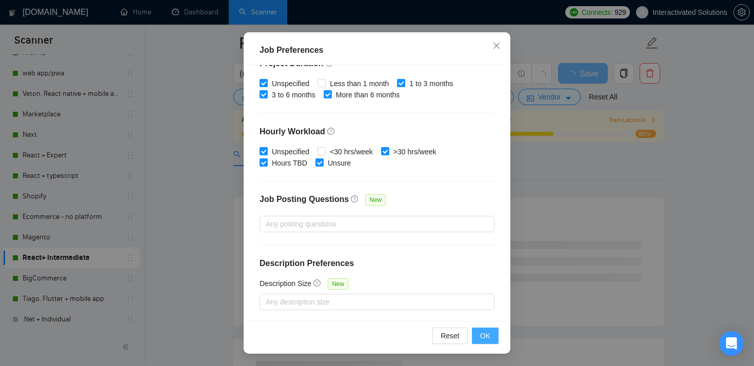
type input "10000"
click at [484, 337] on span "OK" at bounding box center [485, 335] width 10 height 11
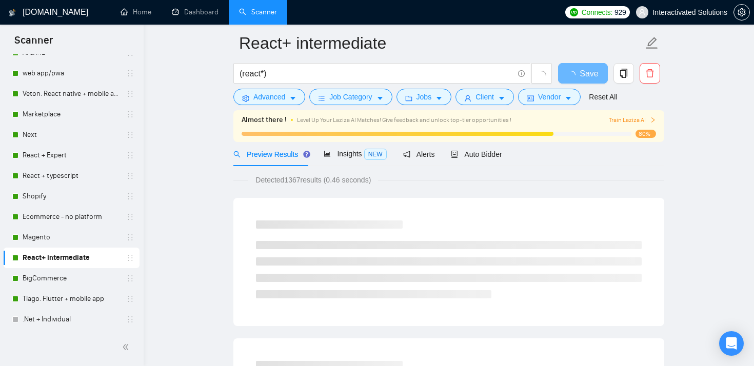
scroll to position [30, 0]
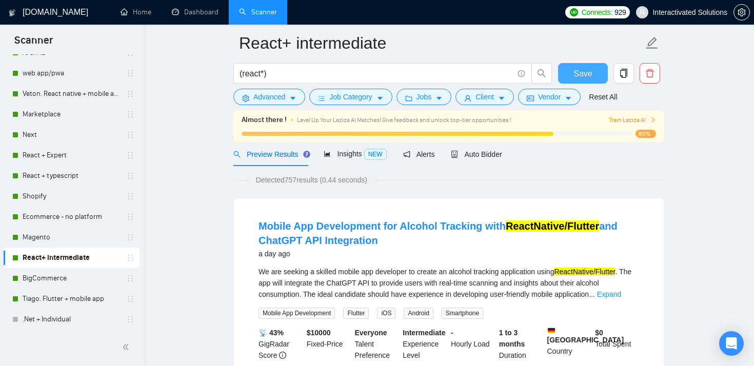
click at [579, 73] on span "Save" at bounding box center [583, 73] width 18 height 13
click at [487, 142] on div "Almost there ! Level Up Your Laziza AI Matches! Give feedback and unlock top-ti…" at bounding box center [448, 126] width 431 height 32
click at [474, 155] on span "Auto Bidder" at bounding box center [476, 154] width 51 height 8
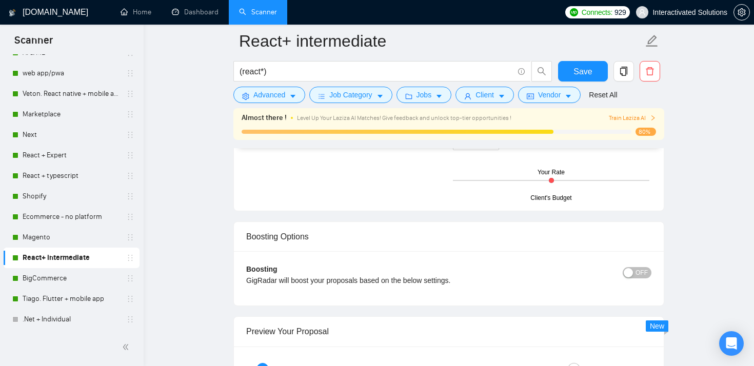
scroll to position [1725, 0]
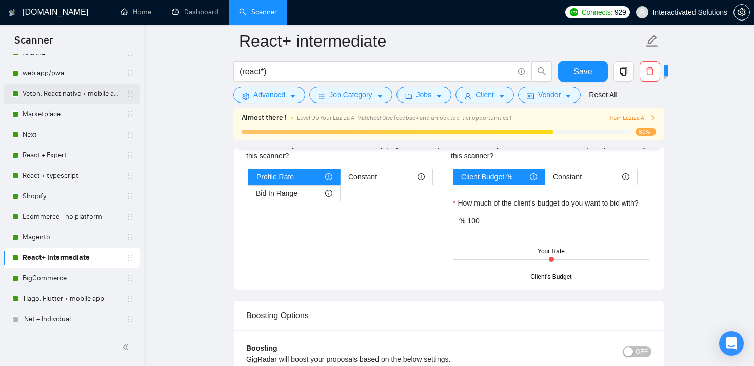
click at [74, 92] on link "Veton. React native + mobile app" at bounding box center [71, 94] width 97 height 21
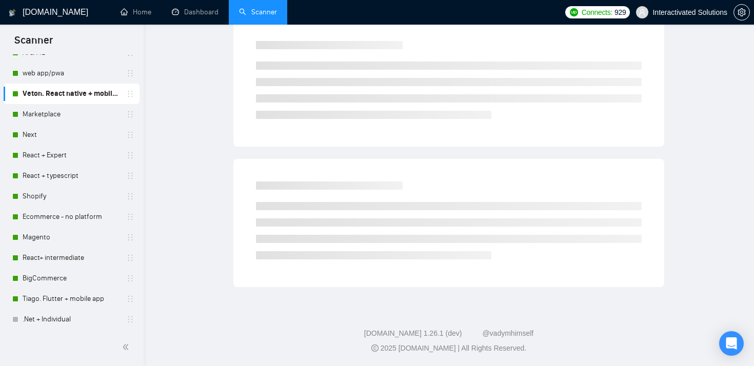
scroll to position [40, 0]
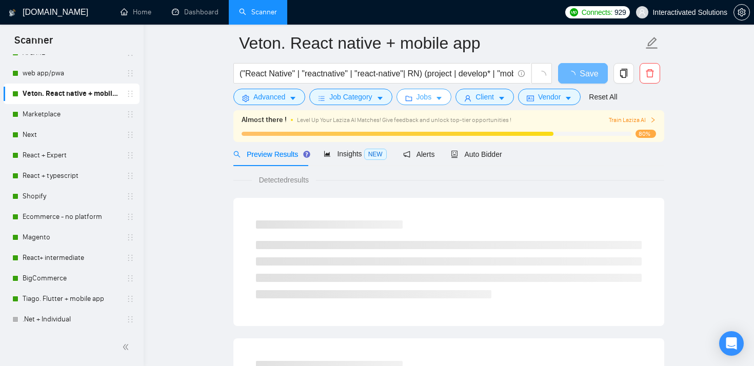
click at [419, 97] on span "Jobs" at bounding box center [424, 96] width 15 height 11
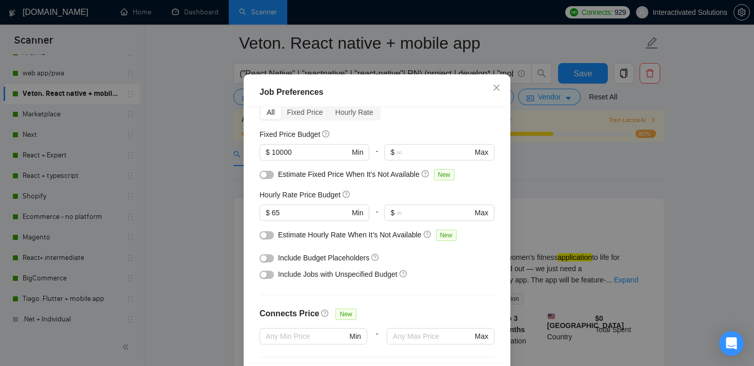
scroll to position [50, 0]
click at [566, 185] on div "Job Preferences Budget Project Type All Fixed Price Hourly Rate Fixed Price Bud…" at bounding box center [377, 183] width 754 height 366
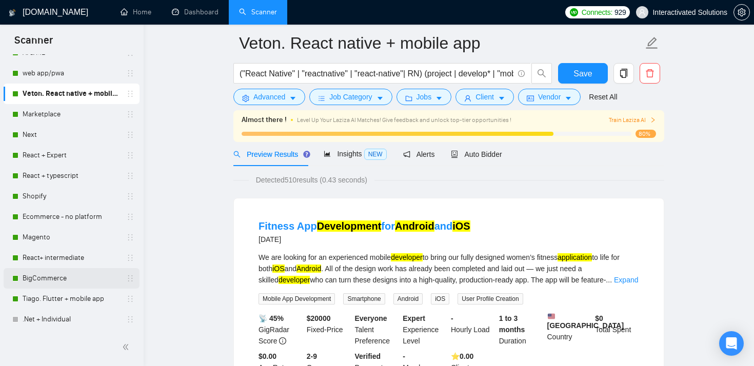
click at [60, 278] on link "BigCommerce" at bounding box center [71, 278] width 97 height 21
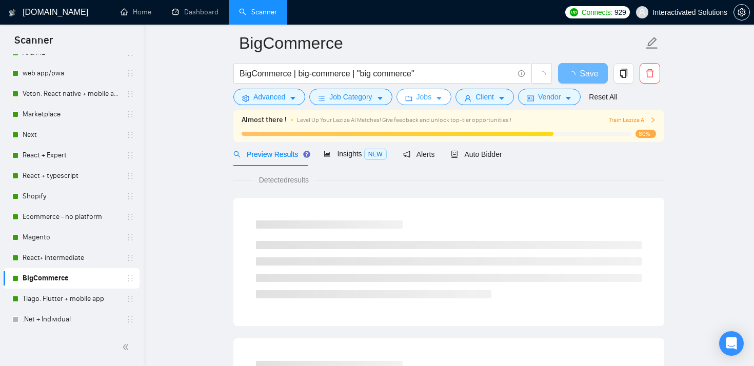
click at [427, 100] on span "Jobs" at bounding box center [424, 96] width 15 height 11
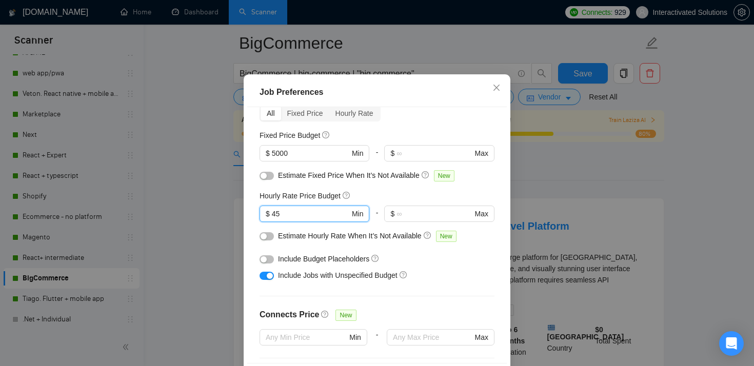
drag, startPoint x: 303, startPoint y: 240, endPoint x: 226, endPoint y: 240, distance: 77.5
click at [227, 240] on div "Job Preferences Budget Project Type All Fixed Price Hourly Rate Fixed Price Bud…" at bounding box center [377, 183] width 754 height 366
type input "65"
drag, startPoint x: 302, startPoint y: 180, endPoint x: 230, endPoint y: 180, distance: 71.3
click at [232, 180] on div "Job Preferences Budget Project Type All Fixed Price Hourly Rate Fixed Price Bud…" at bounding box center [377, 183] width 754 height 366
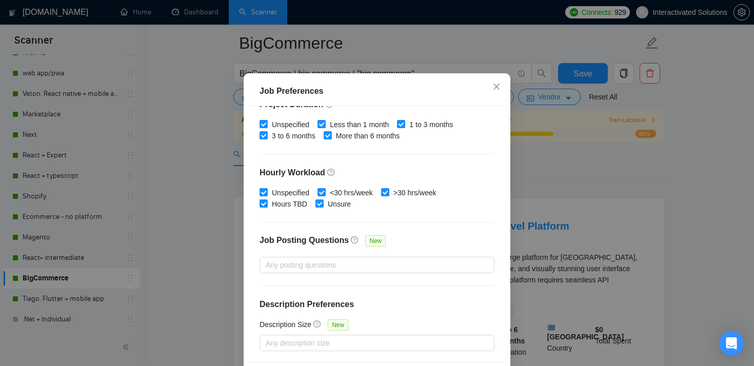
scroll to position [72, 0]
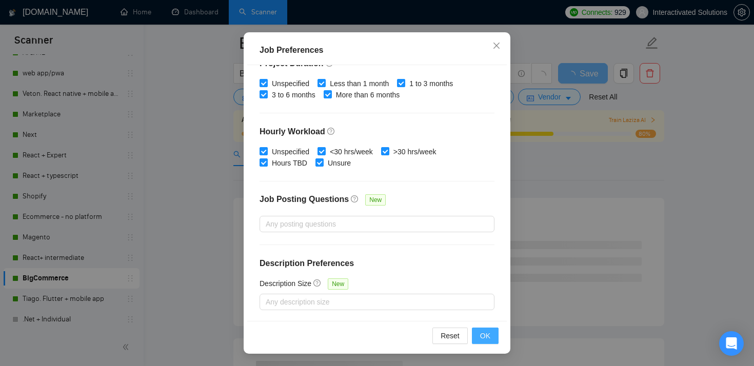
click at [481, 333] on span "OK" at bounding box center [485, 335] width 10 height 11
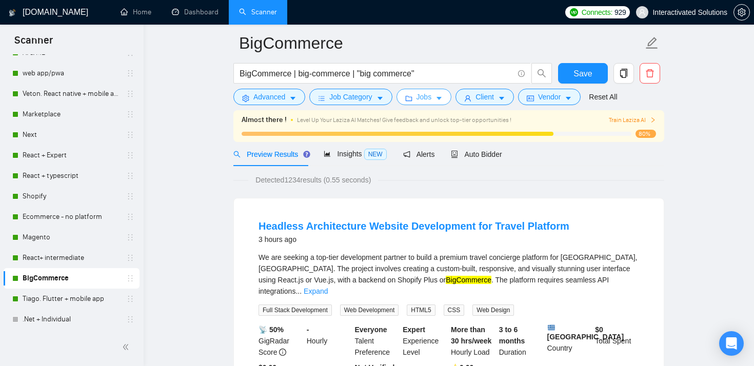
click at [436, 104] on button "Jobs" at bounding box center [424, 97] width 55 height 16
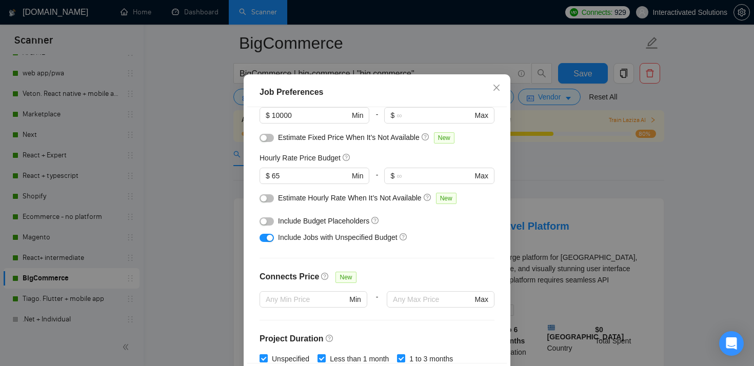
scroll to position [86, 0]
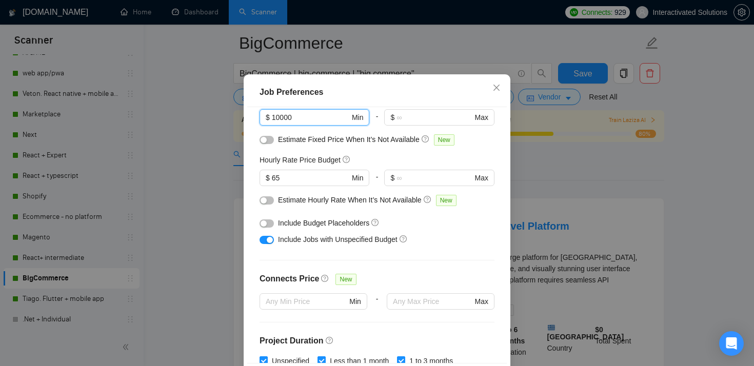
drag, startPoint x: 307, startPoint y: 151, endPoint x: 238, endPoint y: 154, distance: 69.9
click at [239, 154] on div "Job Preferences Budget Project Type All Fixed Price Hourly Rate Fixed Price Bud…" at bounding box center [377, 183] width 754 height 366
drag, startPoint x: 307, startPoint y: 148, endPoint x: 258, endPoint y: 148, distance: 49.8
click at [258, 148] on div "Budget Project Type All Fixed Price Hourly Rate Fixed Price Budget 10000 $ 1000…" at bounding box center [377, 235] width 260 height 257
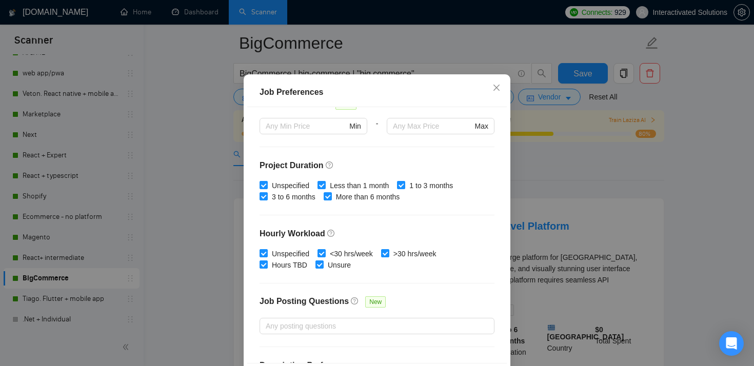
scroll to position [322, 0]
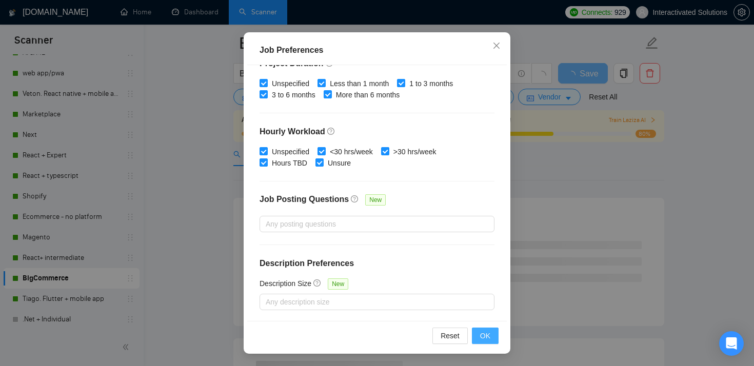
type input "6000"
click at [485, 335] on span "OK" at bounding box center [485, 335] width 10 height 11
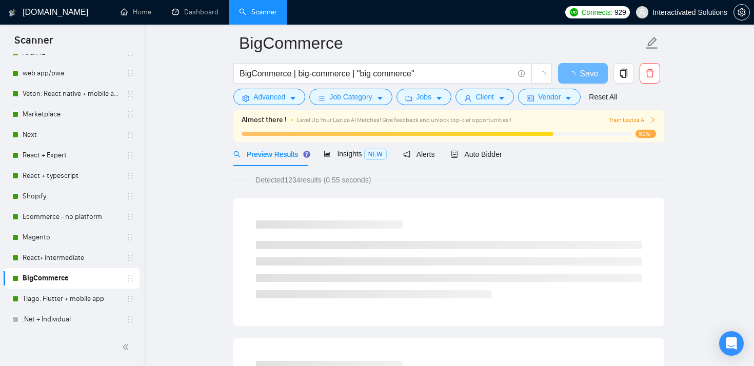
scroll to position [30, 0]
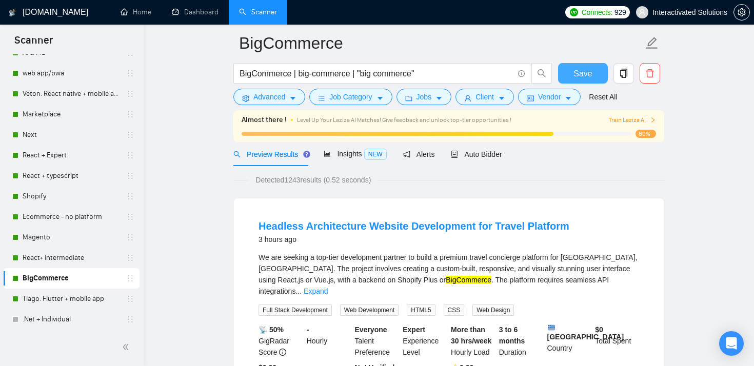
click at [589, 70] on span "Save" at bounding box center [583, 73] width 18 height 13
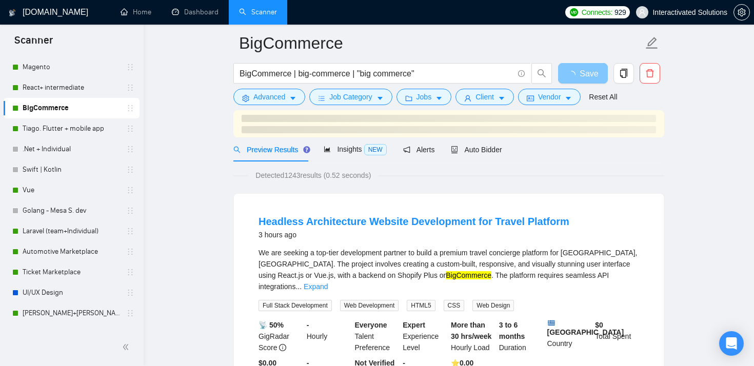
scroll to position [311, 0]
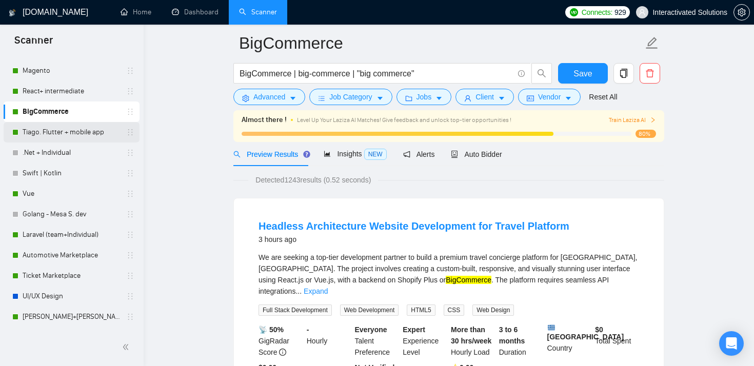
click at [97, 132] on link "Tiago. Flutter + mobile app" at bounding box center [71, 132] width 97 height 21
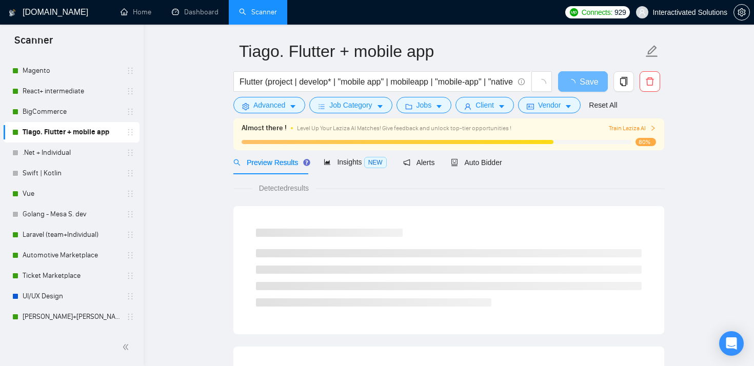
scroll to position [40, 0]
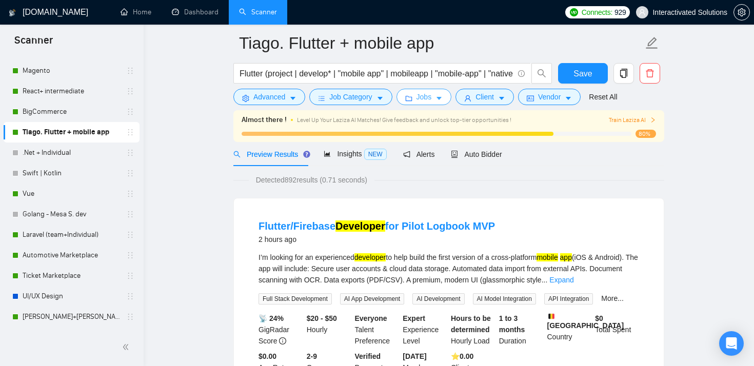
click at [430, 98] on span "Jobs" at bounding box center [424, 96] width 15 height 11
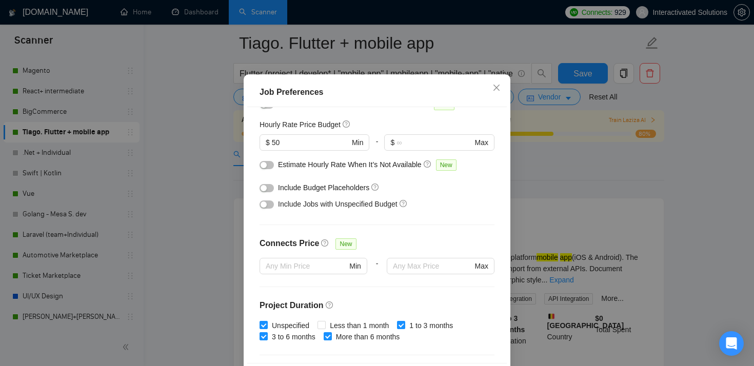
scroll to position [116, 0]
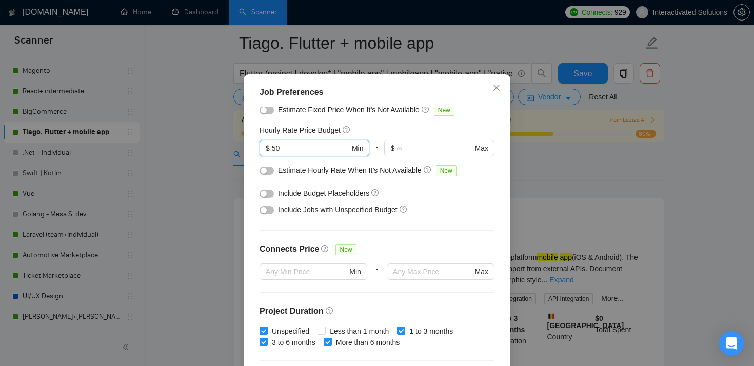
drag, startPoint x: 292, startPoint y: 179, endPoint x: 254, endPoint y: 179, distance: 38.0
click at [257, 179] on div "Budget Project Type All Fixed Price Hourly Rate Fixed Price Budget $ 5000 Min -…" at bounding box center [377, 235] width 260 height 257
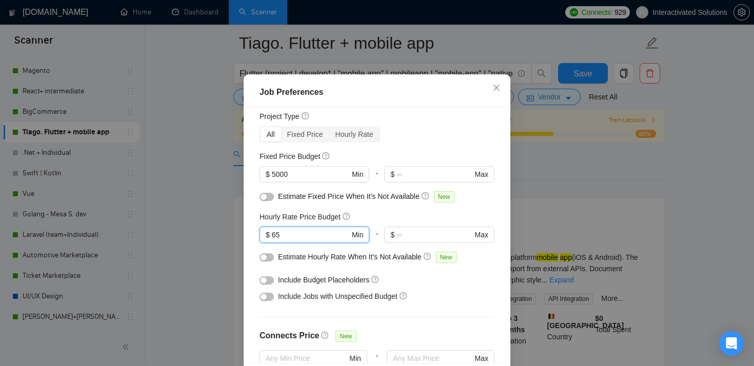
scroll to position [24, 0]
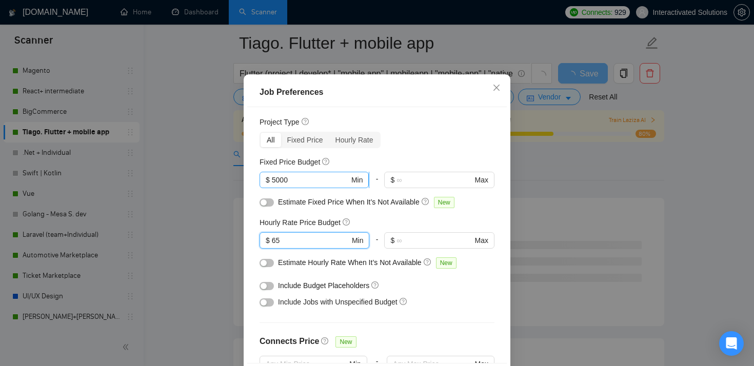
type input "65"
drag, startPoint x: 303, startPoint y: 210, endPoint x: 246, endPoint y: 210, distance: 56.4
click at [247, 210] on div "Budget Project Type All Fixed Price Hourly Rate Fixed Price Budget 5000 $ 5000 …" at bounding box center [377, 235] width 260 height 257
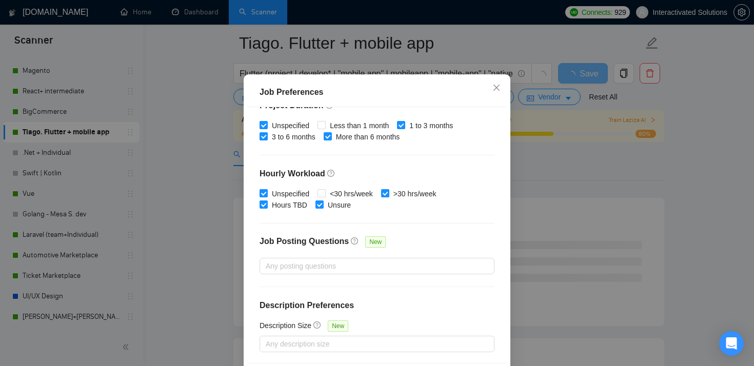
scroll to position [72, 0]
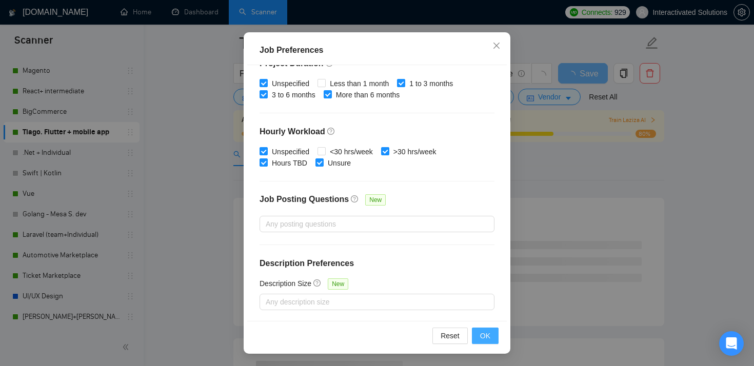
type input "10000"
click at [481, 330] on span "OK" at bounding box center [485, 335] width 10 height 11
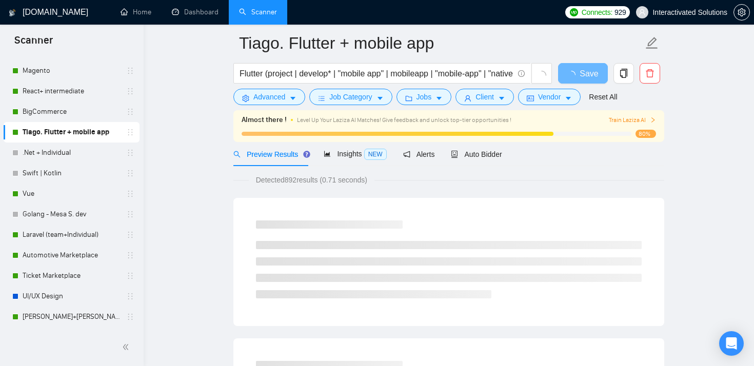
scroll to position [30, 0]
click at [485, 153] on span "Auto Bidder" at bounding box center [476, 154] width 51 height 8
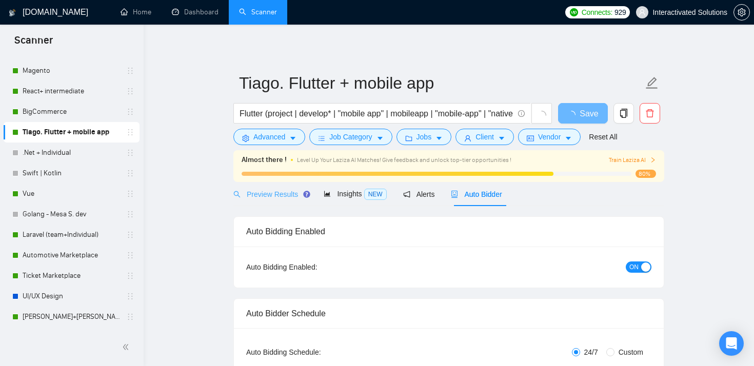
click at [275, 188] on div "Preview Results" at bounding box center [270, 194] width 74 height 24
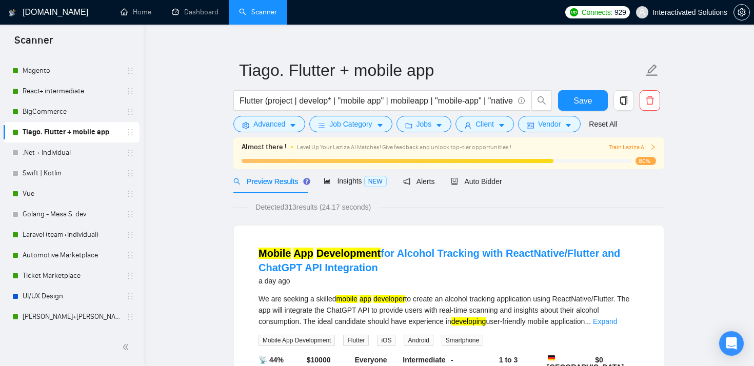
scroll to position [9, 0]
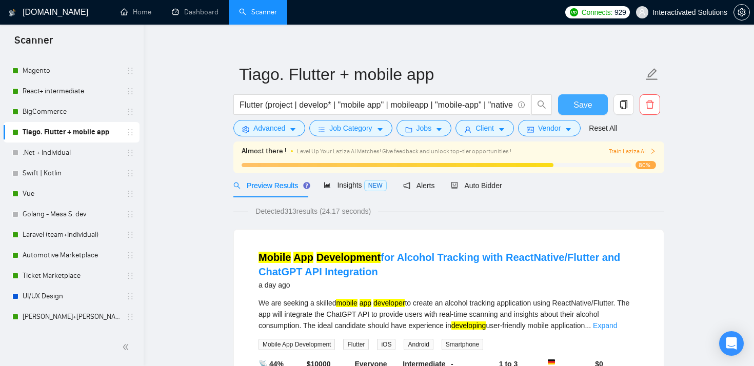
click at [572, 106] on button "Save" at bounding box center [583, 104] width 50 height 21
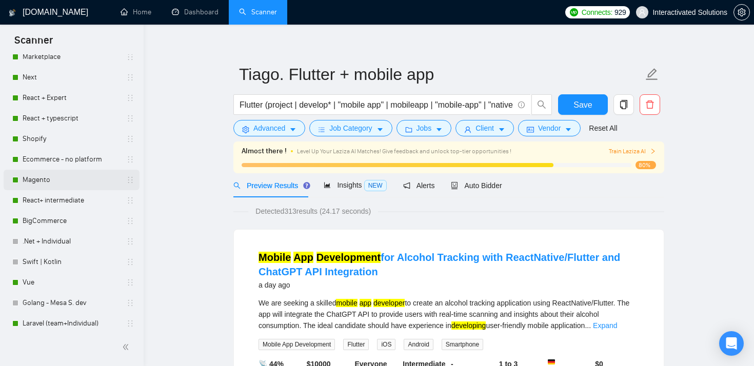
scroll to position [254, 0]
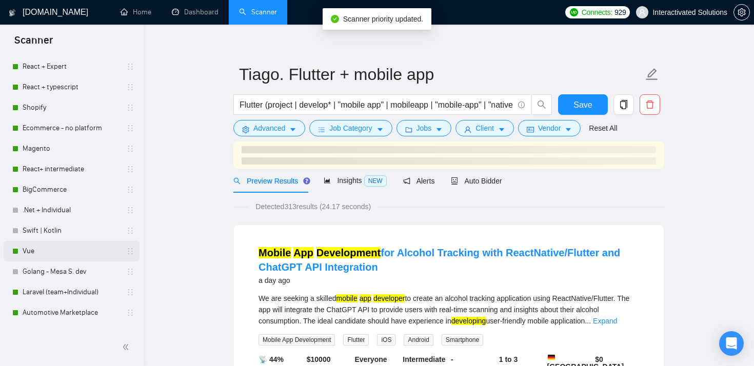
click at [60, 254] on link "Vue" at bounding box center [71, 251] width 97 height 21
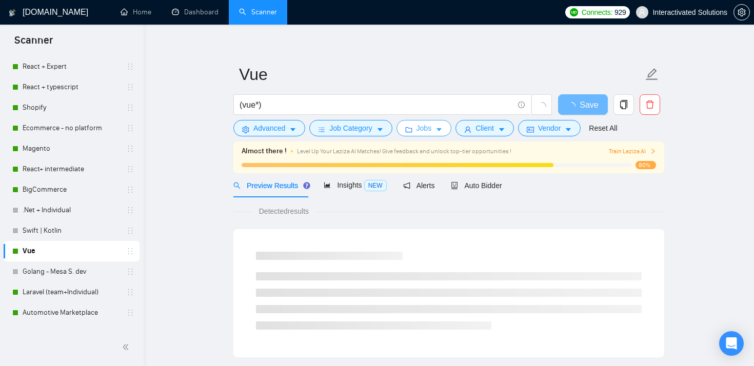
click at [439, 133] on button "Jobs" at bounding box center [424, 128] width 55 height 16
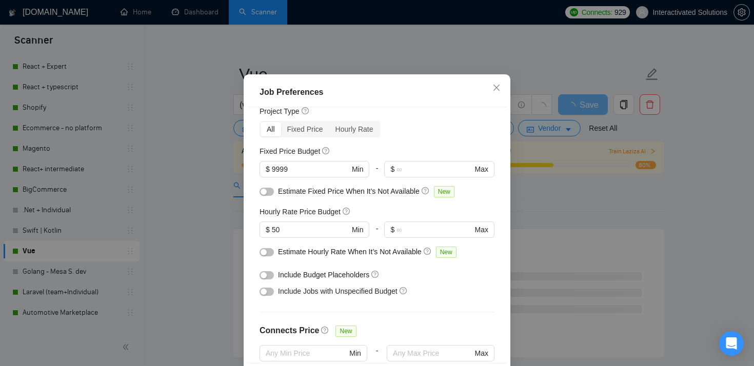
scroll to position [29, 0]
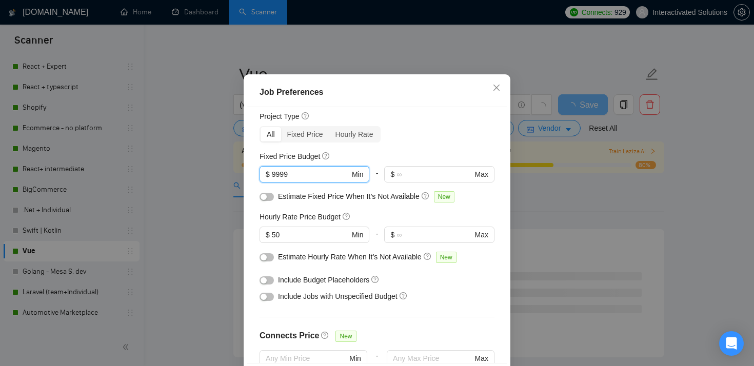
drag, startPoint x: 339, startPoint y: 202, endPoint x: 232, endPoint y: 202, distance: 106.7
click at [234, 202] on div "Job Preferences Budget Project Type All Fixed Price Hourly Rate Fixed Price Bud…" at bounding box center [377, 183] width 754 height 366
type input "10000"
drag, startPoint x: 294, startPoint y: 260, endPoint x: 221, endPoint y: 260, distance: 73.4
click at [223, 260] on div "Job Preferences Budget Project Type All Fixed Price Hourly Rate Fixed Price Bud…" at bounding box center [377, 183] width 754 height 366
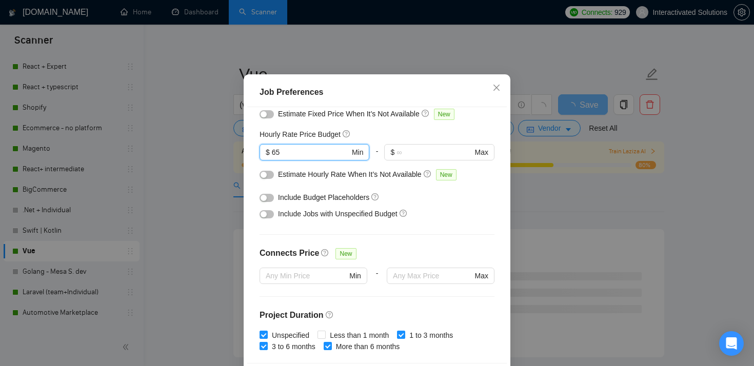
scroll to position [322, 0]
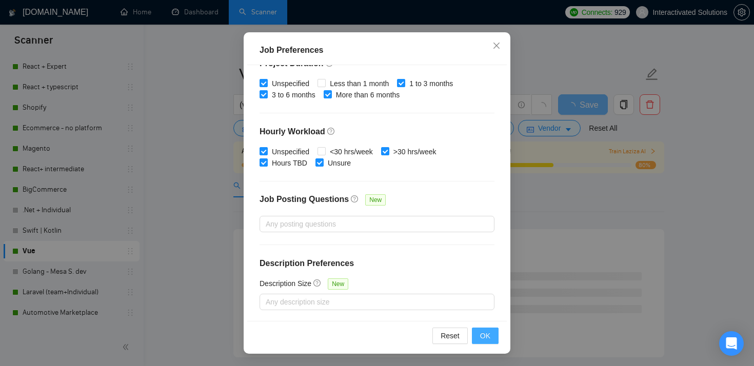
type input "65"
click at [478, 337] on button "OK" at bounding box center [485, 336] width 27 height 16
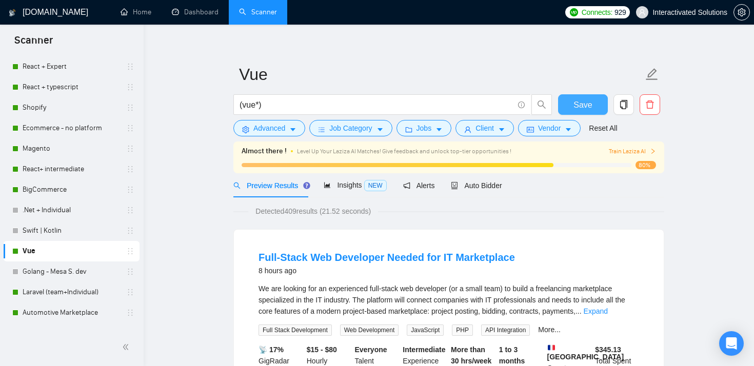
click at [572, 112] on button "Save" at bounding box center [583, 104] width 50 height 21
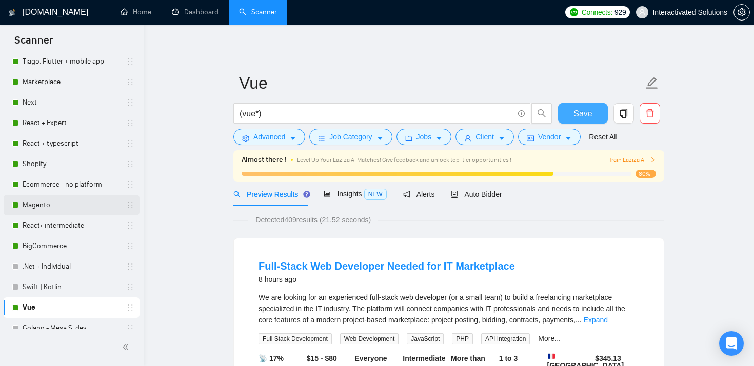
scroll to position [196, 0]
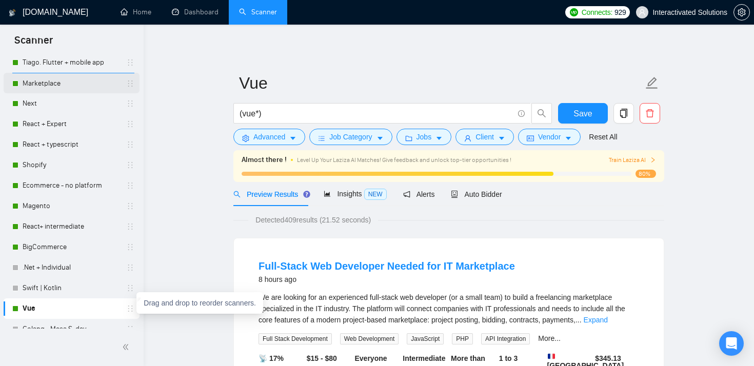
drag, startPoint x: 128, startPoint y: 308, endPoint x: 127, endPoint y: 78, distance: 229.8
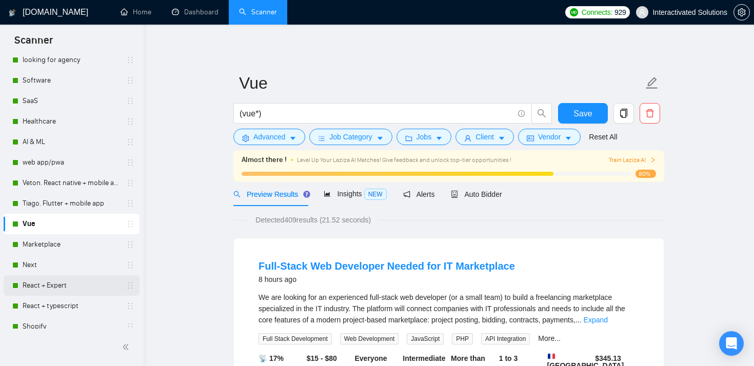
scroll to position [57, 0]
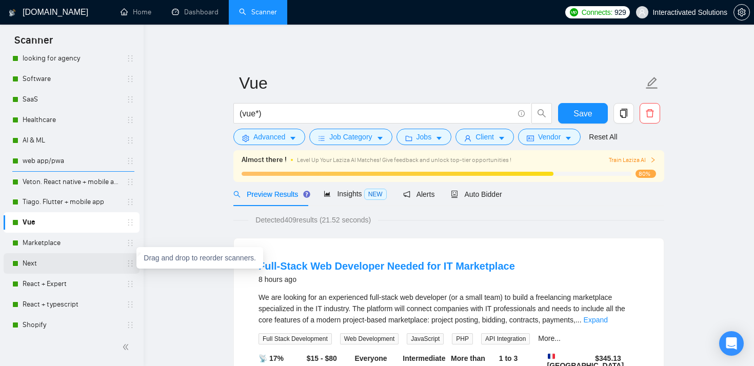
drag, startPoint x: 126, startPoint y: 264, endPoint x: 124, endPoint y: 175, distance: 88.8
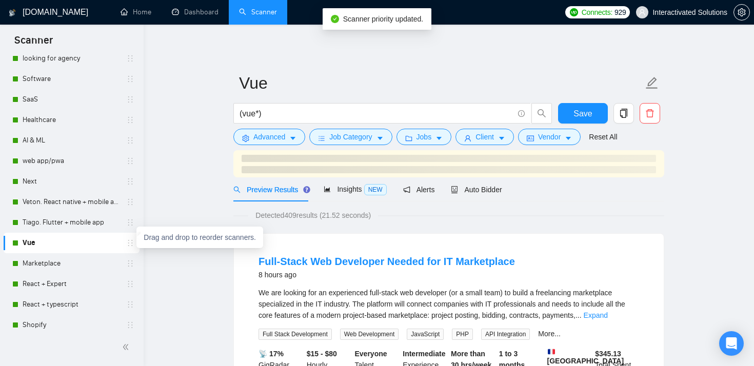
drag, startPoint x: 128, startPoint y: 244, endPoint x: 126, endPoint y: 204, distance: 40.0
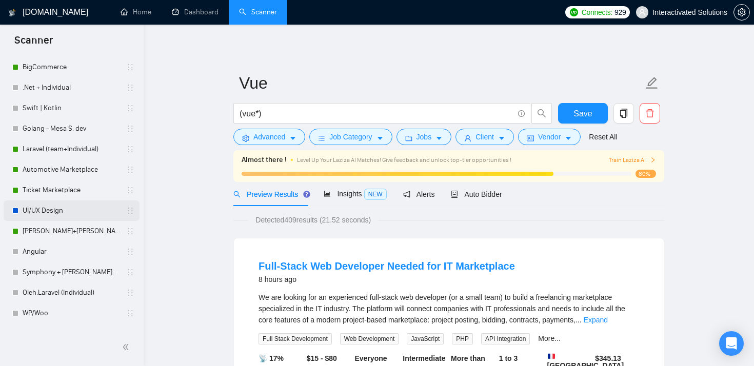
scroll to position [396, 0]
click at [65, 152] on link "Laravel (team+Individual)" at bounding box center [71, 150] width 97 height 21
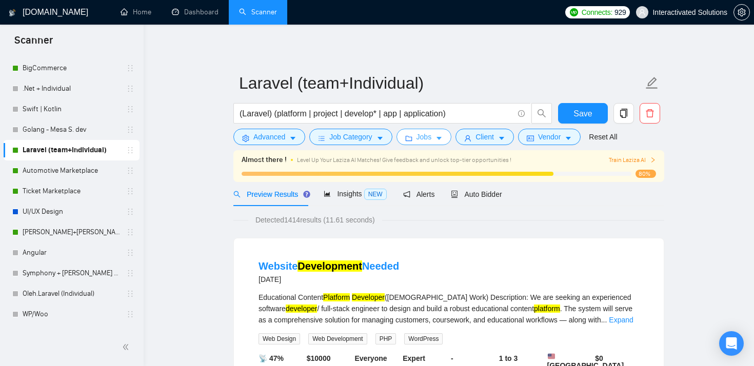
click at [426, 141] on span "Jobs" at bounding box center [424, 136] width 15 height 11
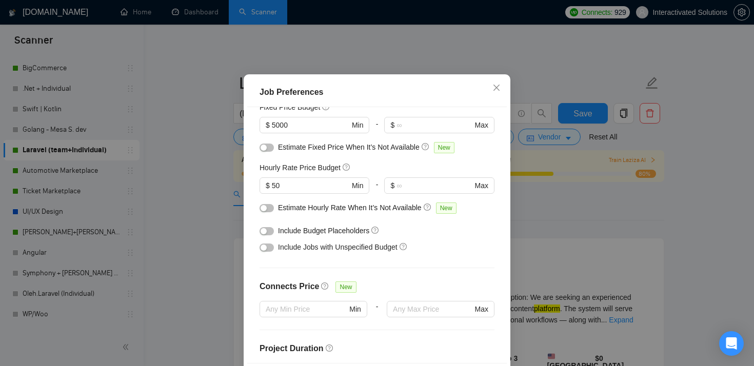
scroll to position [29, 0]
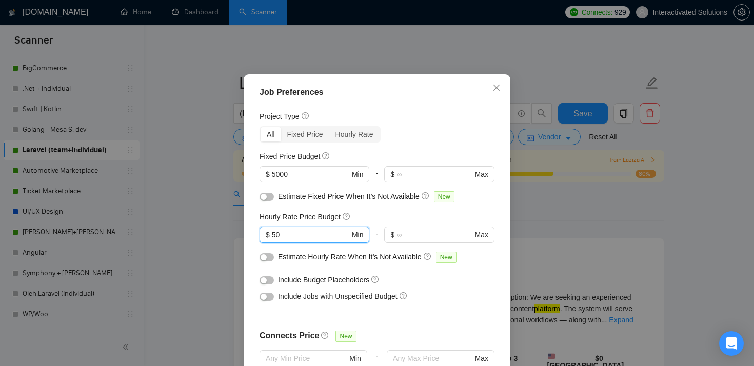
drag, startPoint x: 298, startPoint y: 262, endPoint x: 209, endPoint y: 262, distance: 89.3
click at [209, 262] on div "Job Preferences Budget Project Type All Fixed Price Hourly Rate Fixed Price Bud…" at bounding box center [377, 183] width 754 height 366
type input "65"
drag, startPoint x: 300, startPoint y: 205, endPoint x: 211, endPoint y: 205, distance: 88.2
click at [213, 205] on div "Job Preferences Budget Project Type All Fixed Price Hourly Rate Fixed Price Bud…" at bounding box center [377, 183] width 754 height 366
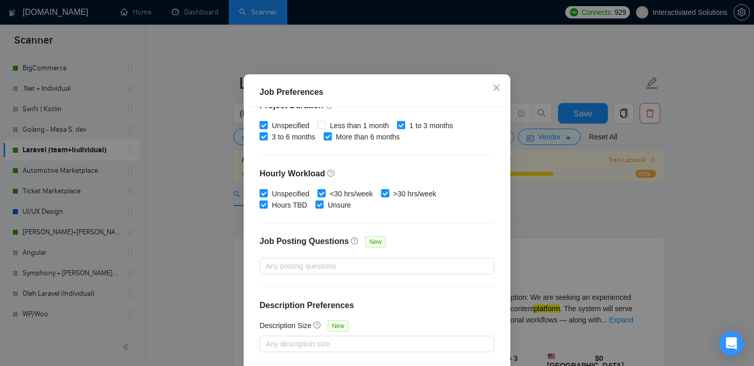
scroll to position [72, 0]
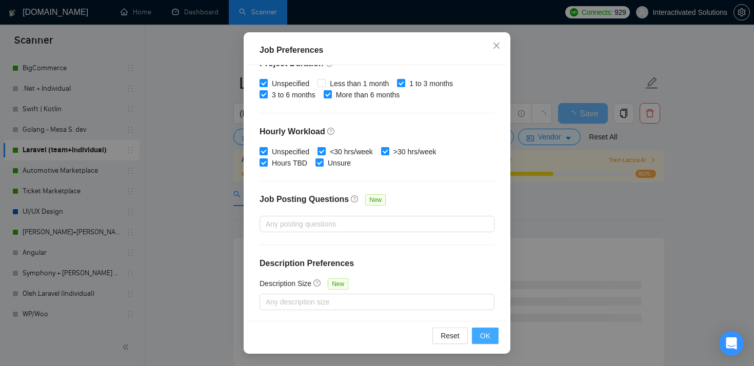
type input "10000"
click at [480, 339] on span "OK" at bounding box center [485, 335] width 10 height 11
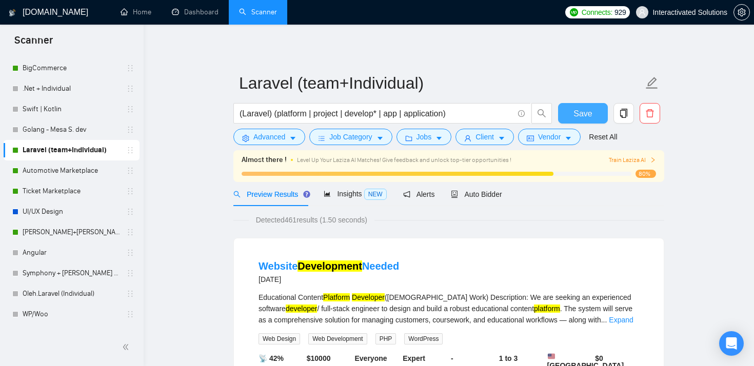
click at [593, 113] on button "Save" at bounding box center [583, 113] width 50 height 21
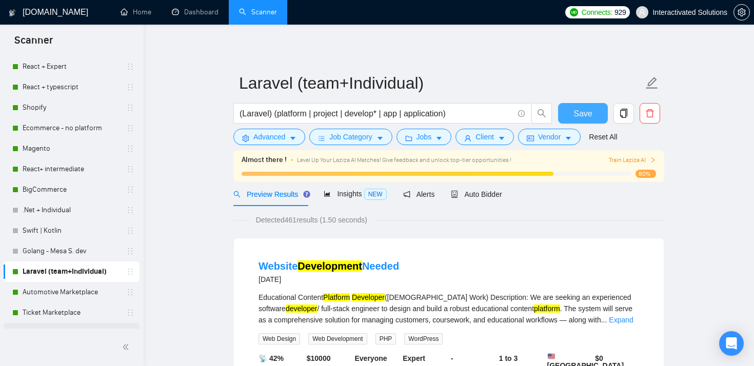
scroll to position [270, 0]
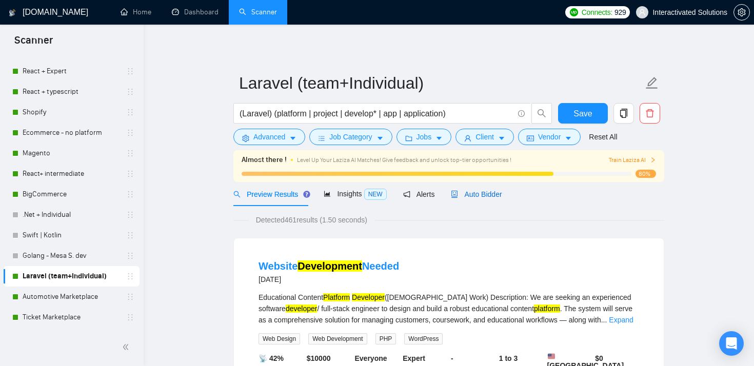
click at [470, 197] on span "Auto Bidder" at bounding box center [476, 194] width 51 height 8
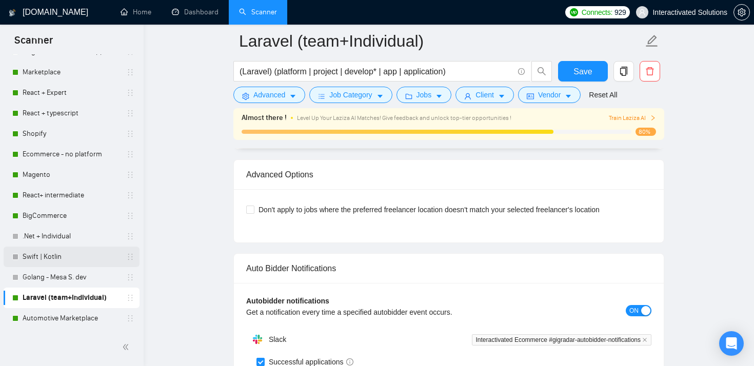
scroll to position [241, 0]
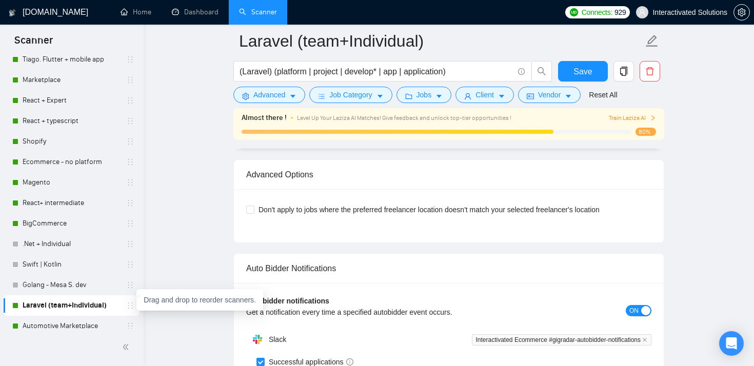
drag, startPoint x: 130, startPoint y: 305, endPoint x: 122, endPoint y: 154, distance: 151.0
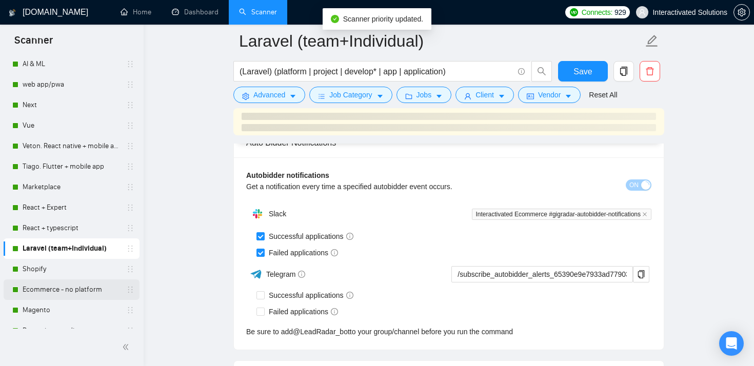
scroll to position [132, 0]
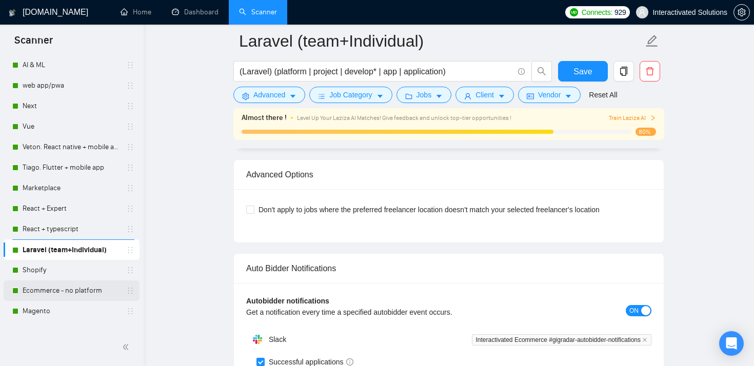
drag, startPoint x: 127, startPoint y: 288, endPoint x: 126, endPoint y: 241, distance: 47.2
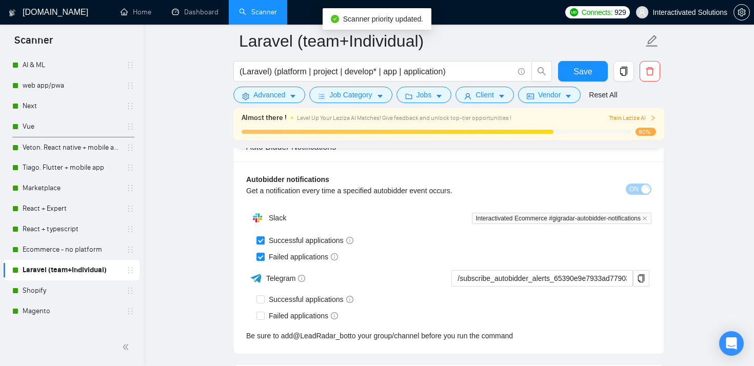
drag, startPoint x: 128, startPoint y: 291, endPoint x: 128, endPoint y: 139, distance: 151.9
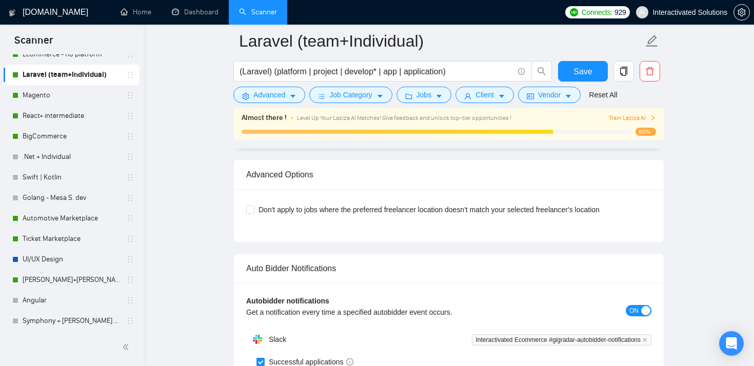
scroll to position [351, 0]
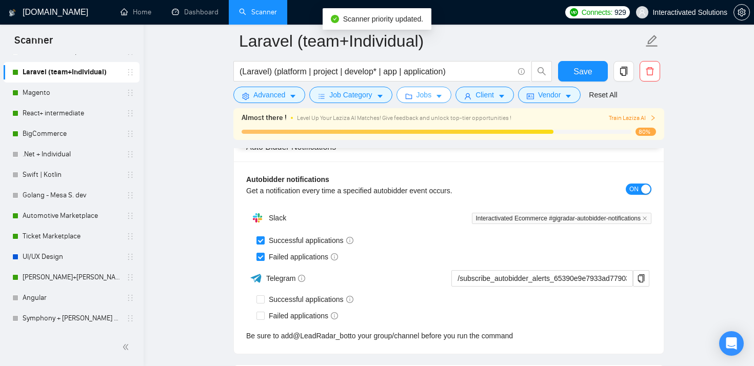
click at [420, 93] on span "Jobs" at bounding box center [424, 94] width 15 height 11
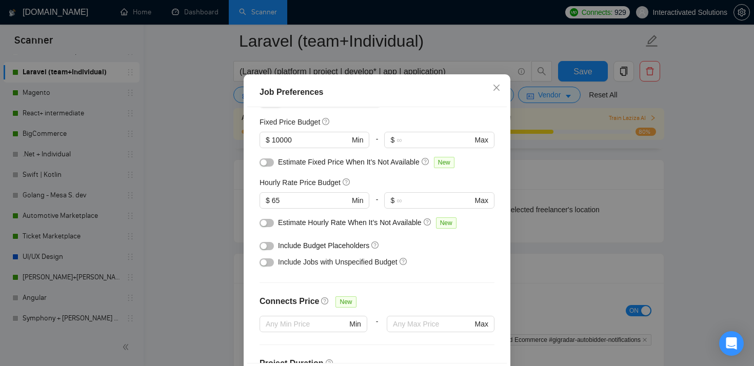
scroll to position [54, 0]
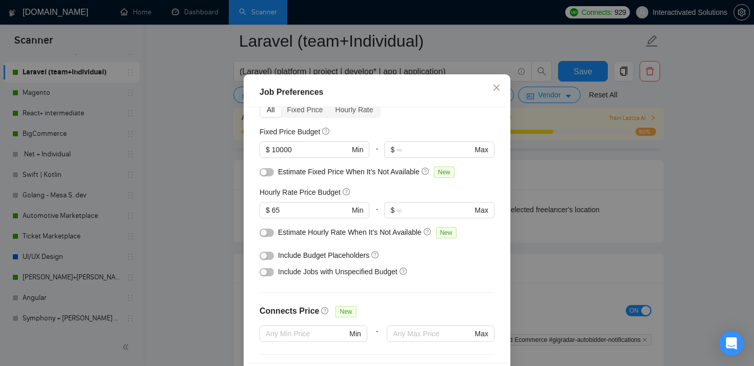
click at [578, 175] on div "Job Preferences Budget Project Type All Fixed Price Hourly Rate Fixed Price Bud…" at bounding box center [377, 183] width 754 height 366
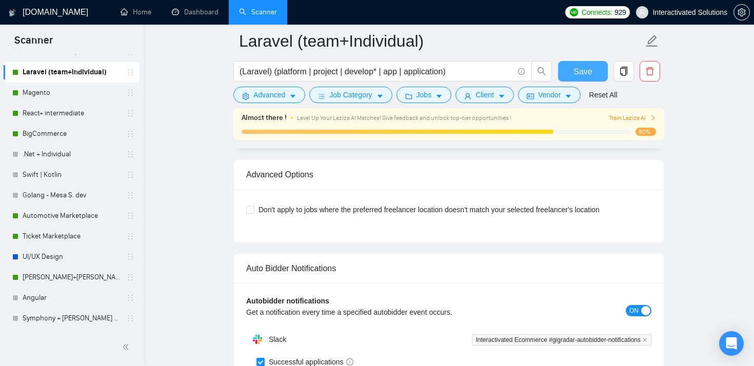
click at [583, 74] on span "Save" at bounding box center [583, 71] width 18 height 13
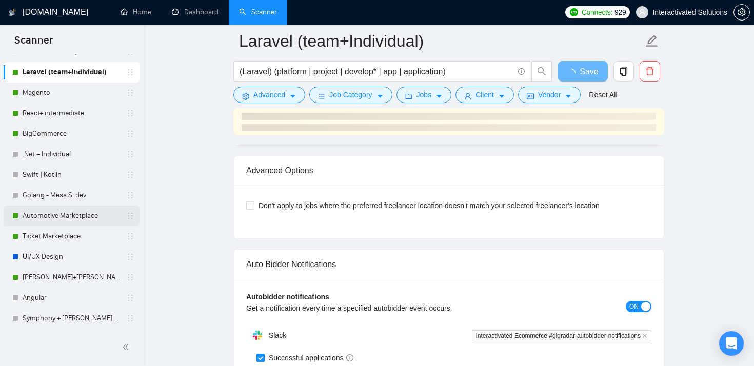
click at [76, 212] on link "Automotive Marketplace" at bounding box center [71, 216] width 97 height 21
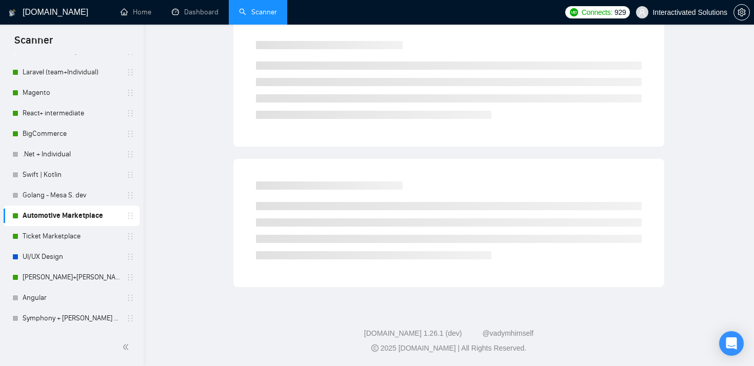
scroll to position [36, 0]
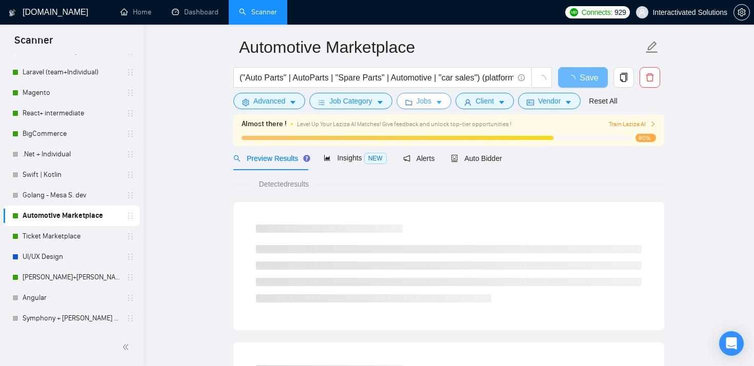
click at [421, 102] on span "Jobs" at bounding box center [424, 100] width 15 height 11
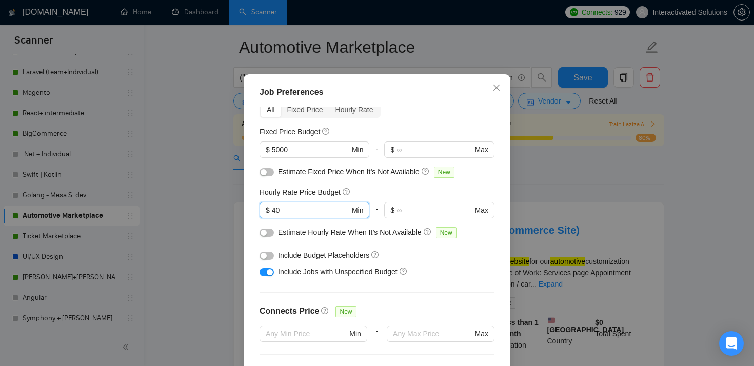
drag, startPoint x: 288, startPoint y: 244, endPoint x: 228, endPoint y: 244, distance: 60.0
click at [230, 244] on div "Job Preferences Budget Project Type All Fixed Price Hourly Rate Fixed Price Bud…" at bounding box center [377, 183] width 754 height 366
type input "65"
click at [313, 158] on span "$ 5000 Min" at bounding box center [314, 150] width 109 height 16
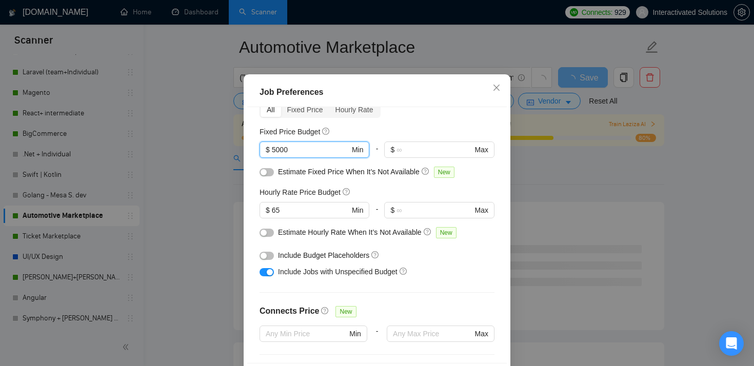
drag, startPoint x: 307, startPoint y: 178, endPoint x: 217, endPoint y: 178, distance: 90.3
click at [218, 178] on div "Job Preferences Budget Project Type All Fixed Price Hourly Rate Fixed Price Bud…" at bounding box center [377, 183] width 754 height 366
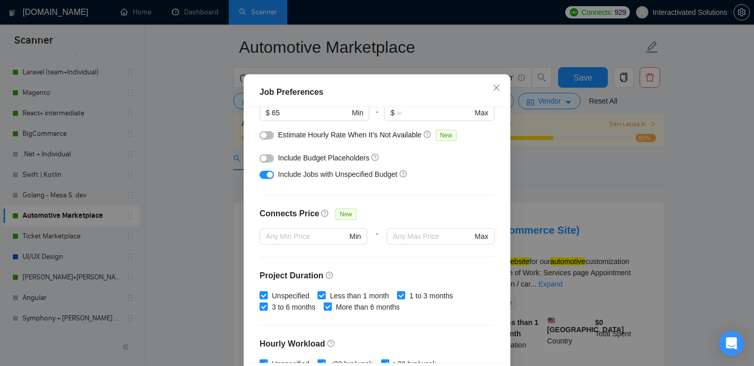
scroll to position [322, 0]
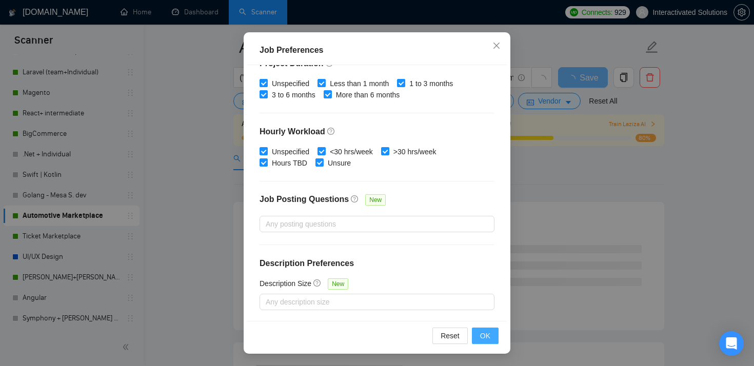
type input "7000"
click at [488, 336] on span "OK" at bounding box center [485, 335] width 10 height 11
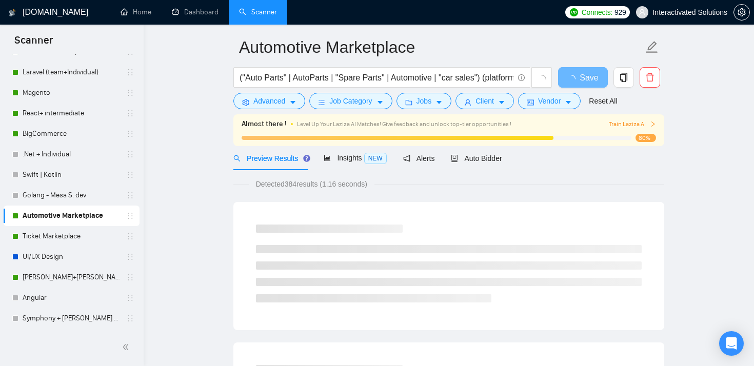
scroll to position [30, 0]
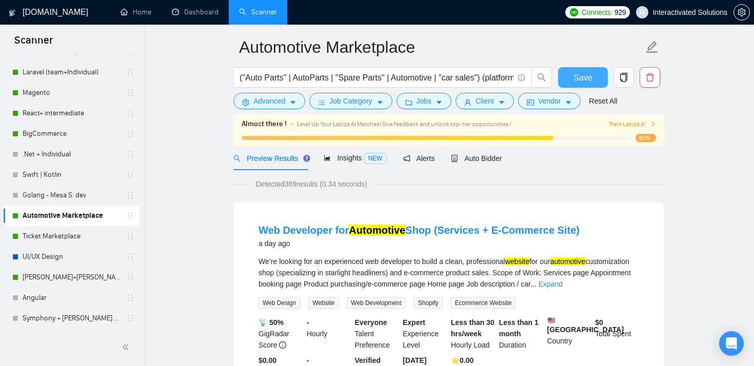
click at [580, 79] on span "Save" at bounding box center [583, 77] width 18 height 13
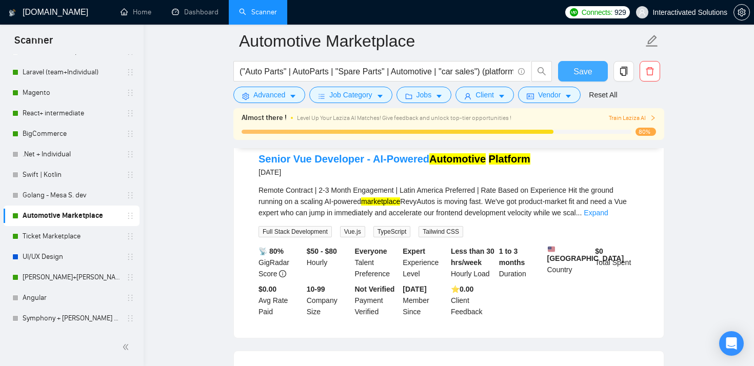
scroll to position [1469, 0]
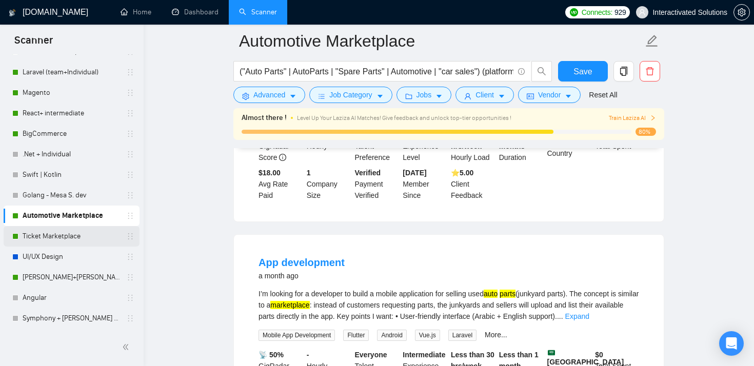
click at [61, 236] on link "Ticket Marketplace" at bounding box center [71, 236] width 97 height 21
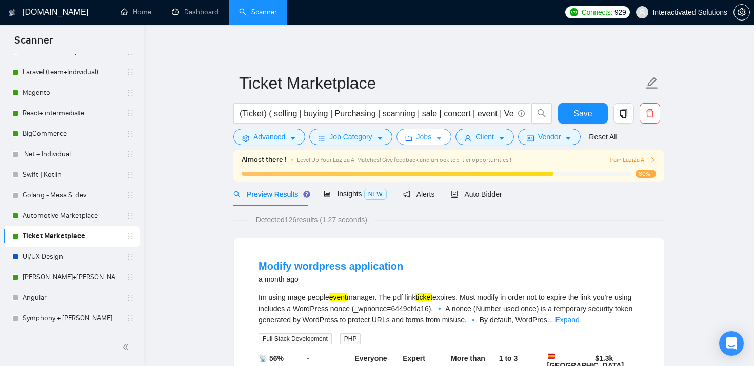
click at [424, 139] on span "Jobs" at bounding box center [424, 136] width 15 height 11
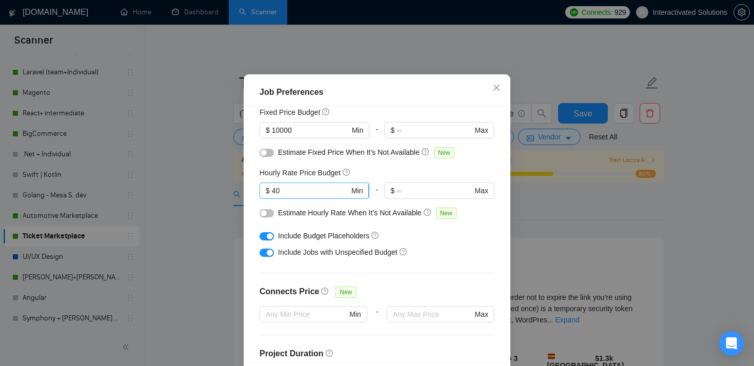
scroll to position [72, 0]
drag, startPoint x: 311, startPoint y: 215, endPoint x: 203, endPoint y: 215, distance: 108.2
click at [205, 215] on div "Job Preferences Budget Project Type All Fixed Price Hourly Rate Fixed Price Bud…" at bounding box center [377, 183] width 754 height 366
drag, startPoint x: 297, startPoint y: 223, endPoint x: 225, endPoint y: 223, distance: 71.8
click at [227, 223] on div "Job Preferences Budget Project Type All Fixed Price Hourly Rate Fixed Price Bud…" at bounding box center [377, 183] width 754 height 366
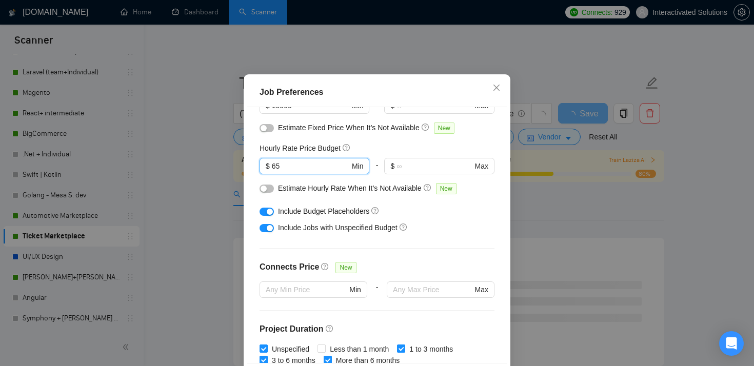
scroll to position [0, 0]
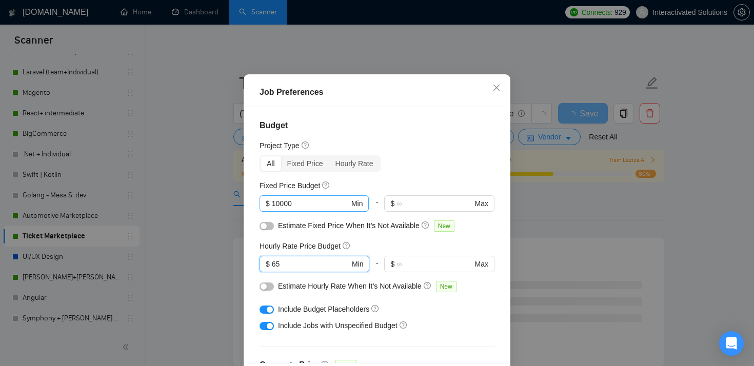
type input "65"
drag, startPoint x: 313, startPoint y: 233, endPoint x: 210, endPoint y: 233, distance: 103.1
click at [214, 232] on div "Job Preferences Budget Project Type All Fixed Price Hourly Rate Fixed Price Bud…" at bounding box center [377, 183] width 754 height 366
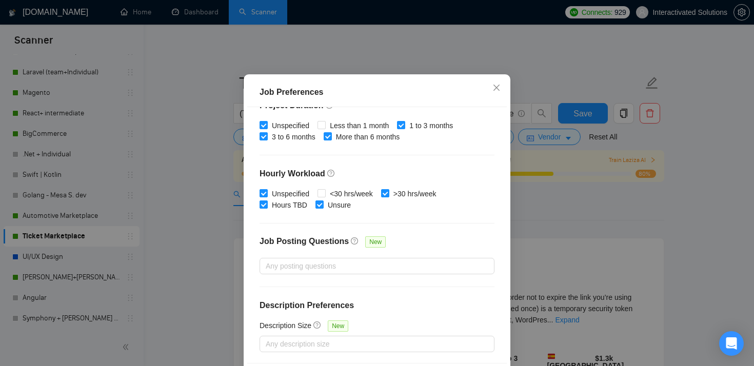
scroll to position [72, 0]
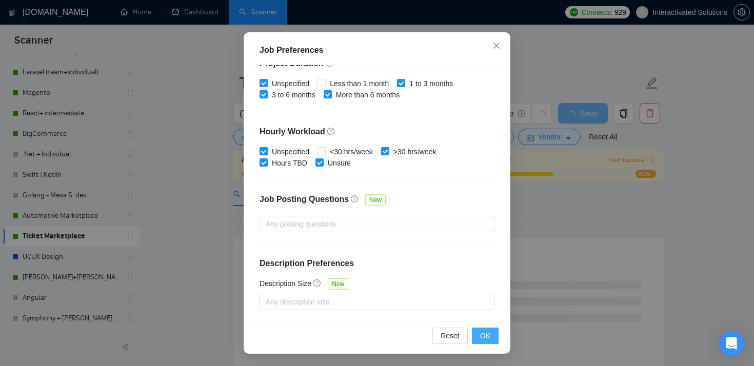
type input "7000"
click at [484, 339] on span "OK" at bounding box center [485, 335] width 10 height 11
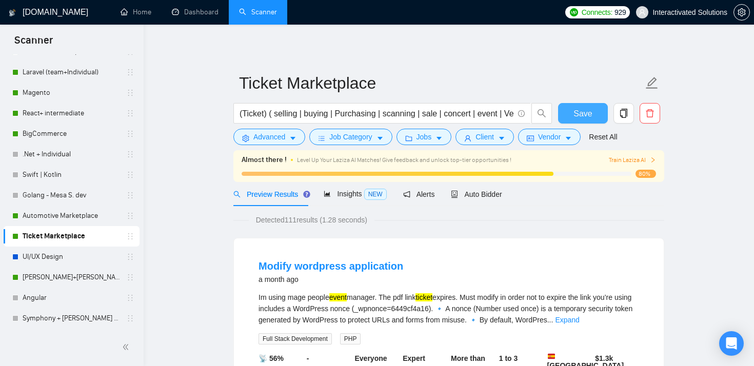
click at [582, 103] on button "Save" at bounding box center [583, 113] width 50 height 21
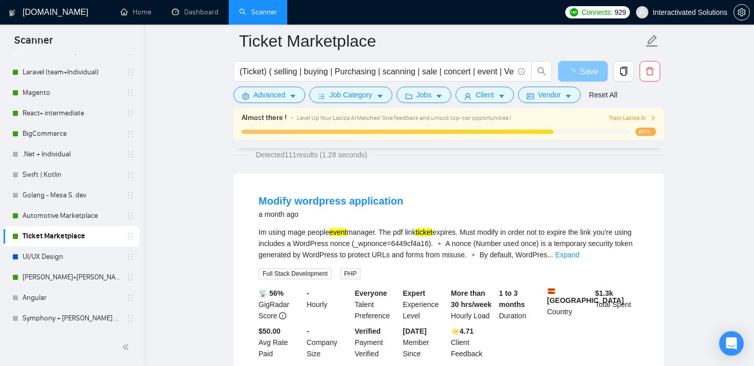
scroll to position [74, 0]
click at [272, 96] on span "Advanced" at bounding box center [269, 94] width 32 height 11
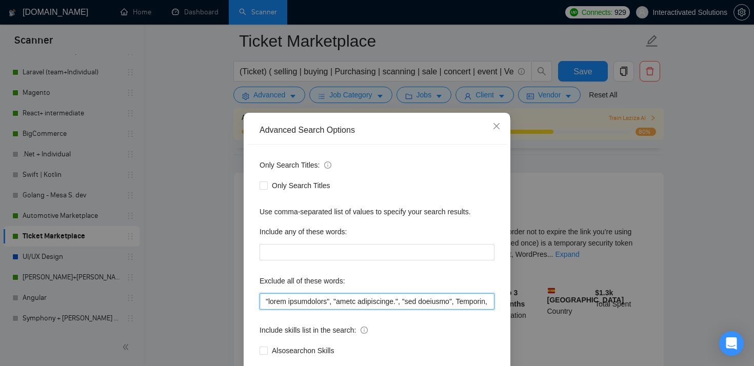
click at [262, 298] on input "text" at bounding box center [377, 301] width 235 height 16
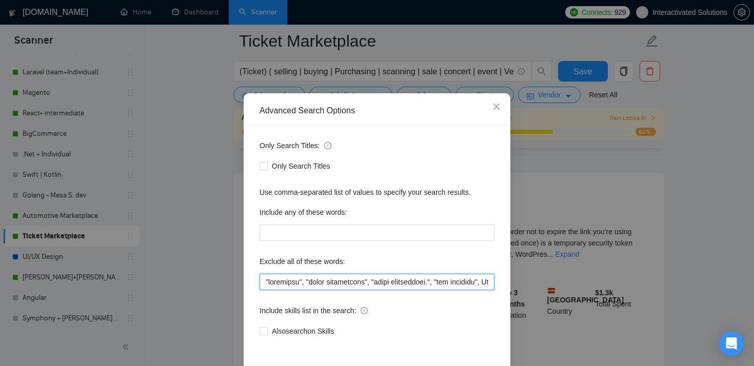
scroll to position [26, 0]
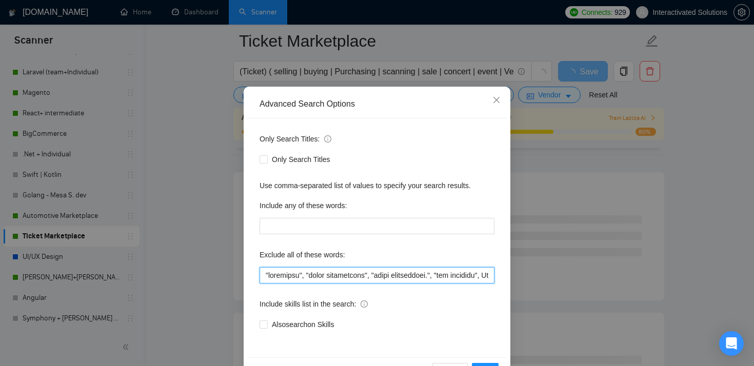
click at [302, 275] on input "text" at bounding box center [377, 275] width 235 height 16
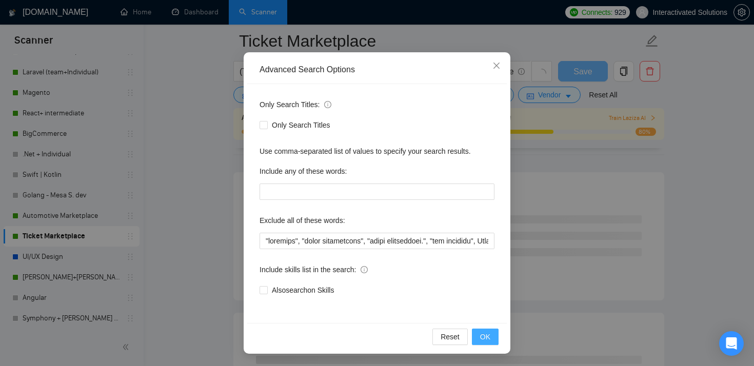
click at [479, 335] on button "OK" at bounding box center [485, 337] width 27 height 16
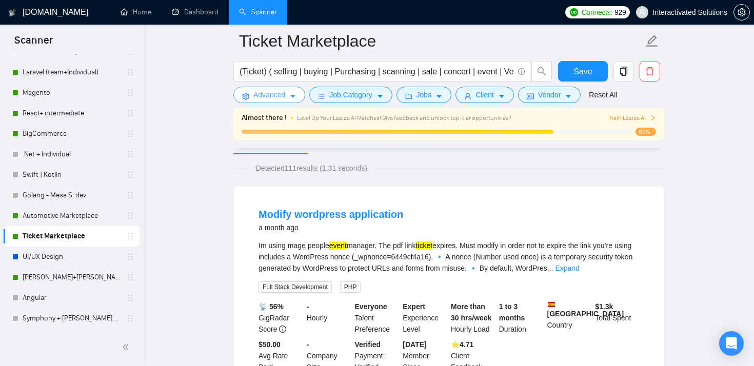
scroll to position [59, 0]
click at [262, 95] on span "Advanced" at bounding box center [269, 94] width 32 height 11
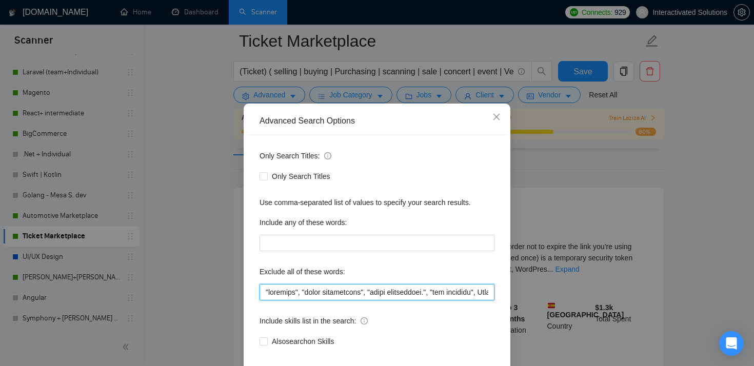
click at [300, 298] on input "text" at bounding box center [377, 292] width 235 height 16
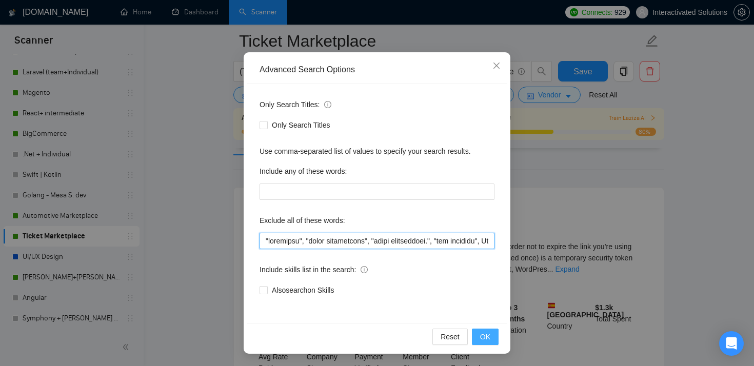
type input ""wordpress", "start immediately", "start immediately.", "not agencies", Airtabl…"
click at [494, 342] on button "OK" at bounding box center [485, 337] width 27 height 16
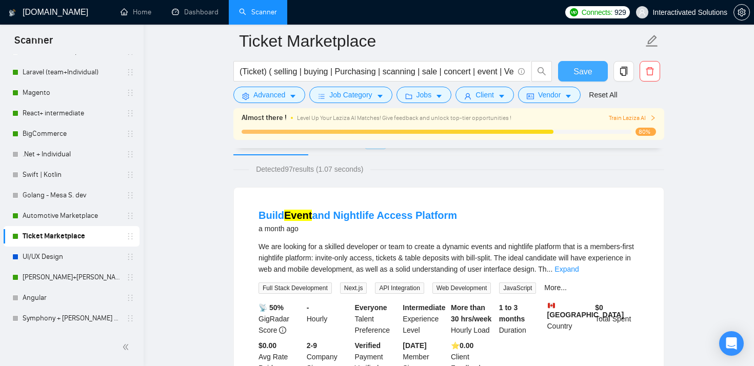
click at [576, 75] on span "Save" at bounding box center [583, 71] width 18 height 13
click at [81, 277] on link "[PERSON_NAME]+[PERSON_NAME]. Python, django" at bounding box center [71, 277] width 97 height 21
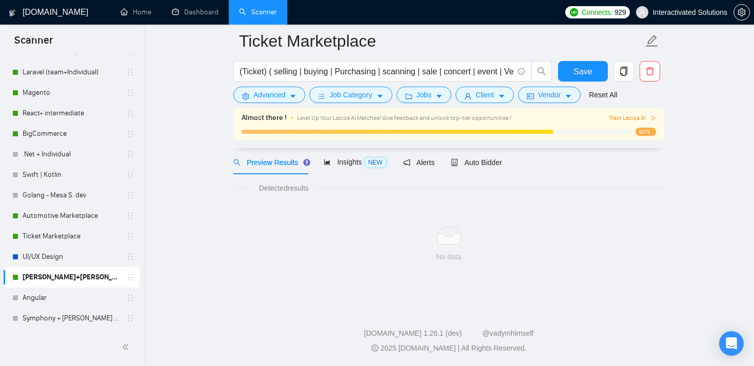
scroll to position [40, 0]
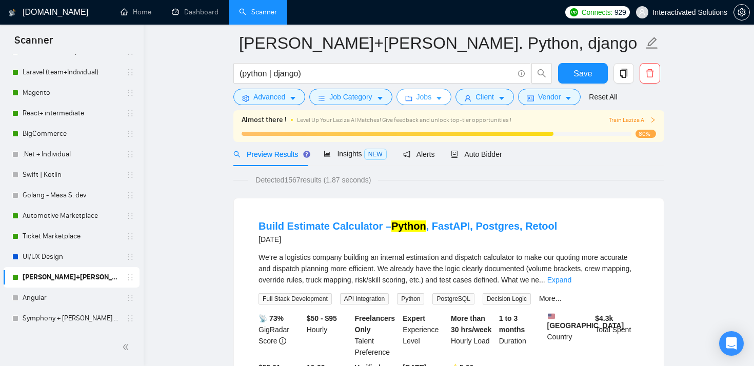
click at [425, 100] on span "Jobs" at bounding box center [424, 96] width 15 height 11
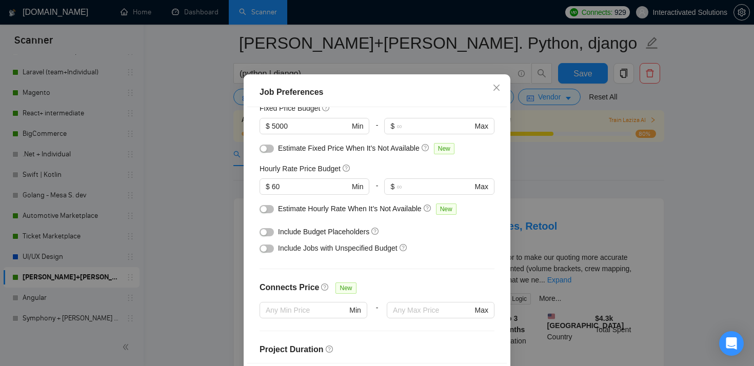
scroll to position [69, 0]
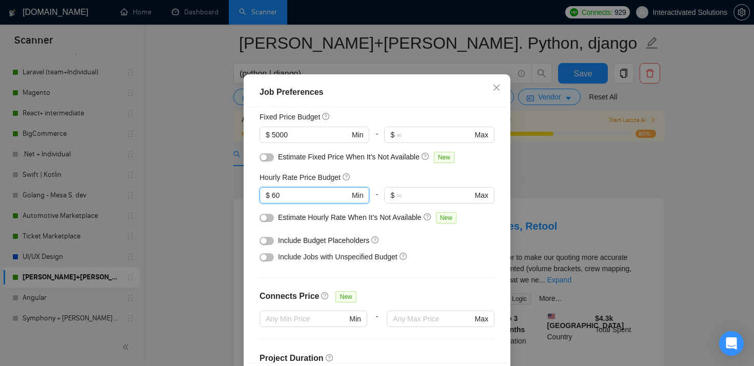
drag, startPoint x: 296, startPoint y: 222, endPoint x: 233, endPoint y: 222, distance: 62.6
click at [240, 222] on div "Job Preferences Budget Project Type All Fixed Price Hourly Rate Fixed Price Bud…" at bounding box center [377, 183] width 754 height 366
type input "65"
drag, startPoint x: 305, startPoint y: 166, endPoint x: 237, endPoint y: 166, distance: 68.2
click at [241, 166] on div "Job Preferences Budget Project Type All Fixed Price Hourly Rate Fixed Price Bud…" at bounding box center [377, 183] width 754 height 366
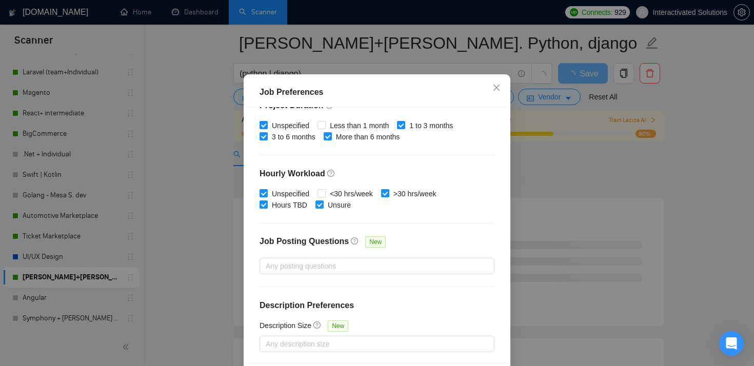
scroll to position [72, 0]
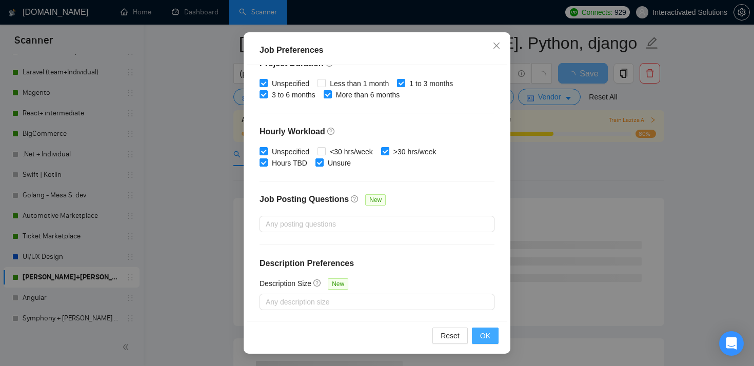
type input "10000"
click at [478, 337] on button "OK" at bounding box center [485, 336] width 27 height 16
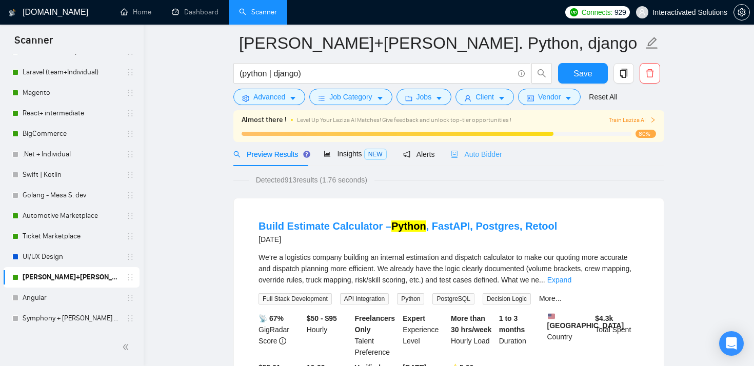
drag, startPoint x: 493, startPoint y: 147, endPoint x: 486, endPoint y: 159, distance: 13.1
click at [493, 147] on div "Auto Bidder" at bounding box center [476, 154] width 51 height 24
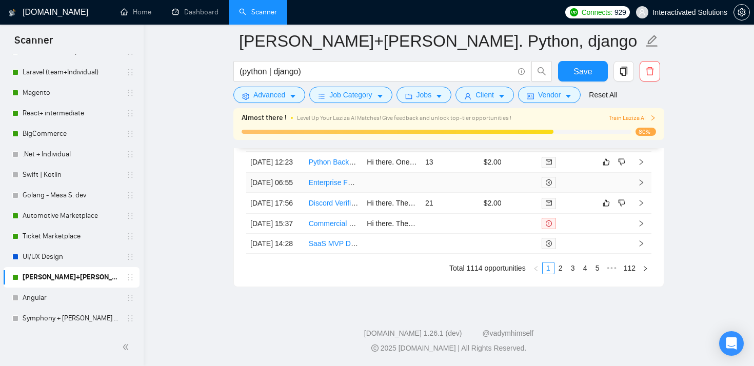
scroll to position [2907, 0]
click at [580, 65] on span "Save" at bounding box center [583, 71] width 18 height 13
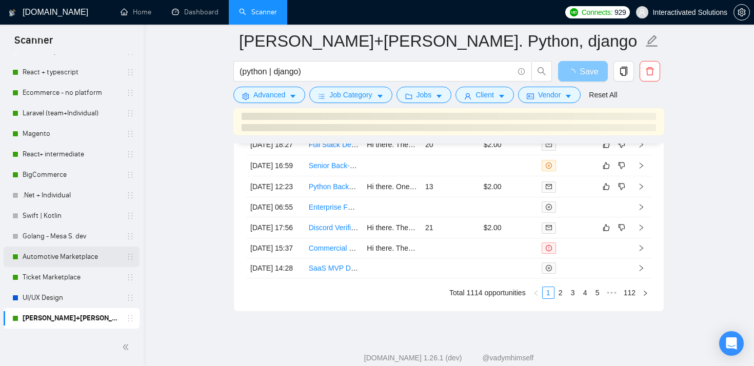
scroll to position [306, 0]
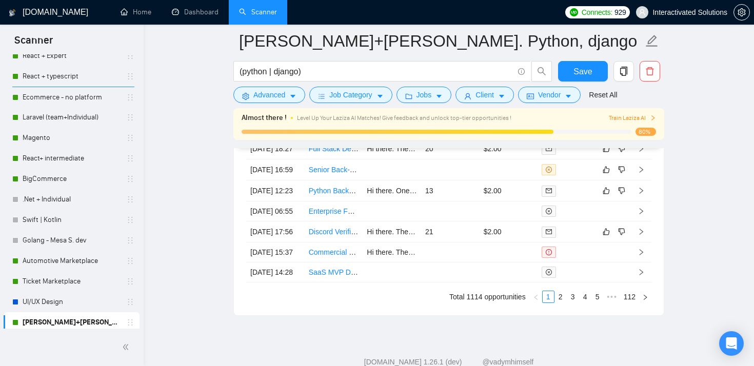
drag, startPoint x: 128, startPoint y: 321, endPoint x: 127, endPoint y: 91, distance: 229.3
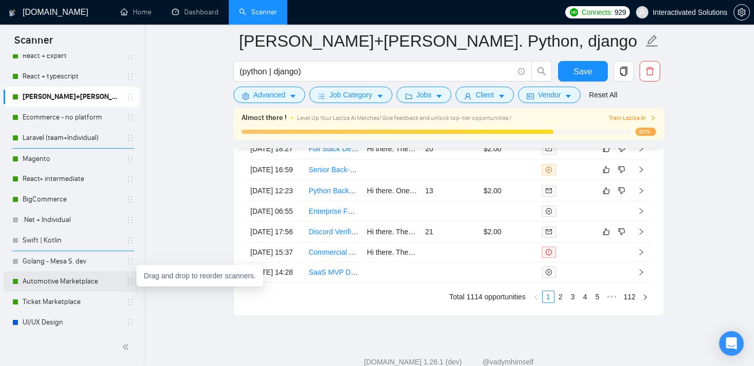
drag, startPoint x: 130, startPoint y: 285, endPoint x: 127, endPoint y: 152, distance: 132.9
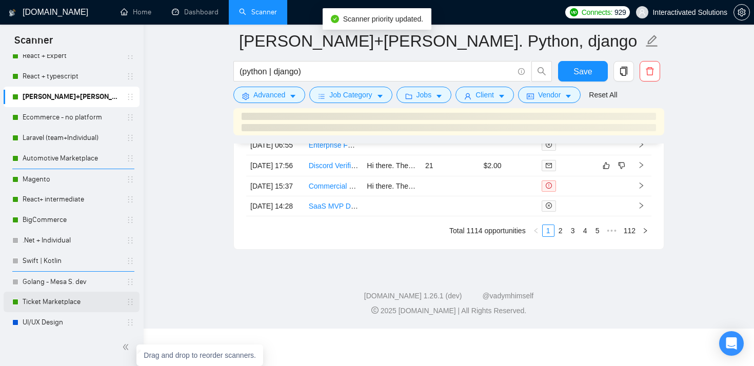
drag, startPoint x: 128, startPoint y: 301, endPoint x: 126, endPoint y: 175, distance: 126.2
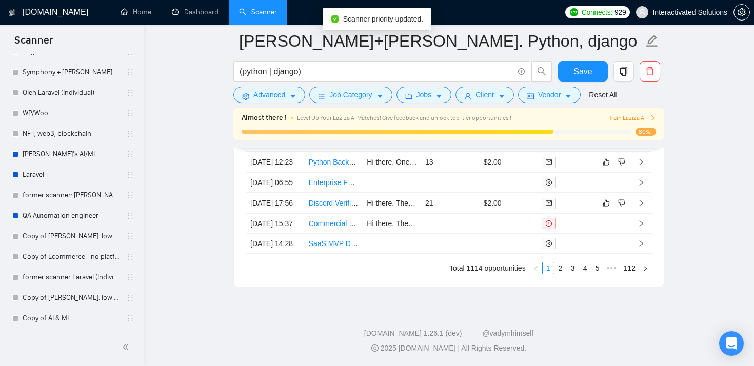
scroll to position [0, 0]
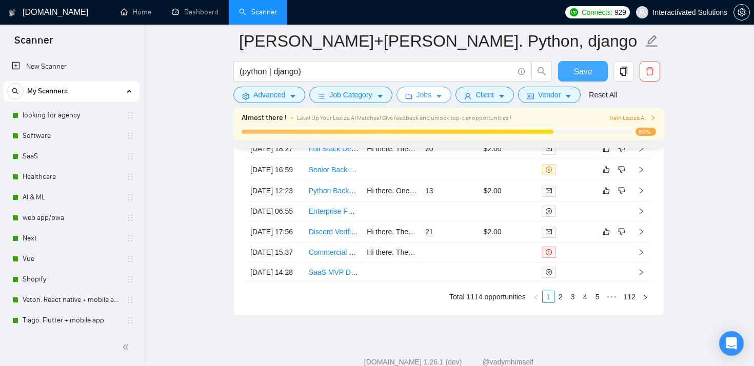
click at [569, 74] on button "Save" at bounding box center [583, 71] width 50 height 21
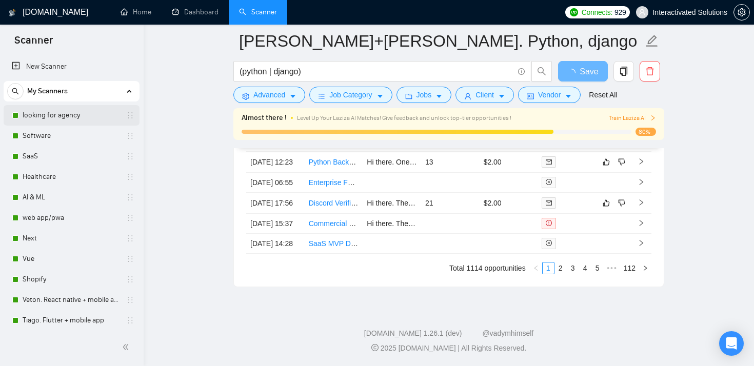
click at [68, 113] on link "looking for agency" at bounding box center [71, 115] width 97 height 21
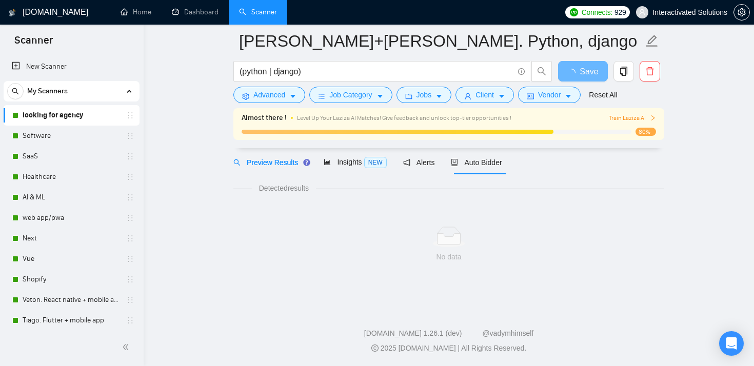
scroll to position [40, 0]
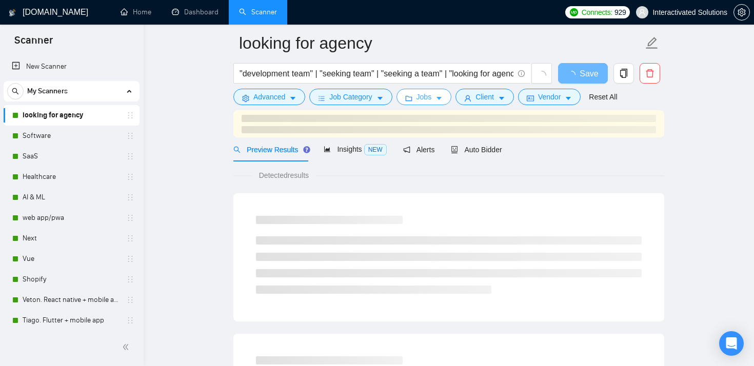
click at [417, 96] on button "Jobs" at bounding box center [424, 97] width 55 height 16
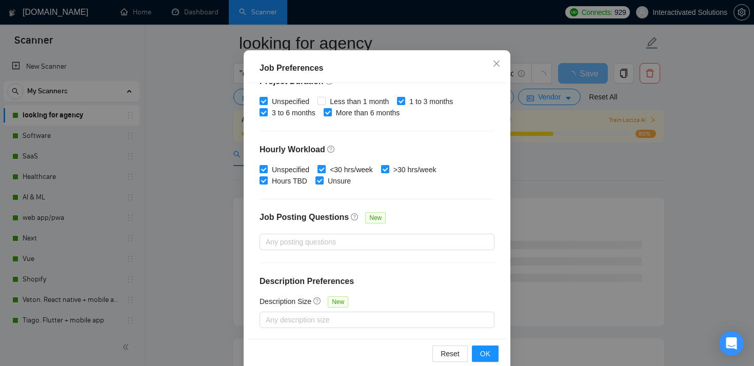
scroll to position [72, 0]
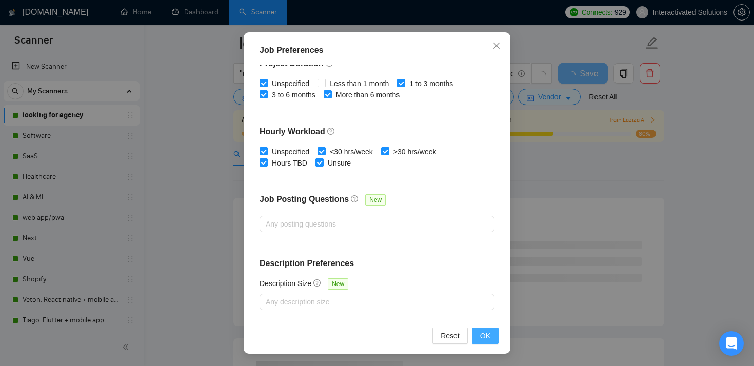
click at [484, 337] on span "OK" at bounding box center [485, 335] width 10 height 11
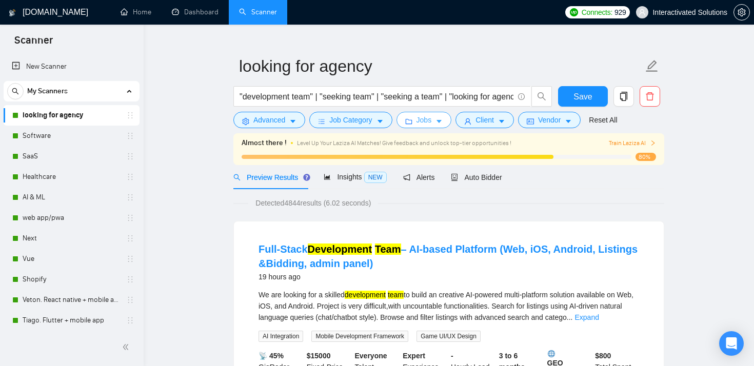
scroll to position [0, 0]
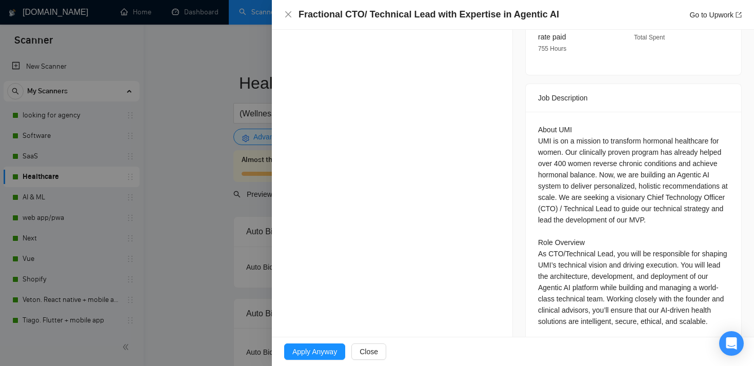
scroll to position [394, 0]
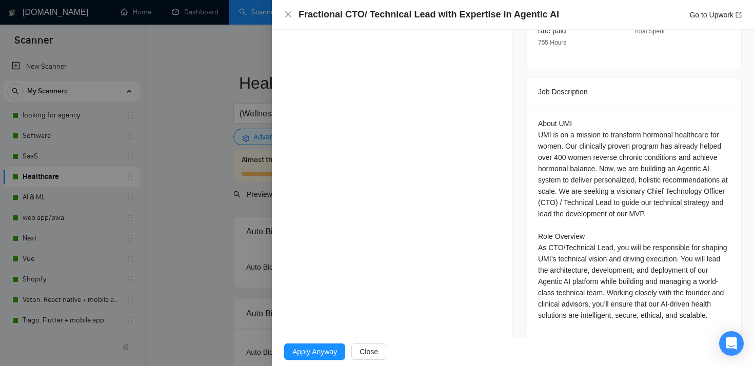
click at [195, 145] on div at bounding box center [377, 183] width 754 height 366
